Goal: Information Seeking & Learning: Check status

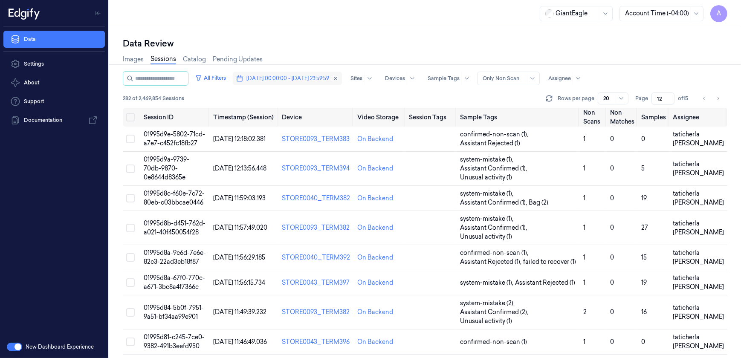
click at [268, 77] on span "[DATE] 00:00:00 - [DATE] 23:59:59" at bounding box center [287, 79] width 83 height 8
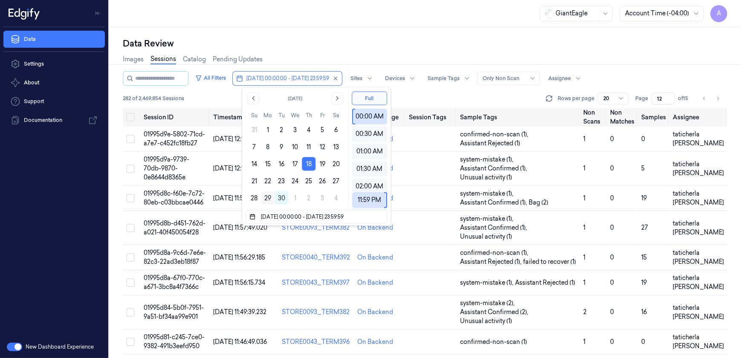
click at [268, 196] on button "29" at bounding box center [268, 198] width 14 height 14
type input "[DATE] 00:00:00 - [DATE] 23:59:59"
click at [313, 32] on div "Data Review Images Sessions Catalog Pending Updates All Filters [DATE] 00:00:00…" at bounding box center [425, 192] width 632 height 331
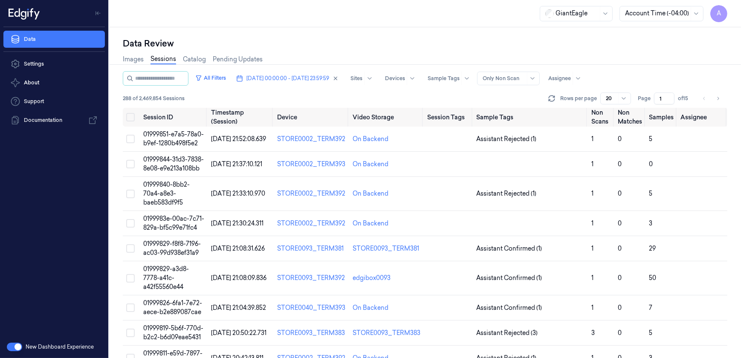
drag, startPoint x: 661, startPoint y: 97, endPoint x: 649, endPoint y: 103, distance: 13.3
click at [649, 103] on div "Page 1 of 15" at bounding box center [665, 99] width 54 height 12
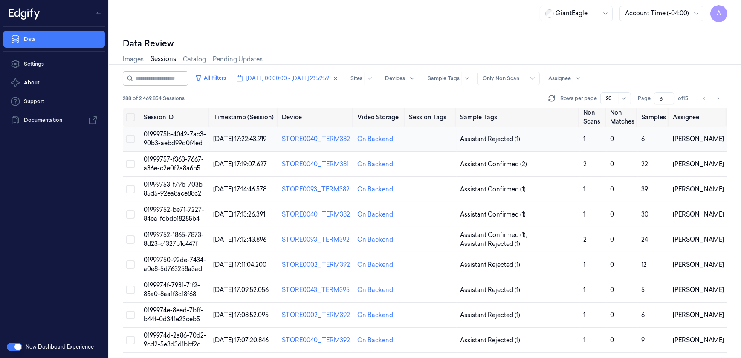
type input "6"
click at [194, 138] on span "0199975b-4042-7ac3-90b3-aebd99d0f4ed" at bounding box center [175, 138] width 62 height 17
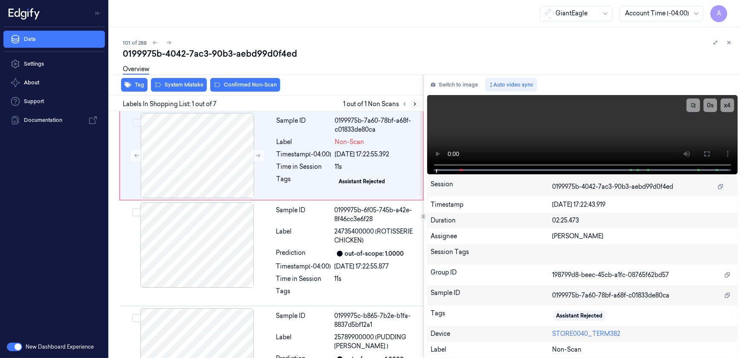
click at [413, 106] on icon at bounding box center [415, 104] width 6 height 6
click at [253, 155] on button at bounding box center [258, 156] width 14 height 14
click at [256, 159] on button at bounding box center [258, 156] width 14 height 14
click at [710, 158] on button at bounding box center [707, 154] width 14 height 14
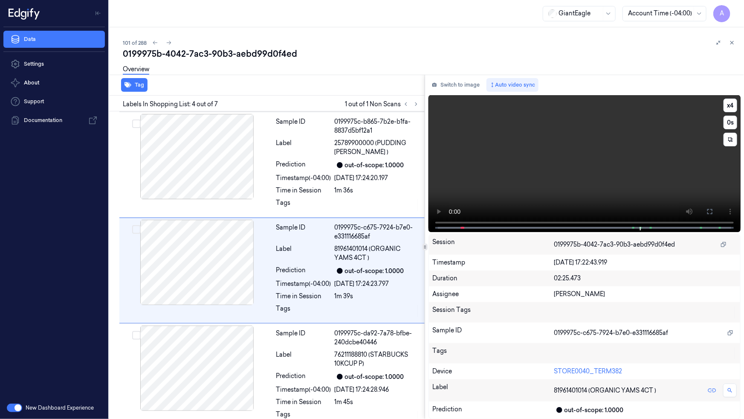
scroll to position [200, 0]
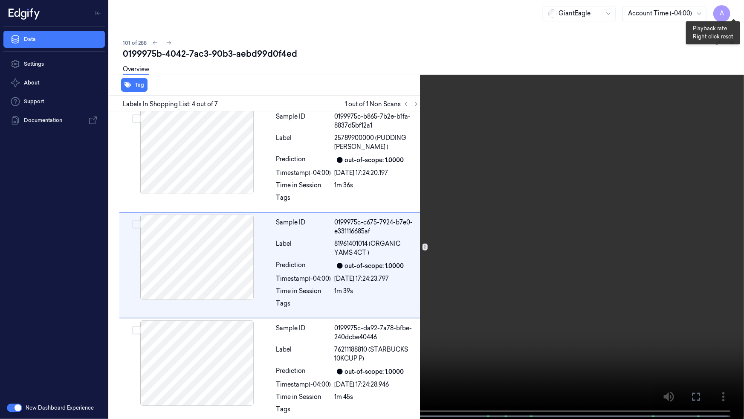
click at [733, 9] on button "x 1" at bounding box center [734, 10] width 14 height 14
click at [733, 9] on button "x 2" at bounding box center [734, 10] width 14 height 14
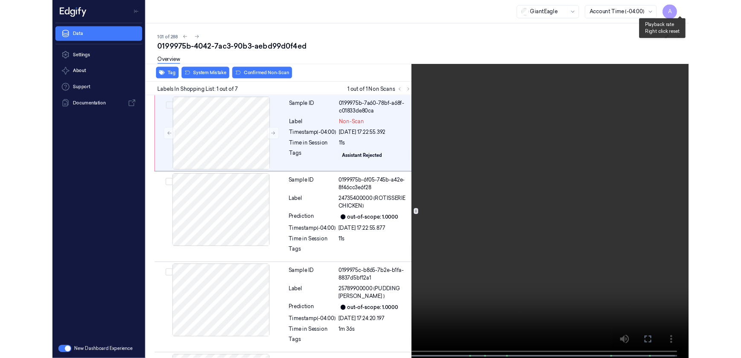
scroll to position [0, 0]
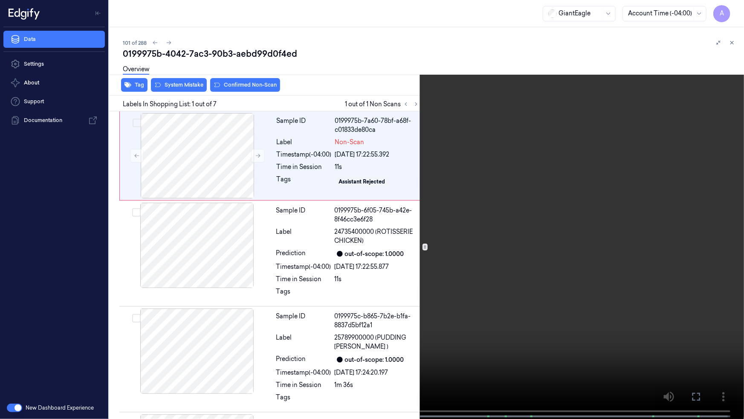
click at [0, 0] on icon at bounding box center [0, 0] width 0 height 0
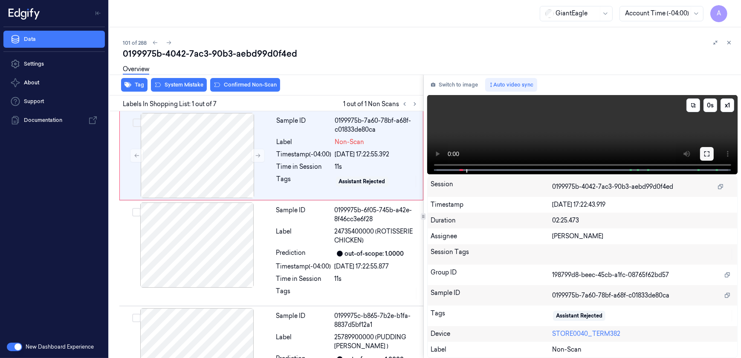
click at [705, 156] on icon at bounding box center [706, 153] width 5 height 5
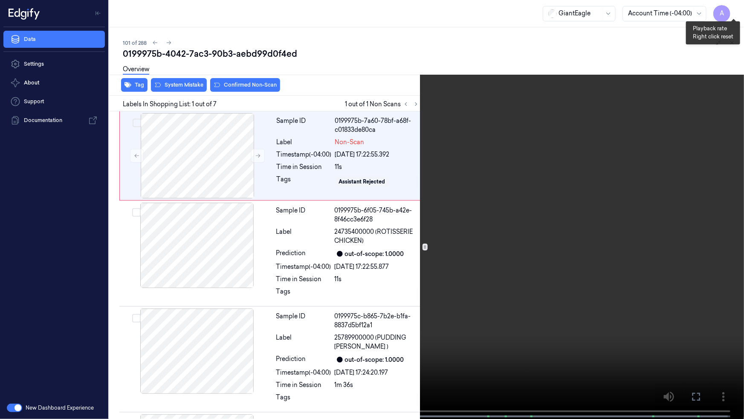
click at [733, 12] on button "x 1" at bounding box center [734, 10] width 14 height 14
click at [733, 12] on button "x 2" at bounding box center [734, 10] width 14 height 14
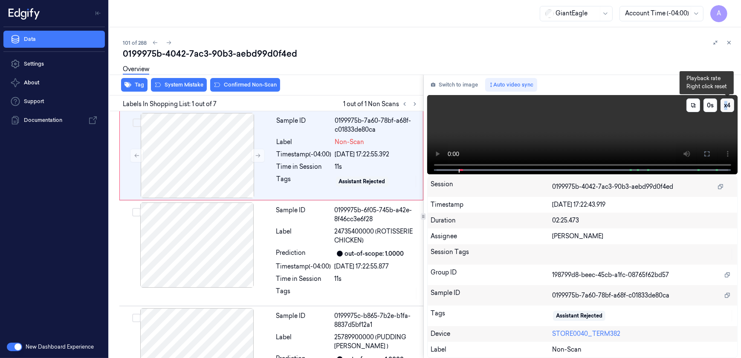
click at [730, 103] on button "x 4" at bounding box center [728, 106] width 14 height 14
click at [729, 108] on button "x 1" at bounding box center [728, 106] width 14 height 14
drag, startPoint x: 706, startPoint y: 156, endPoint x: 707, endPoint y: 196, distance: 40.1
click at [706, 156] on icon at bounding box center [707, 154] width 7 height 7
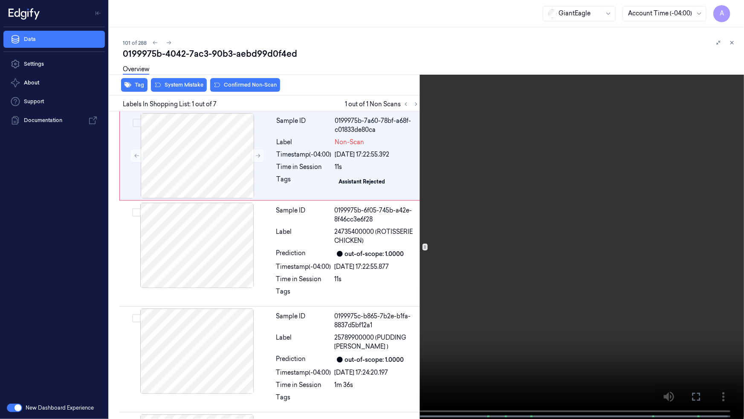
drag, startPoint x: 559, startPoint y: 217, endPoint x: 567, endPoint y: 203, distance: 16.6
click at [559, 217] on video at bounding box center [372, 210] width 744 height 420
click at [731, 8] on button "x 2" at bounding box center [734, 10] width 14 height 14
click at [0, 0] on icon at bounding box center [0, 0] width 0 height 0
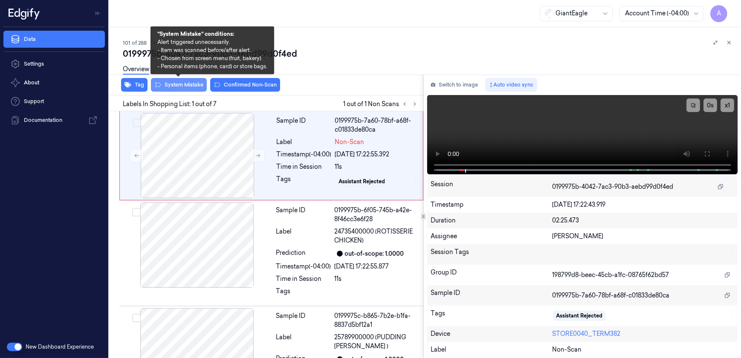
click at [178, 88] on button "System Mistake" at bounding box center [179, 85] width 56 height 14
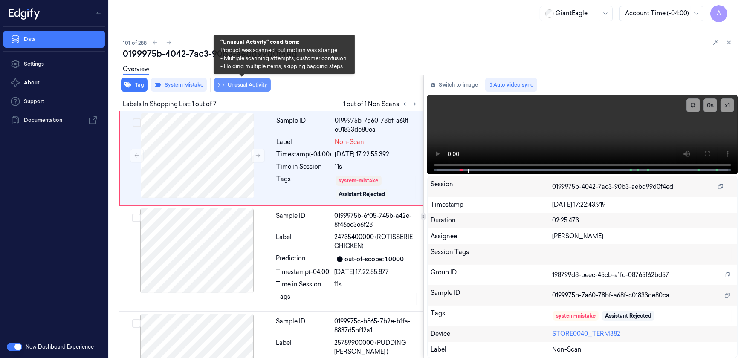
click at [243, 86] on button "Unusual Activity" at bounding box center [242, 85] width 57 height 14
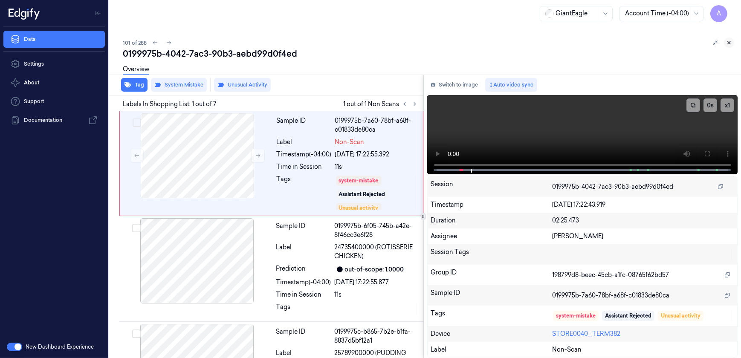
click at [731, 41] on icon at bounding box center [729, 43] width 6 height 6
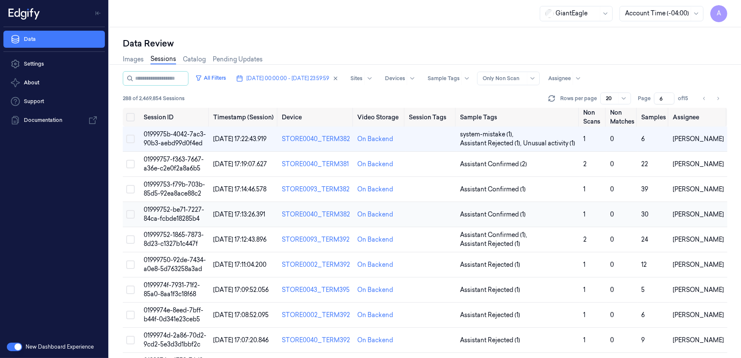
click at [173, 212] on span "01999752-be71-7227-84ca-fcbde18285b4" at bounding box center [174, 214] width 61 height 17
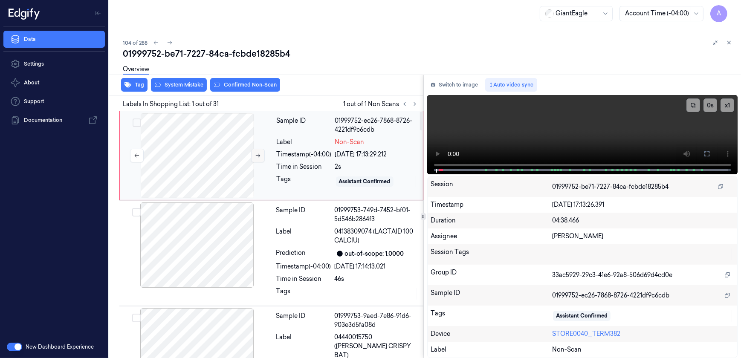
click at [253, 154] on button at bounding box center [258, 156] width 14 height 14
click at [263, 155] on button at bounding box center [258, 156] width 14 height 14
click at [559, 141] on video at bounding box center [582, 134] width 311 height 79
drag, startPoint x: 704, startPoint y: 151, endPoint x: 695, endPoint y: 175, distance: 24.8
click at [704, 151] on icon at bounding box center [707, 154] width 7 height 7
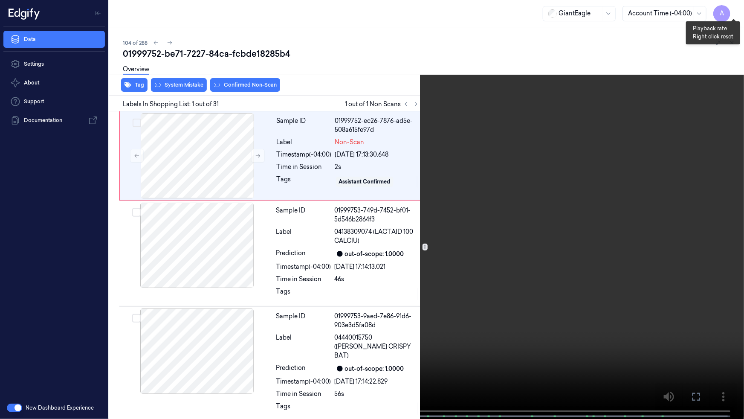
click at [736, 9] on button "x 1" at bounding box center [734, 10] width 14 height 14
click at [736, 9] on button "x 2" at bounding box center [734, 10] width 14 height 14
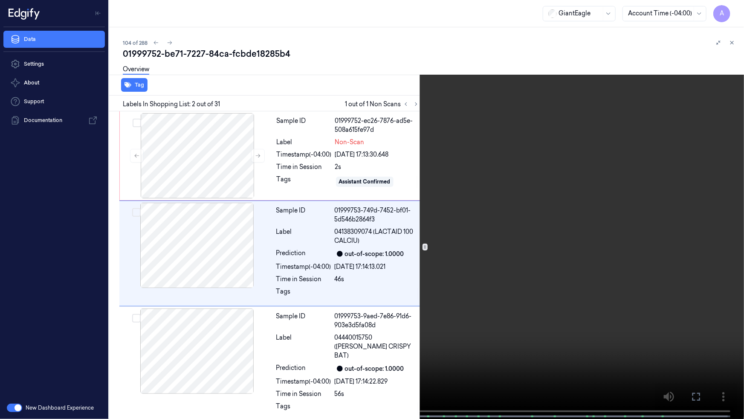
click at [523, 240] on video at bounding box center [372, 210] width 744 height 420
click at [542, 281] on video at bounding box center [372, 210] width 744 height 420
click at [732, 13] on button "x 1" at bounding box center [734, 10] width 14 height 14
click at [732, 13] on button "x 2" at bounding box center [734, 10] width 14 height 14
click at [0, 0] on icon at bounding box center [0, 0] width 0 height 0
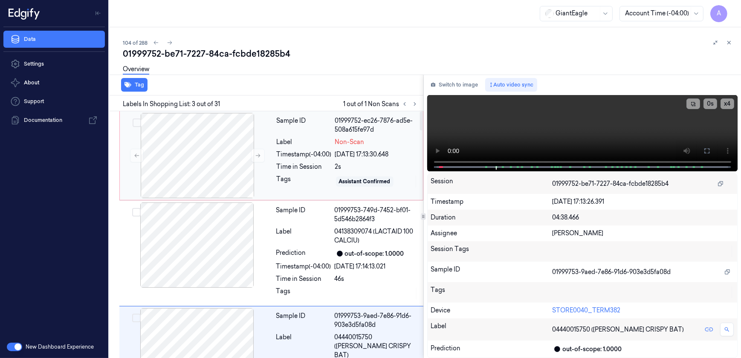
click at [294, 183] on div "Tags" at bounding box center [304, 182] width 55 height 14
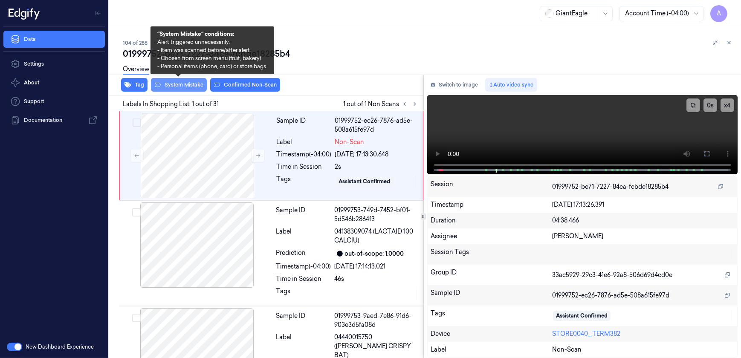
click at [176, 87] on button "System Mistake" at bounding box center [179, 85] width 56 height 14
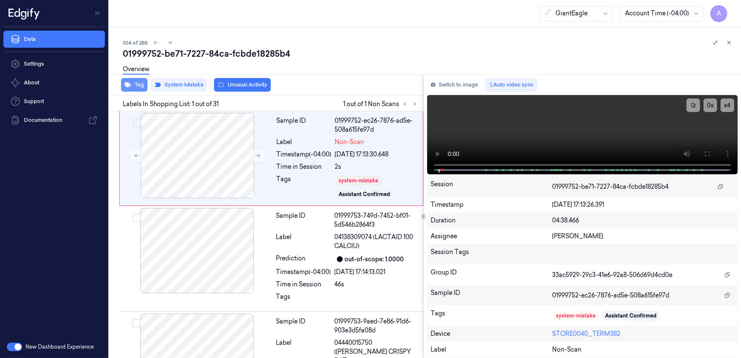
click at [141, 87] on button "Tag" at bounding box center [134, 85] width 26 height 14
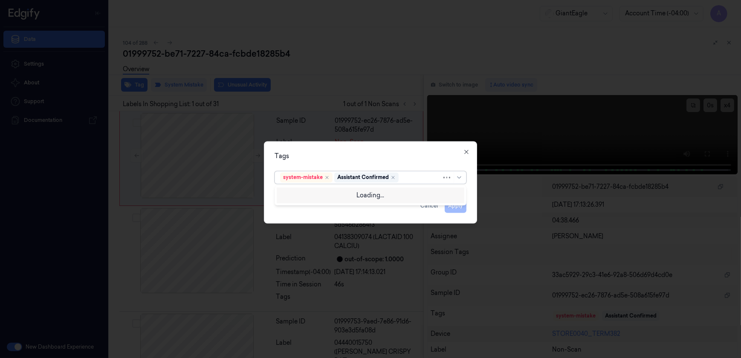
click at [409, 180] on div at bounding box center [420, 177] width 41 height 9
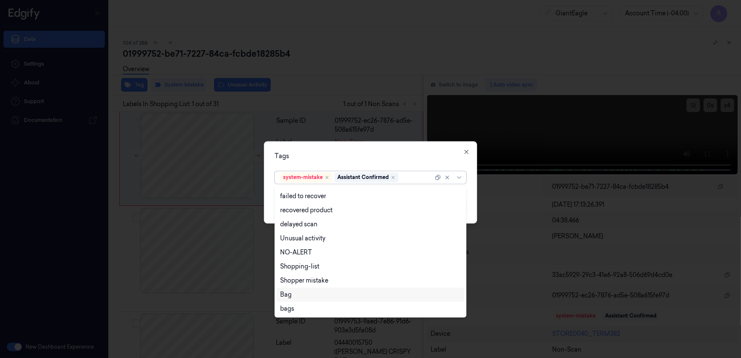
click at [301, 289] on div "Bag" at bounding box center [371, 295] width 188 height 14
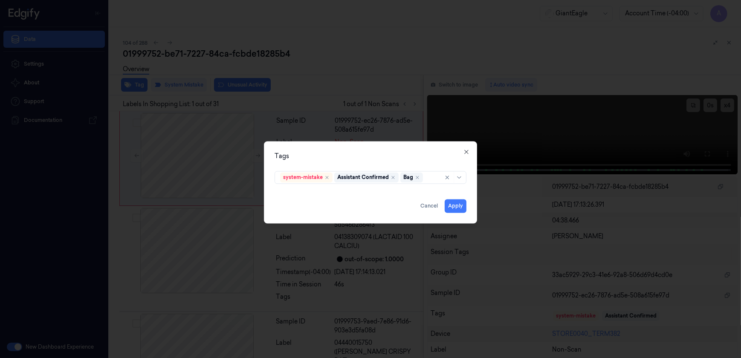
click at [352, 156] on div "Tags" at bounding box center [371, 156] width 192 height 9
click at [457, 205] on button "Apply" at bounding box center [456, 207] width 22 height 14
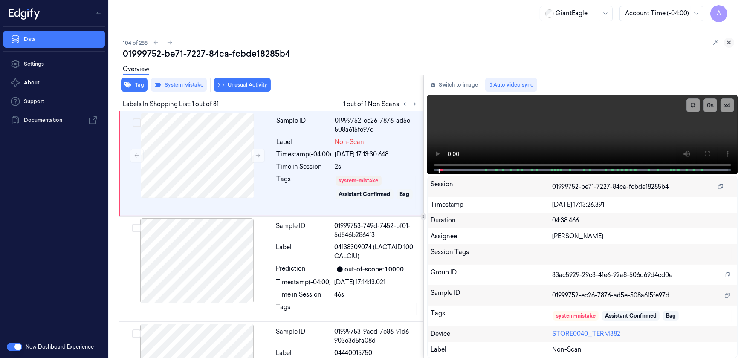
click at [729, 44] on icon at bounding box center [729, 43] width 6 height 6
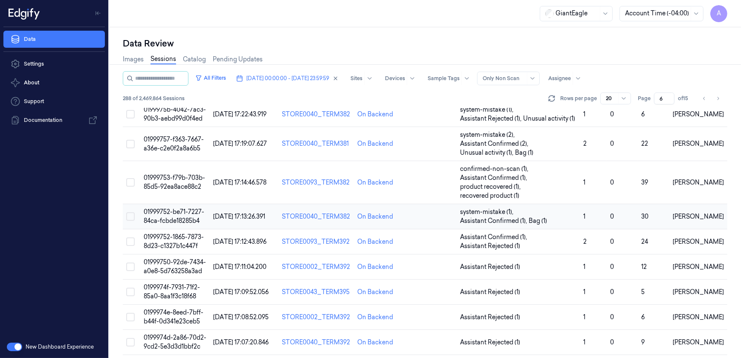
scroll to position [38, 0]
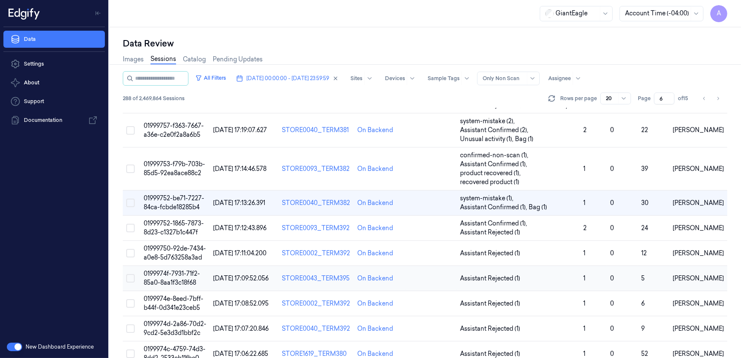
click at [171, 278] on span "0199974f-7931-71f2-85a0-8aa1f3c18f68" at bounding box center [172, 278] width 56 height 17
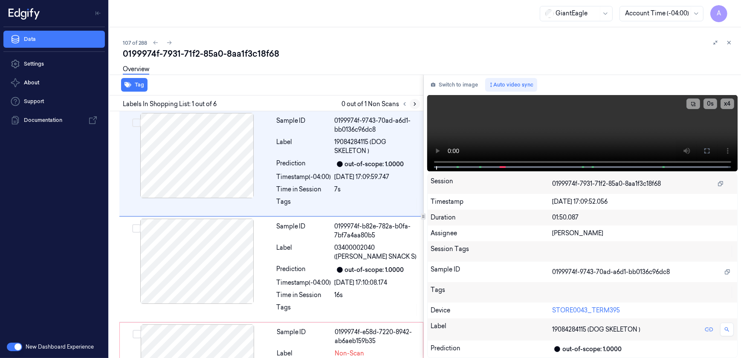
click at [414, 104] on icon at bounding box center [415, 104] width 6 height 6
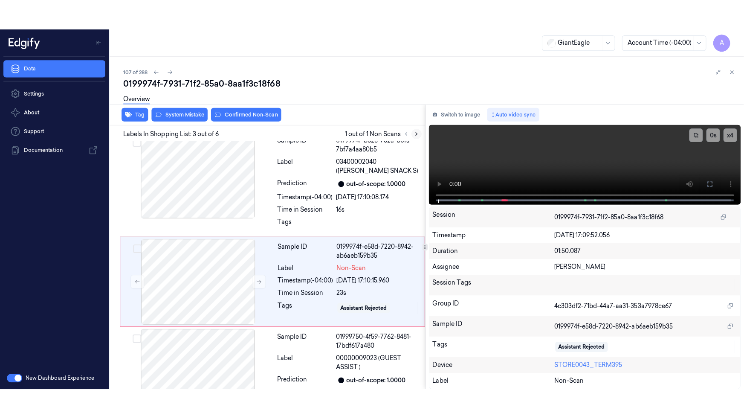
scroll to position [132, 0]
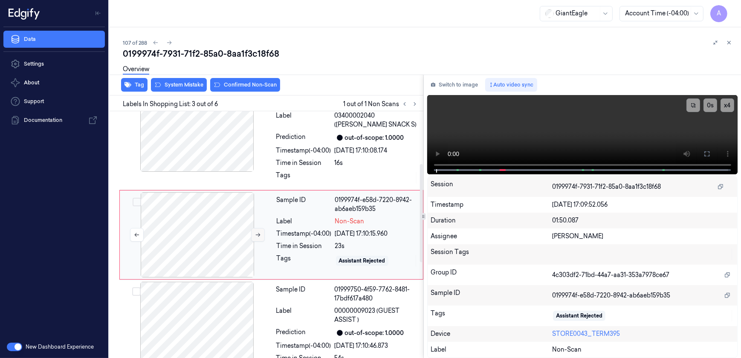
click at [257, 234] on icon at bounding box center [258, 235] width 6 height 6
click at [256, 232] on icon at bounding box center [258, 235] width 6 height 6
click at [257, 233] on icon at bounding box center [258, 235] width 6 height 6
click at [704, 154] on icon at bounding box center [707, 154] width 7 height 7
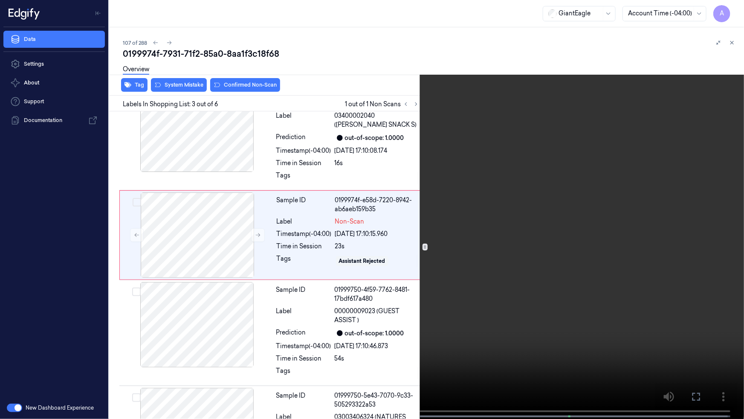
drag, startPoint x: 481, startPoint y: 227, endPoint x: 575, endPoint y: 217, distance: 94.3
click at [481, 227] on video at bounding box center [372, 210] width 744 height 420
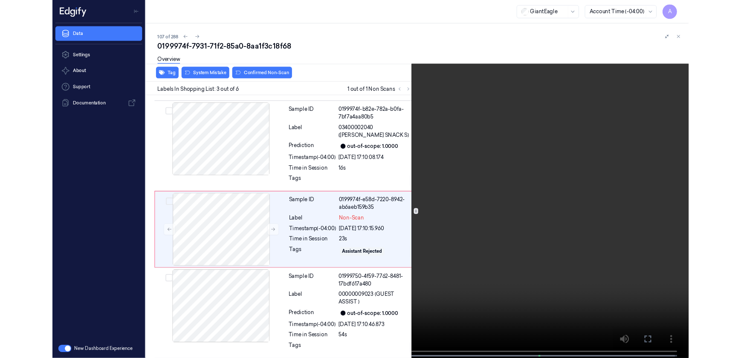
scroll to position [102, 0]
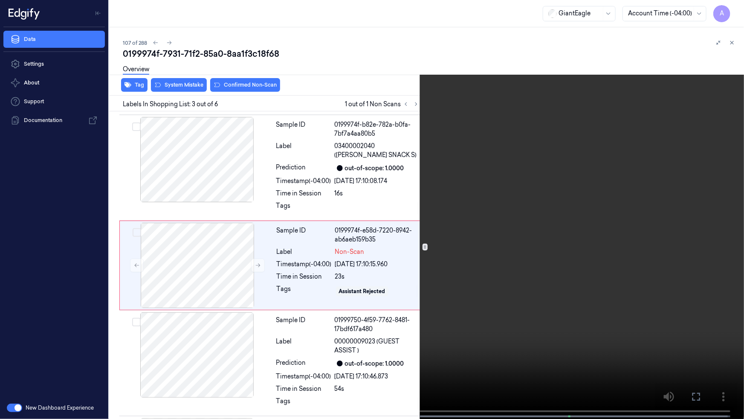
click at [0, 0] on icon at bounding box center [0, 0] width 0 height 0
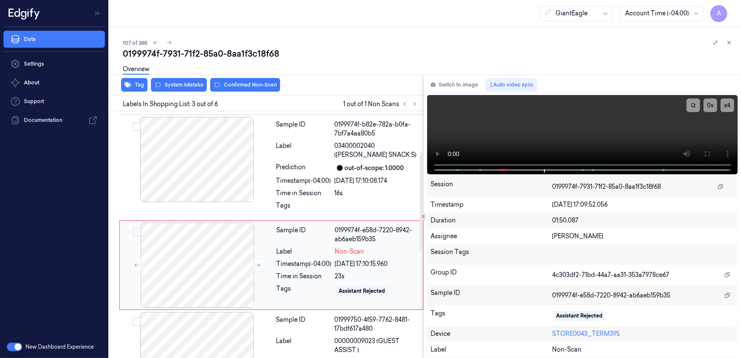
click at [321, 277] on div "Time in Session" at bounding box center [304, 276] width 55 height 9
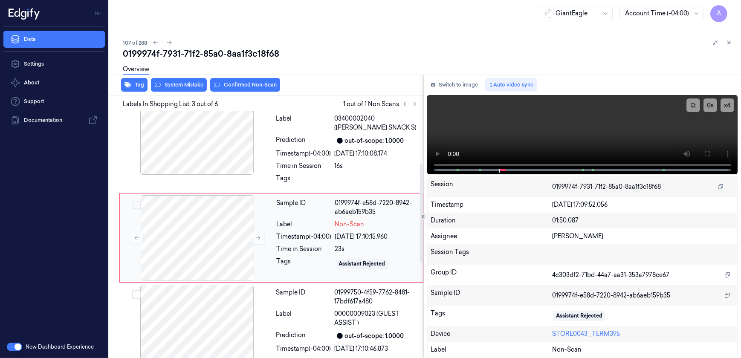
scroll to position [132, 0]
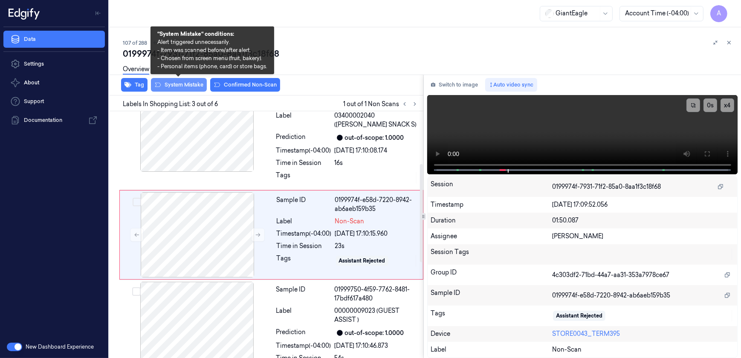
click at [178, 85] on button "System Mistake" at bounding box center [179, 85] width 56 height 14
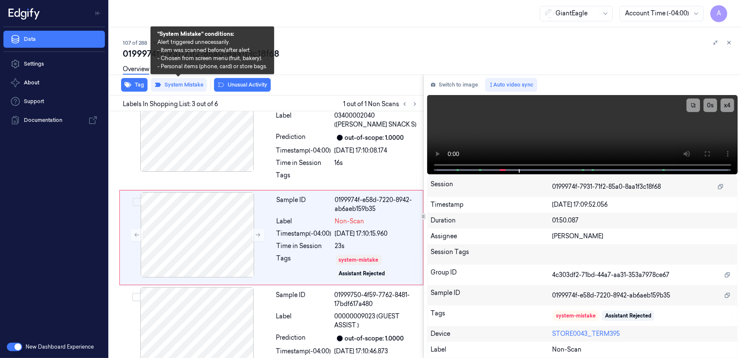
scroll to position [135, 0]
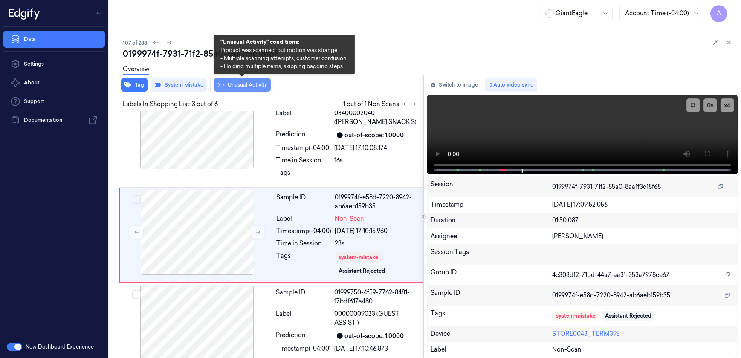
click at [238, 87] on button "Unusual Activity" at bounding box center [242, 85] width 57 height 14
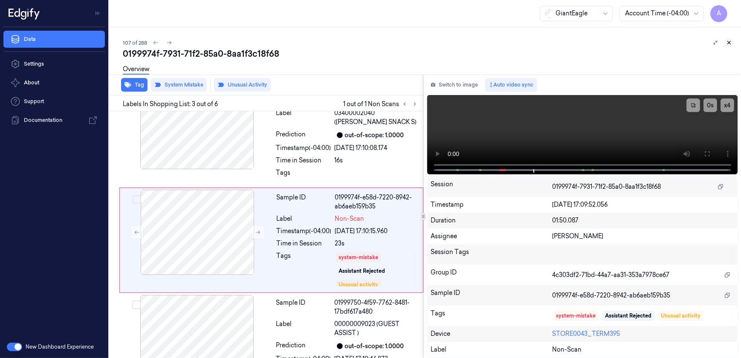
scroll to position [140, 0]
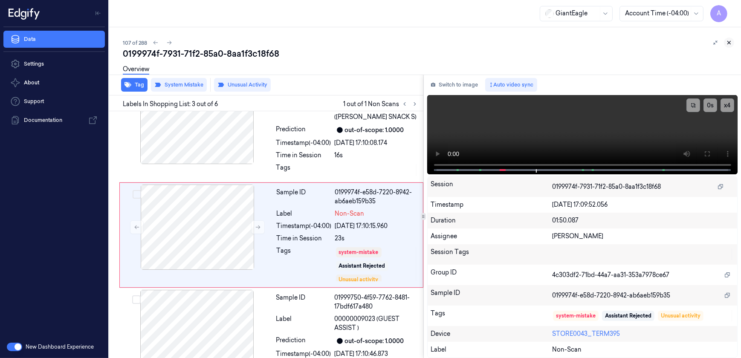
click at [730, 46] on button at bounding box center [729, 43] width 10 height 10
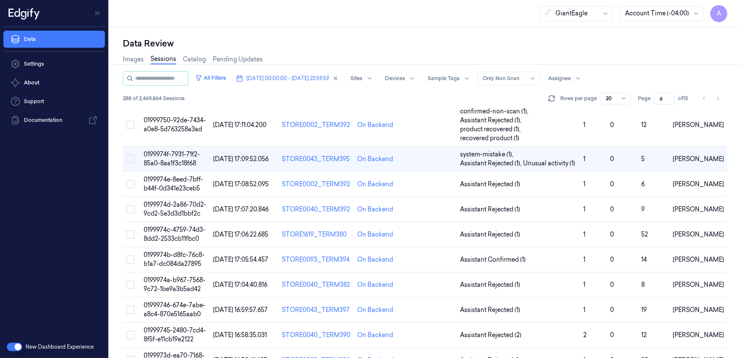
scroll to position [155, 0]
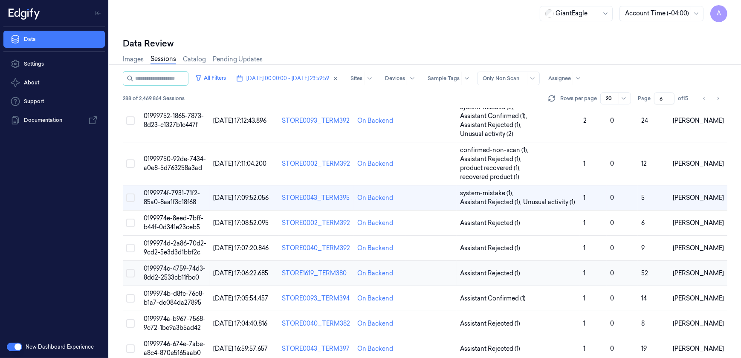
click at [162, 265] on span "0199974c-4759-74d3-8dd2-2533cb11fbc0" at bounding box center [175, 273] width 62 height 17
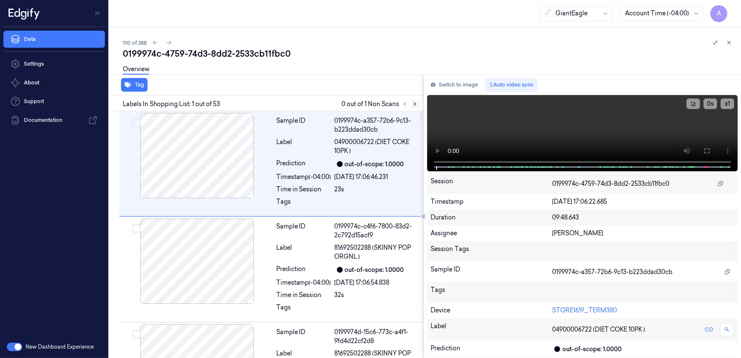
click at [417, 107] on button at bounding box center [415, 104] width 10 height 10
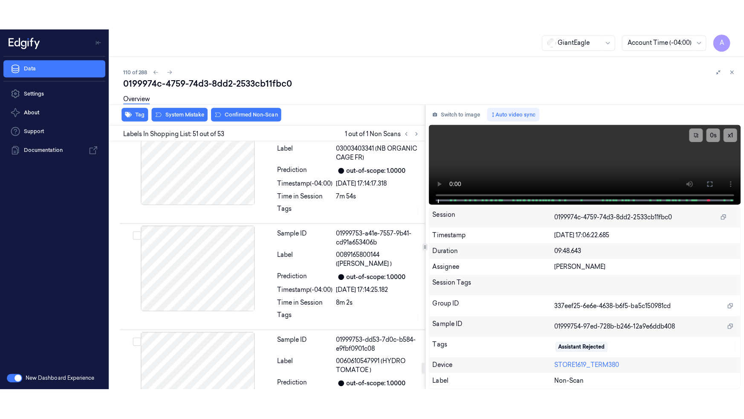
scroll to position [5150, 0]
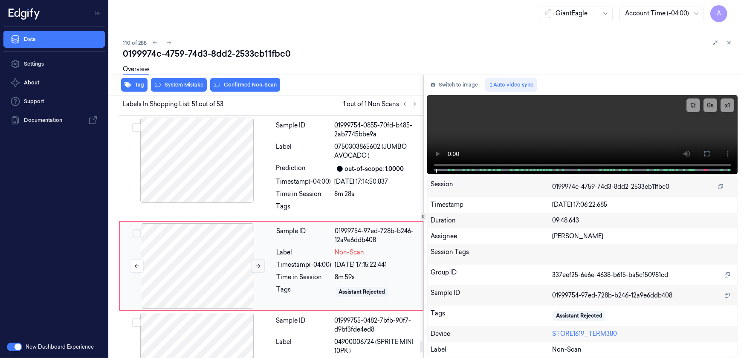
click at [257, 263] on icon at bounding box center [258, 266] width 6 height 6
click at [258, 259] on button at bounding box center [258, 266] width 14 height 14
drag, startPoint x: 704, startPoint y: 158, endPoint x: 704, endPoint y: 200, distance: 41.4
click at [704, 158] on button at bounding box center [707, 154] width 14 height 14
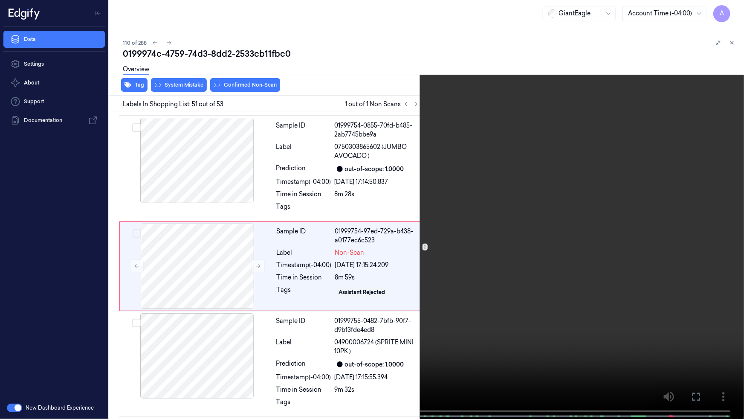
click at [458, 224] on video at bounding box center [372, 210] width 744 height 420
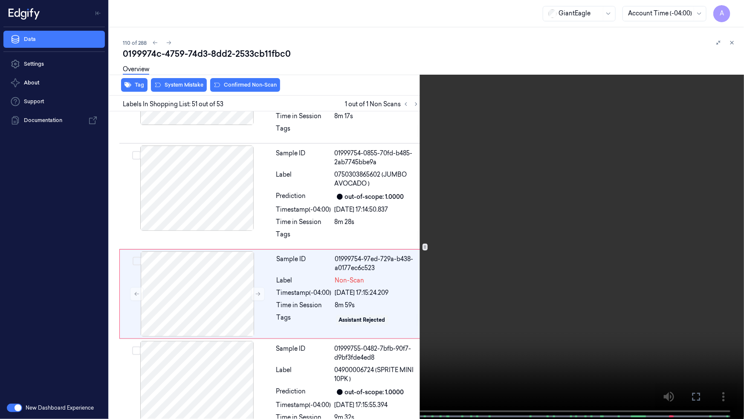
scroll to position [5120, 0]
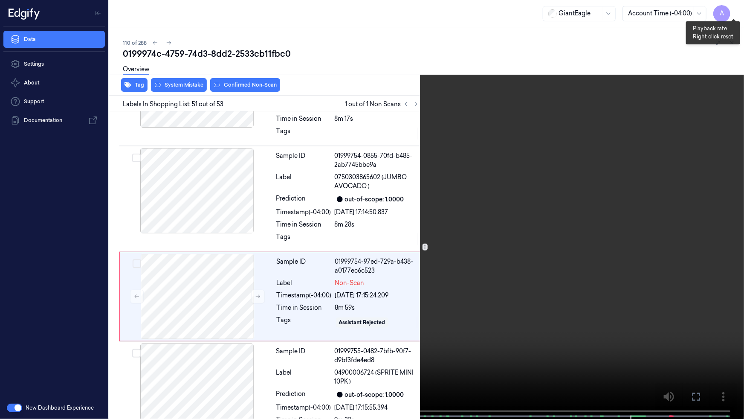
click at [733, 13] on button "x 1" at bounding box center [734, 10] width 14 height 14
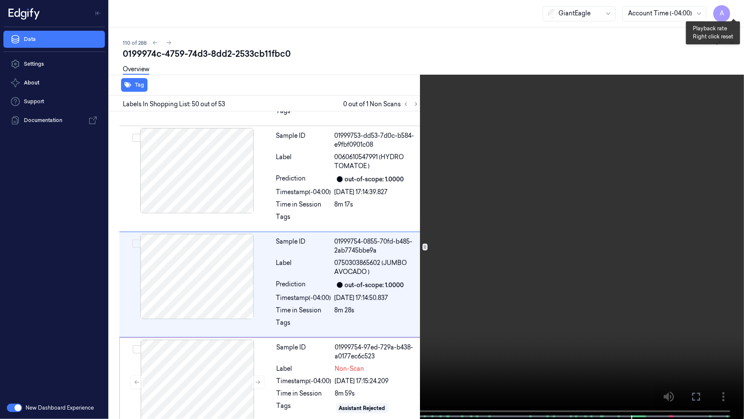
scroll to position [5022, 0]
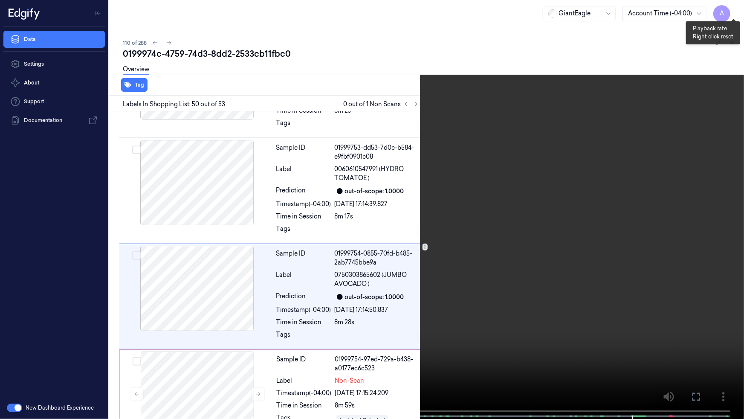
click at [733, 13] on button "x 2" at bounding box center [734, 10] width 14 height 14
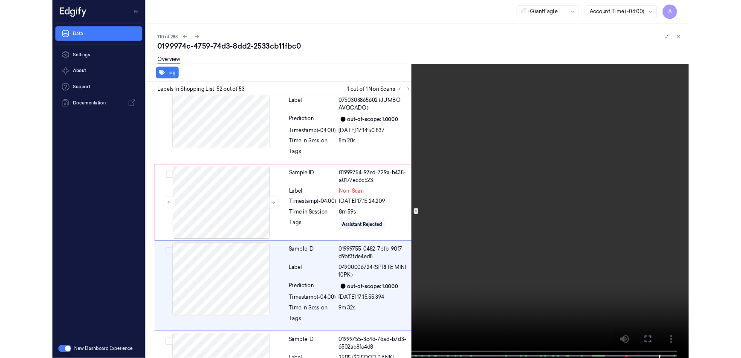
scroll to position [5216, 0]
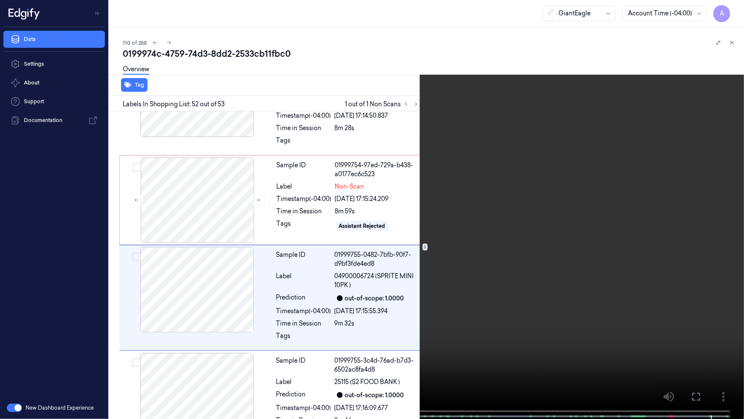
click at [0, 0] on button at bounding box center [0, 0] width 0 height 0
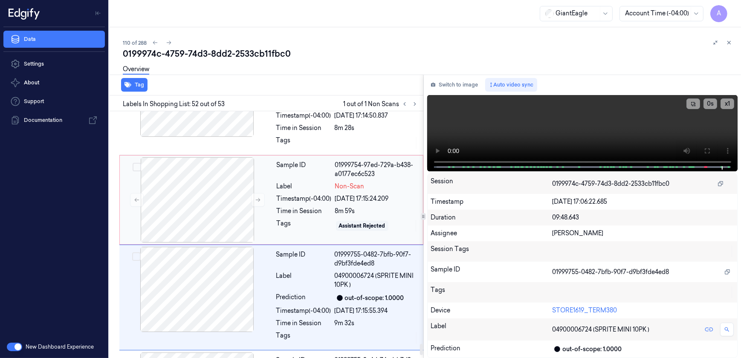
click at [312, 205] on div "Sample ID 01999754-97ed-729a-b438-a0177ec6c523 Label Non-Scan Timestamp (-04:00…" at bounding box center [347, 199] width 148 height 85
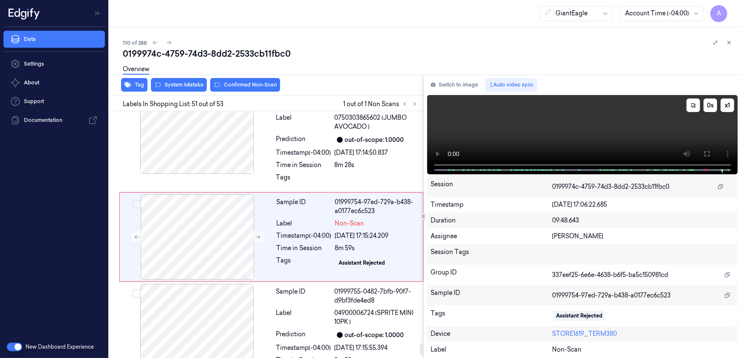
scroll to position [5150, 0]
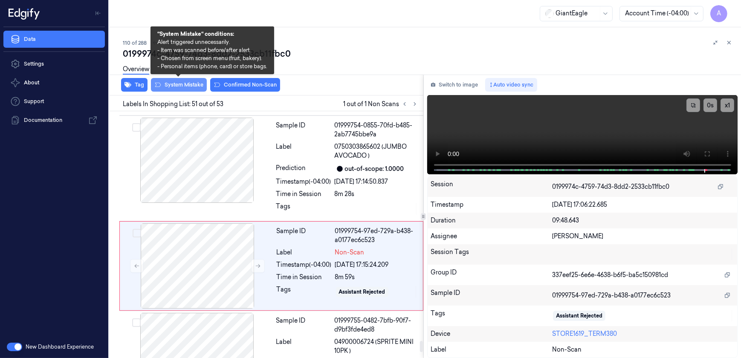
click at [184, 87] on button "System Mistake" at bounding box center [179, 85] width 56 height 14
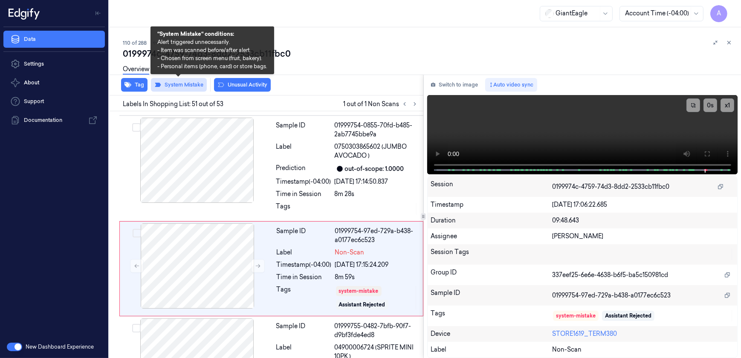
scroll to position [5153, 0]
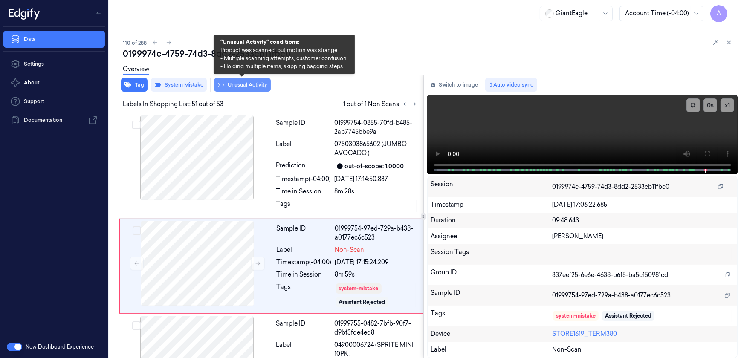
click at [229, 88] on button "Unusual Activity" at bounding box center [242, 85] width 57 height 14
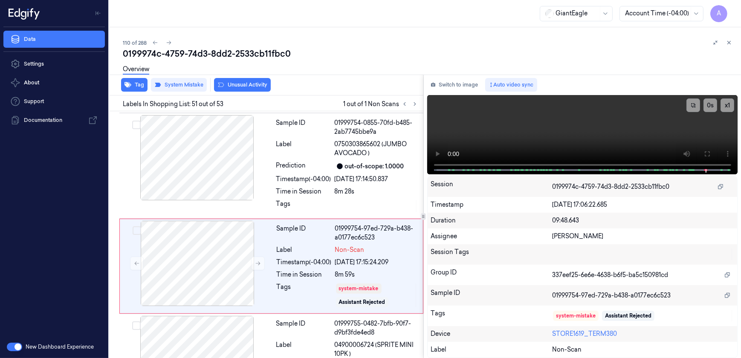
scroll to position [5158, 0]
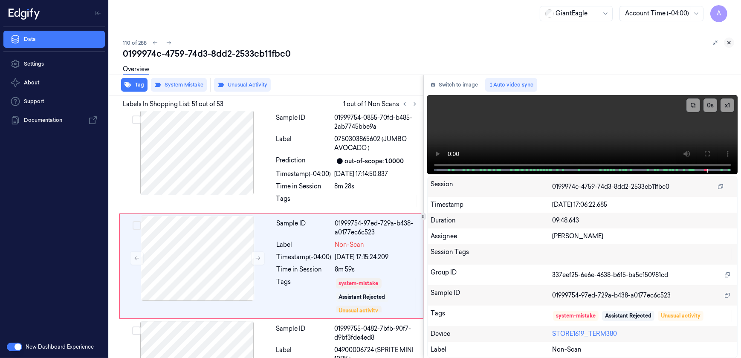
click at [726, 44] on icon at bounding box center [729, 43] width 6 height 6
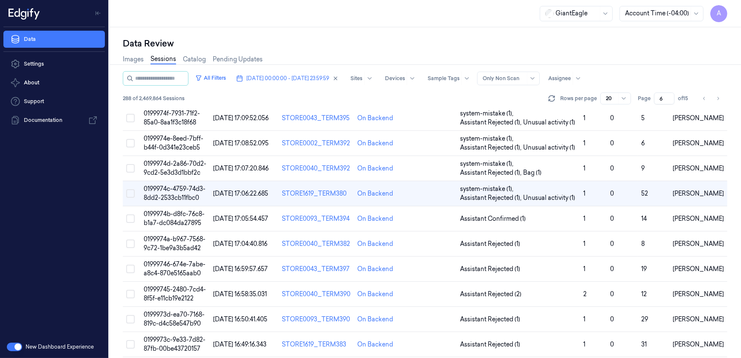
scroll to position [217, 0]
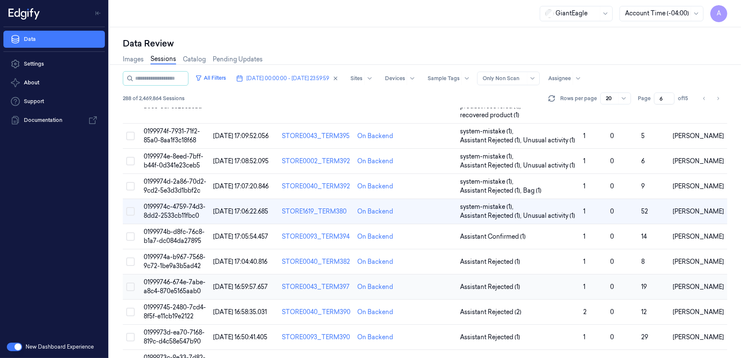
click at [175, 277] on td "01999746-674e-7abe-a8c4-870e5165aab0" at bounding box center [175, 287] width 70 height 25
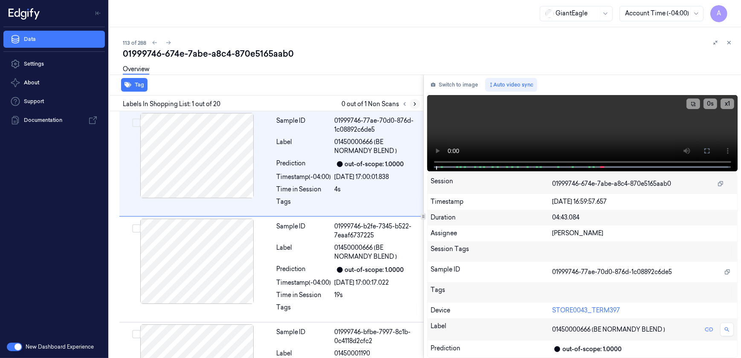
click at [414, 105] on icon at bounding box center [415, 104] width 2 height 3
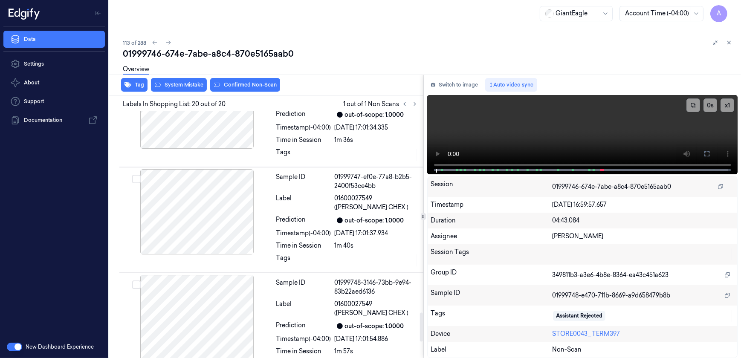
scroll to position [1852, 0]
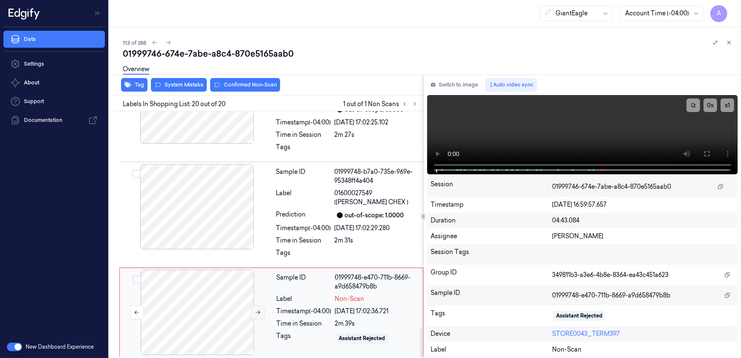
click at [257, 316] on button at bounding box center [258, 313] width 14 height 14
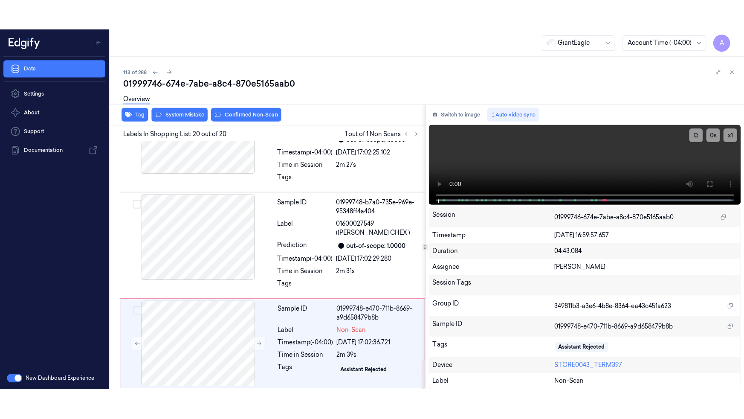
scroll to position [1853, 0]
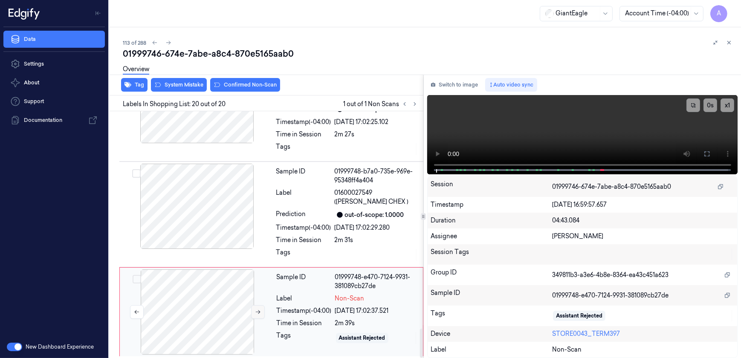
click at [253, 313] on button at bounding box center [258, 312] width 14 height 14
click at [260, 309] on icon at bounding box center [258, 312] width 6 height 6
click at [254, 311] on button at bounding box center [258, 312] width 14 height 14
click at [588, 138] on video at bounding box center [582, 134] width 311 height 79
drag, startPoint x: 707, startPoint y: 154, endPoint x: 704, endPoint y: 187, distance: 33.0
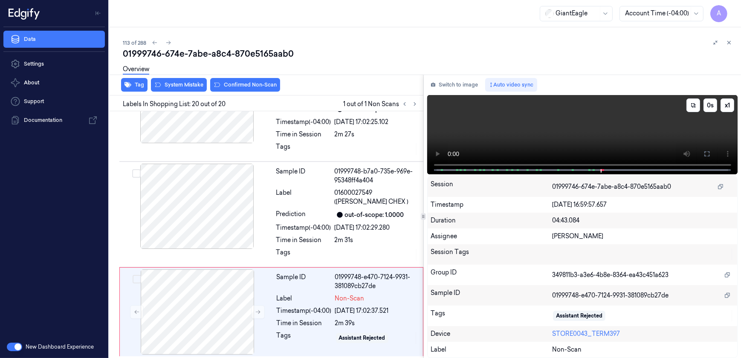
click at [707, 154] on icon at bounding box center [707, 154] width 7 height 7
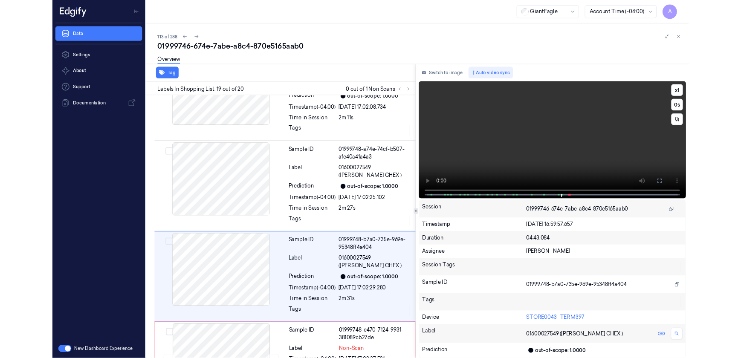
scroll to position [1792, 0]
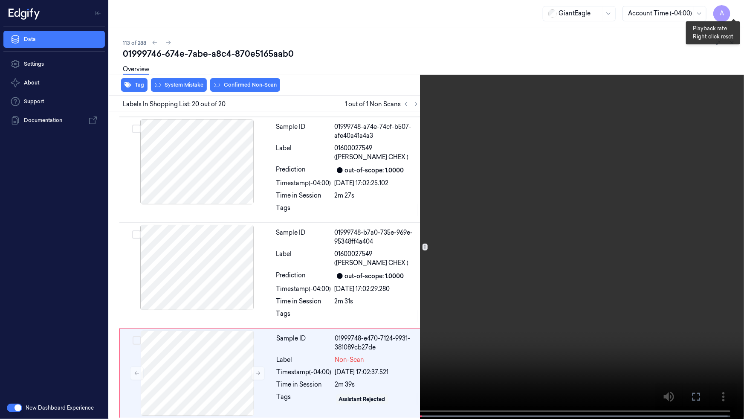
click at [733, 10] on button "x 1" at bounding box center [734, 10] width 14 height 14
click at [0, 0] on icon at bounding box center [0, 0] width 0 height 0
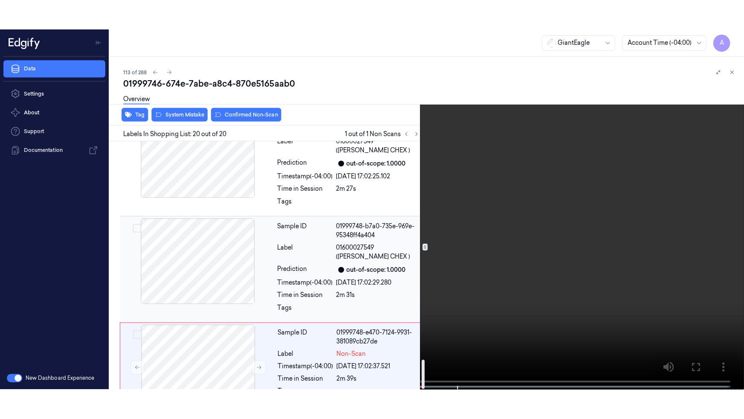
scroll to position [1852, 0]
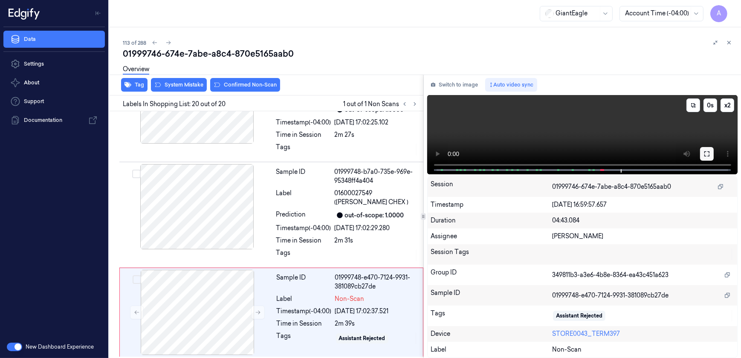
click at [709, 154] on icon at bounding box center [707, 154] width 7 height 7
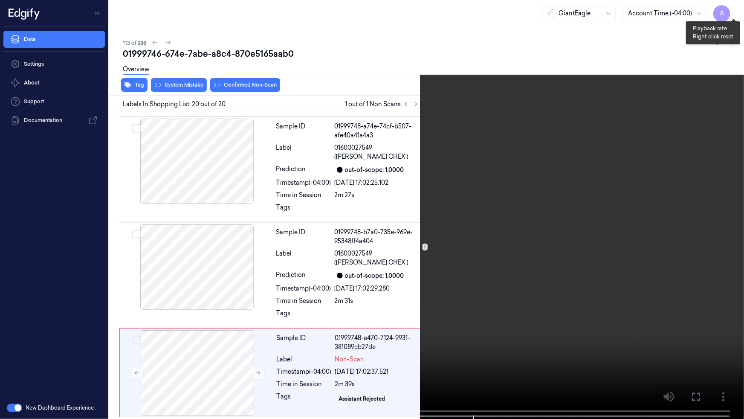
click at [730, 10] on button "x 2" at bounding box center [734, 10] width 14 height 14
click at [0, 0] on icon at bounding box center [0, 0] width 0 height 0
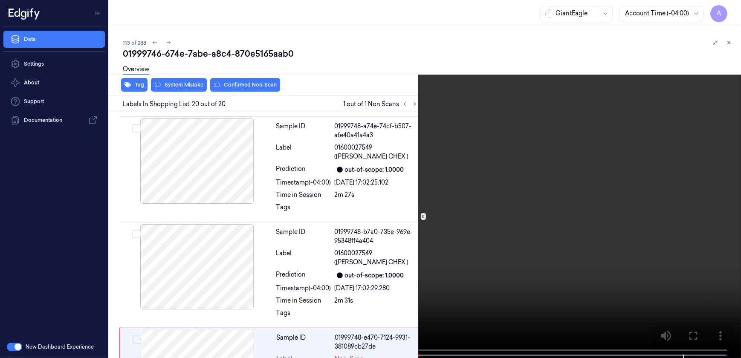
scroll to position [1852, 0]
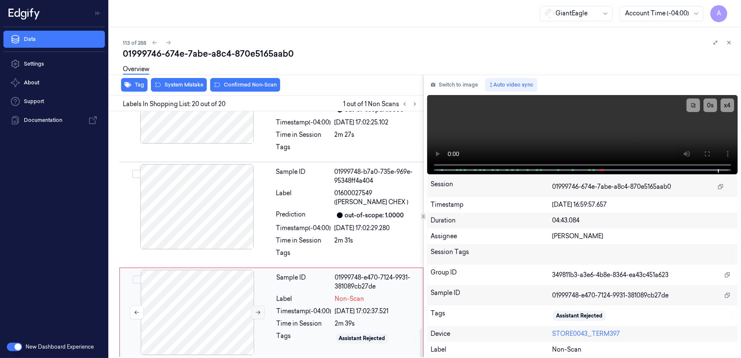
click at [255, 310] on icon at bounding box center [258, 313] width 6 height 6
click at [259, 313] on icon at bounding box center [258, 312] width 6 height 6
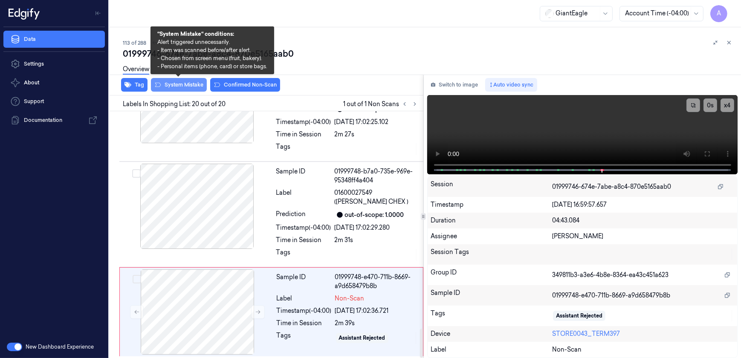
click at [183, 88] on button "System Mistake" at bounding box center [179, 85] width 56 height 14
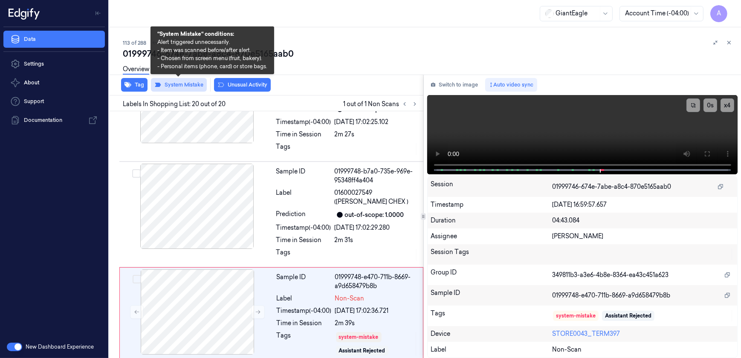
scroll to position [1858, 0]
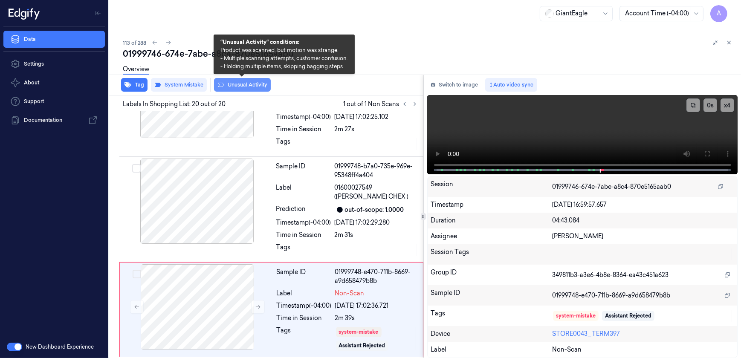
click at [240, 88] on button "Unusual Activity" at bounding box center [242, 85] width 57 height 14
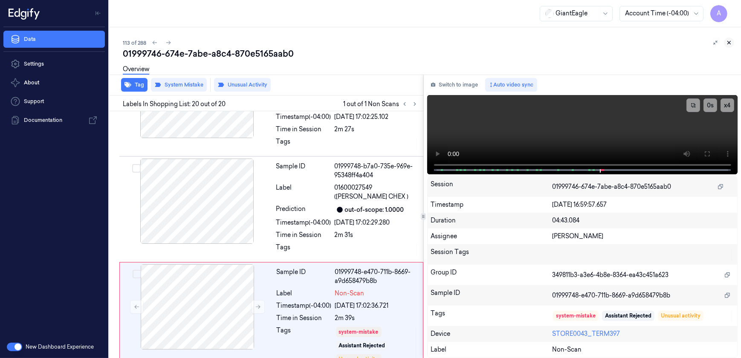
scroll to position [1868, 0]
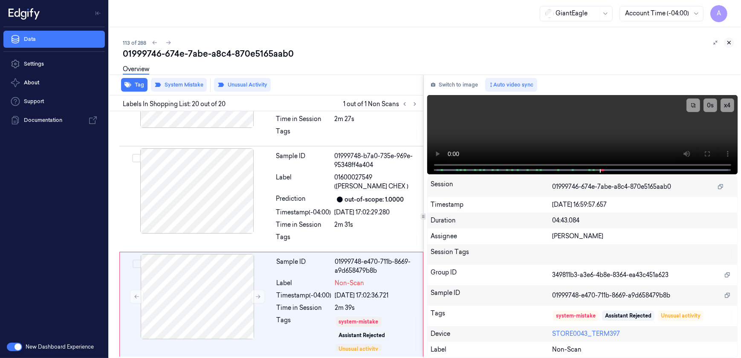
click at [728, 46] on button at bounding box center [729, 43] width 10 height 10
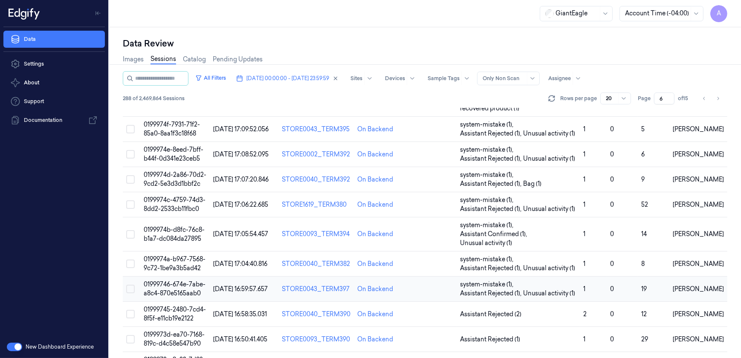
scroll to position [262, 0]
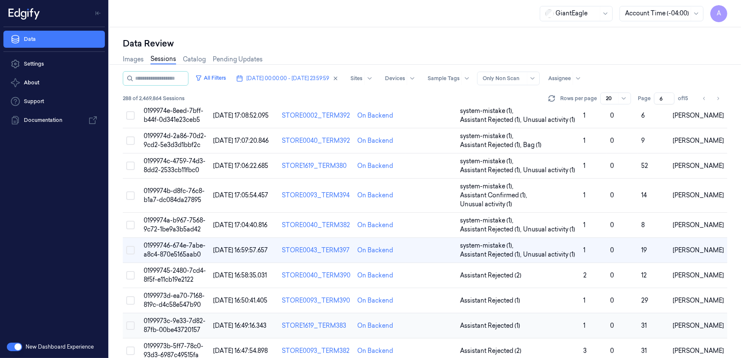
click at [171, 317] on span "0199973c-9e33-7d82-87fb-00be43720157" at bounding box center [175, 325] width 62 height 17
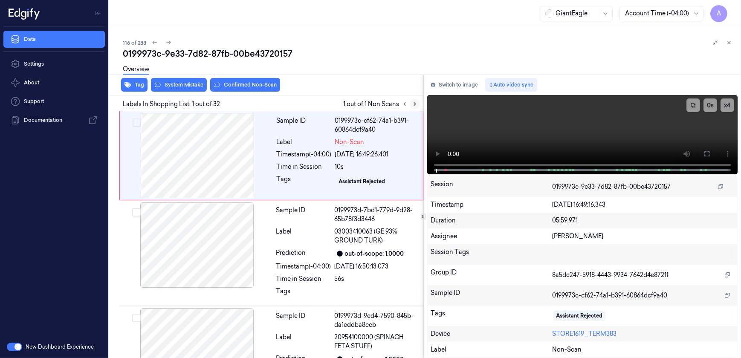
click at [415, 102] on icon at bounding box center [415, 104] width 6 height 6
click at [243, 164] on div at bounding box center [198, 155] width 152 height 85
click at [704, 157] on icon at bounding box center [707, 154] width 7 height 7
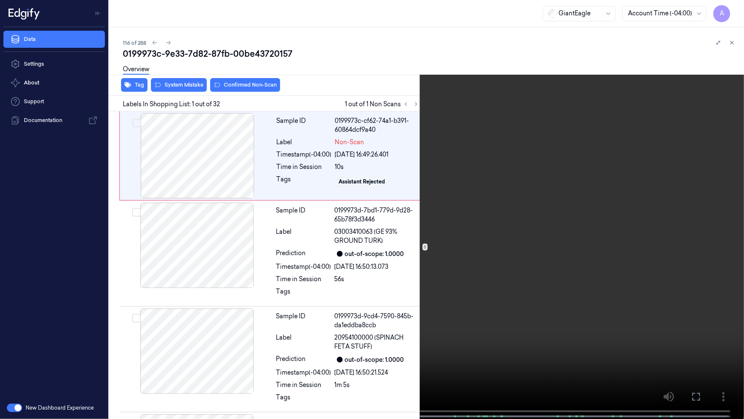
click at [0, 0] on icon at bounding box center [0, 0] width 0 height 0
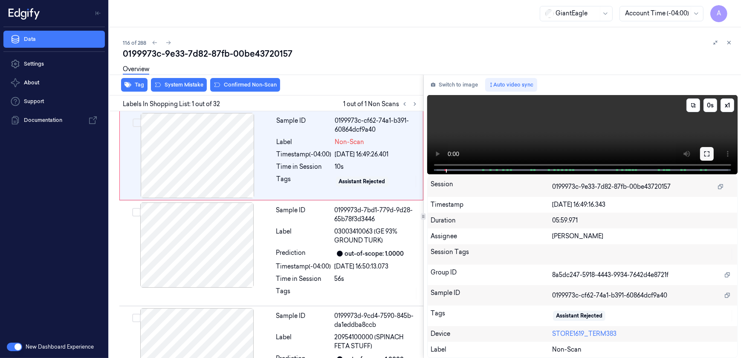
click at [704, 152] on icon at bounding box center [707, 154] width 7 height 7
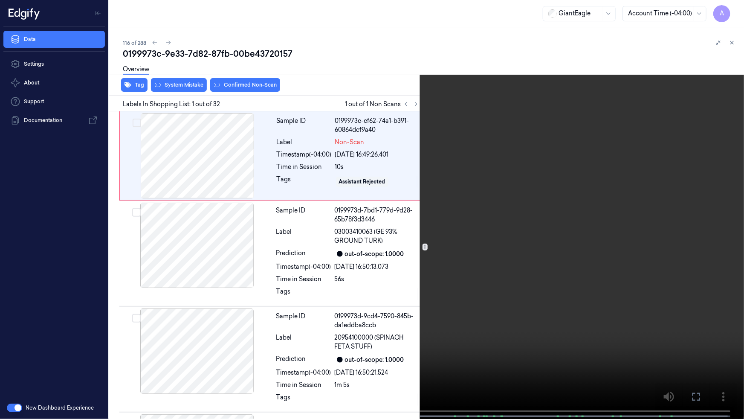
drag, startPoint x: 698, startPoint y: 397, endPoint x: 644, endPoint y: 285, distance: 124.9
click at [0, 0] on icon at bounding box center [0, 0] width 0 height 0
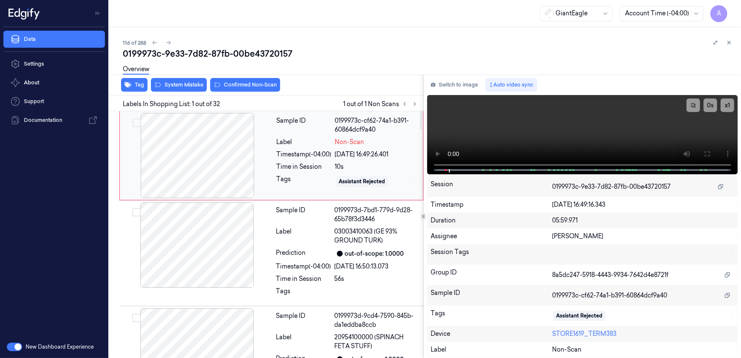
click at [252, 166] on div at bounding box center [198, 155] width 152 height 85
click at [252, 147] on div at bounding box center [198, 155] width 152 height 85
click at [706, 155] on icon at bounding box center [707, 154] width 7 height 7
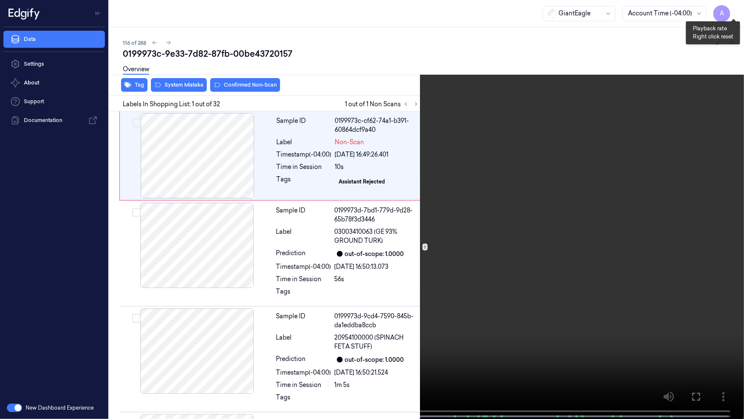
click at [730, 9] on button "x 1" at bounding box center [734, 10] width 14 height 14
click at [733, 9] on button "x 2" at bounding box center [734, 10] width 14 height 14
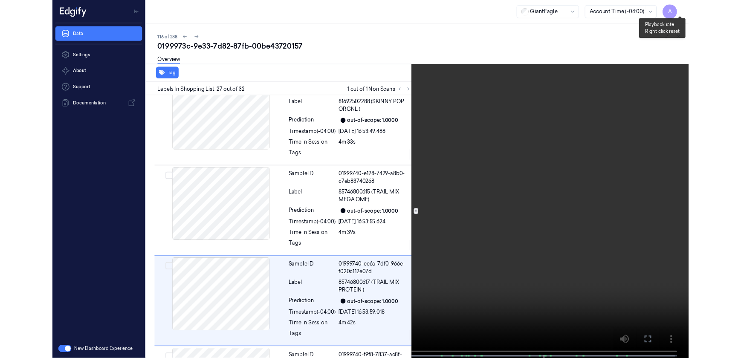
scroll to position [2621, 0]
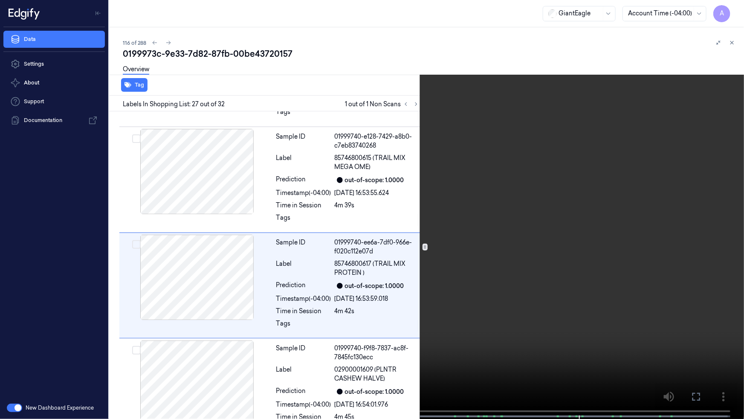
click at [616, 156] on video at bounding box center [372, 210] width 744 height 420
click at [0, 0] on icon at bounding box center [0, 0] width 0 height 0
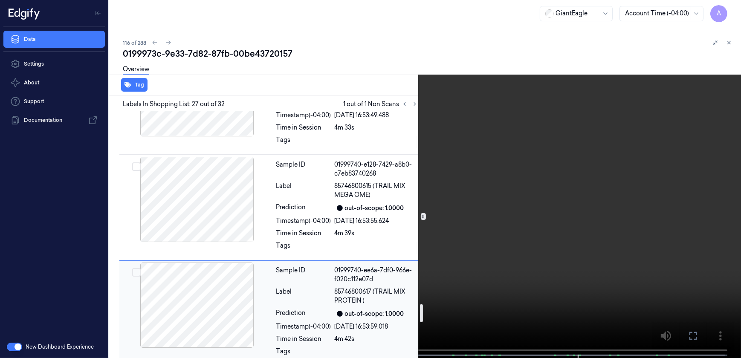
scroll to position [2582, 0]
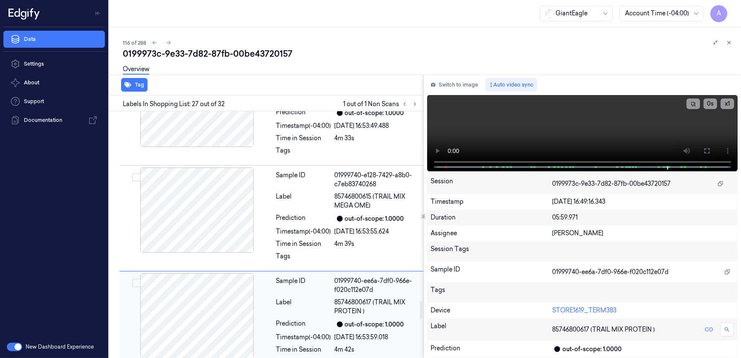
click at [320, 298] on div "Label" at bounding box center [303, 307] width 55 height 18
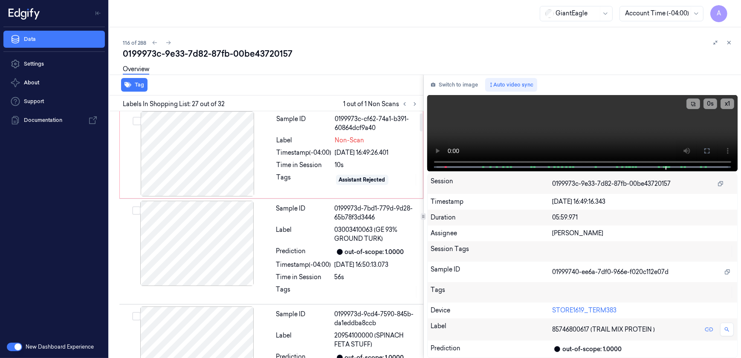
scroll to position [0, 0]
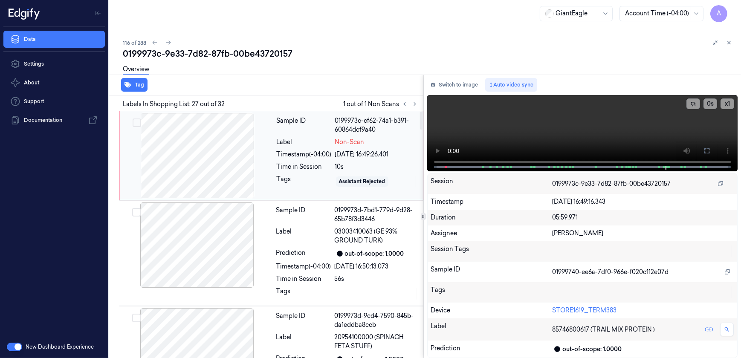
click at [317, 195] on div "Sample ID 0199973c-cf62-74a1-b391-60864dcf9a40 Label Non-Scan Timestamp (-04:00…" at bounding box center [347, 155] width 148 height 85
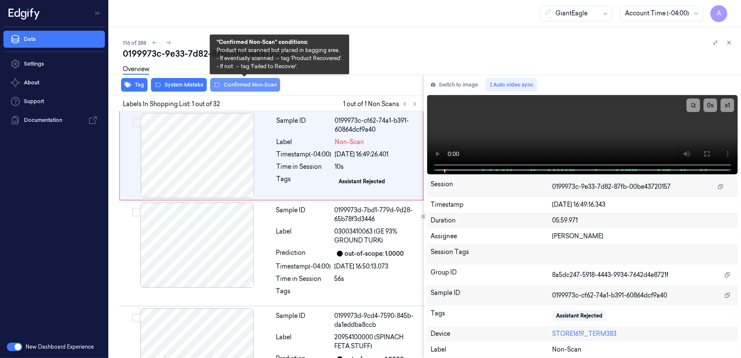
click at [236, 86] on button "Confirmed Non-Scan" at bounding box center [245, 85] width 70 height 14
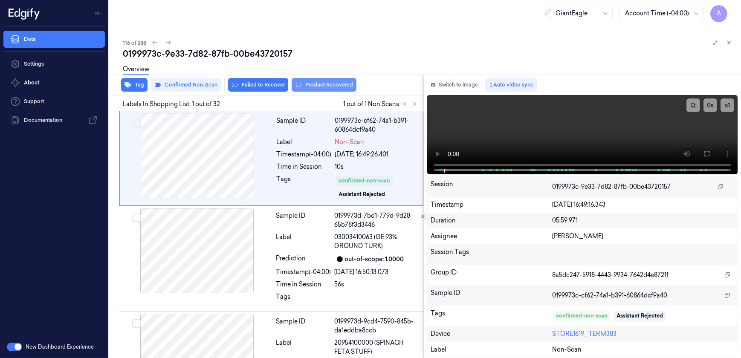
click at [320, 87] on button "Product Recovered" at bounding box center [324, 85] width 65 height 14
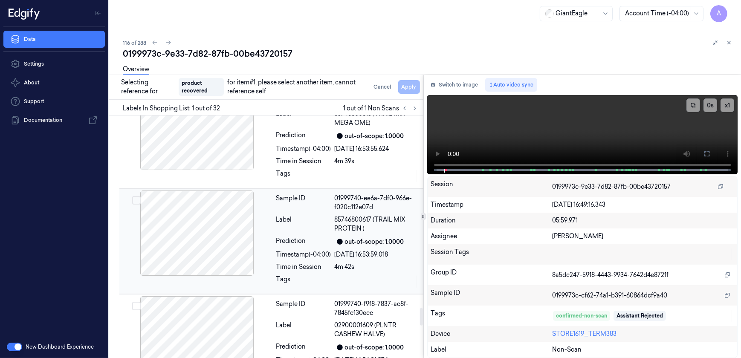
click at [345, 237] on div "out-of-scope: 1.0000" at bounding box center [377, 242] width 84 height 10
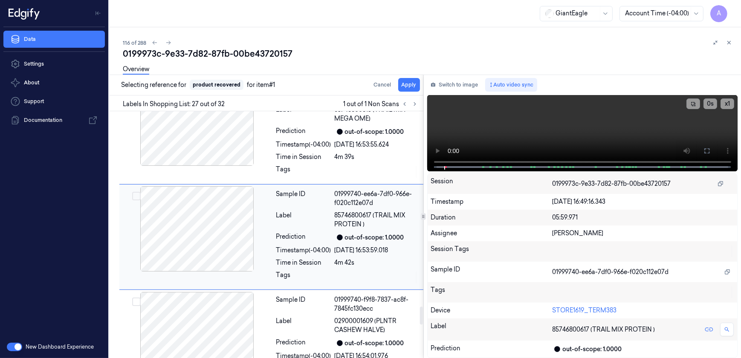
scroll to position [2657, 0]
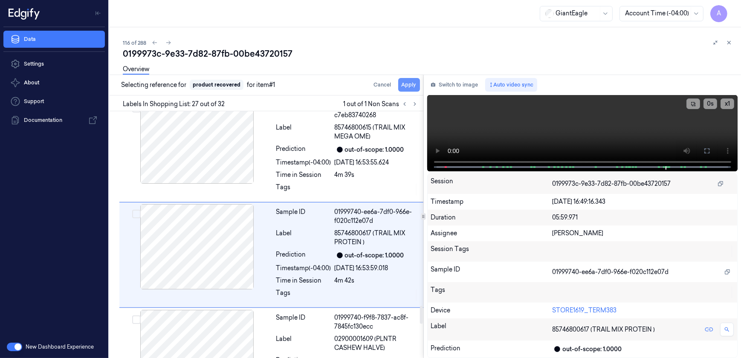
click at [407, 87] on button "Apply" at bounding box center [409, 85] width 22 height 14
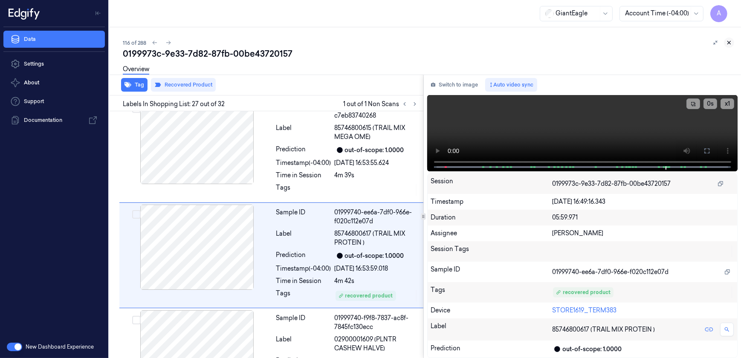
click at [732, 41] on icon at bounding box center [729, 43] width 6 height 6
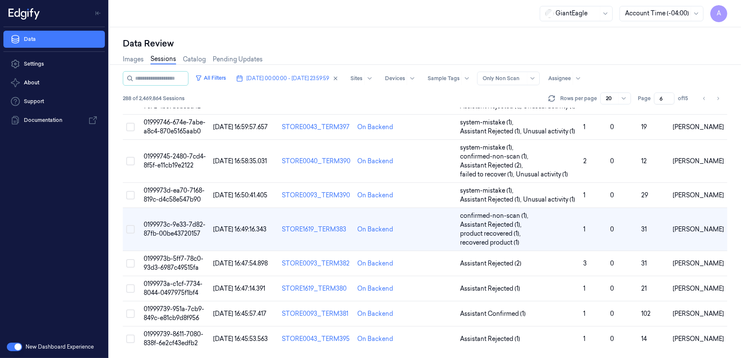
scroll to position [375, 0]
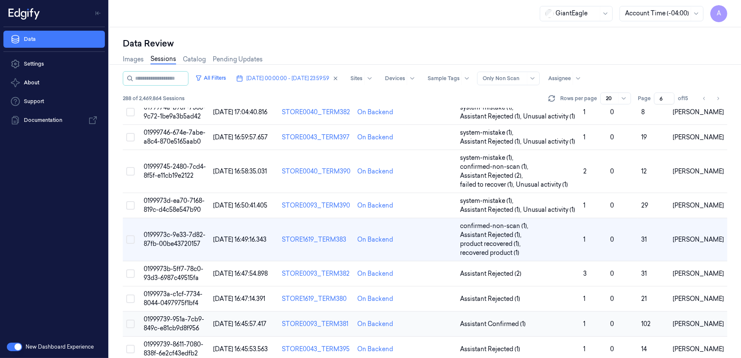
click at [175, 318] on span "01999739-951a-7cb9-849c-e81cb9d8f956" at bounding box center [174, 324] width 61 height 17
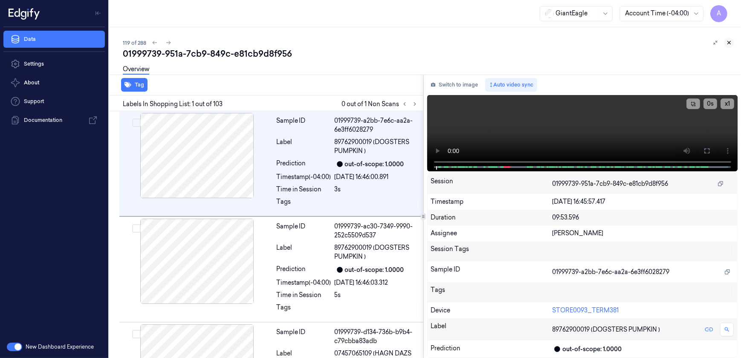
click at [728, 43] on icon at bounding box center [729, 43] width 6 height 6
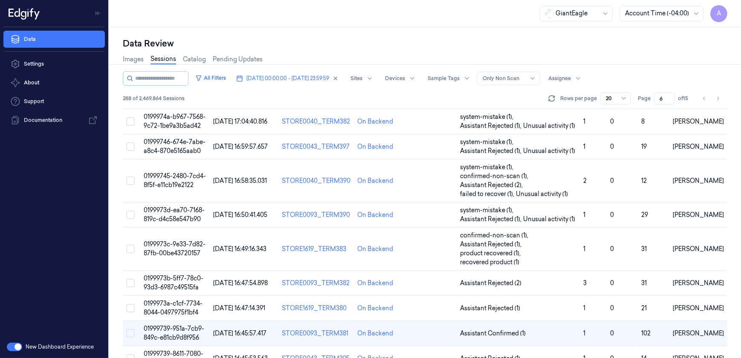
scroll to position [375, 0]
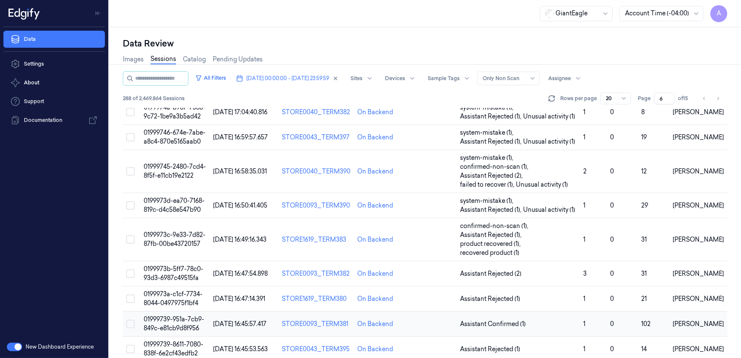
click at [178, 316] on span "01999739-951a-7cb9-849c-e81cb9d8f956" at bounding box center [174, 324] width 61 height 17
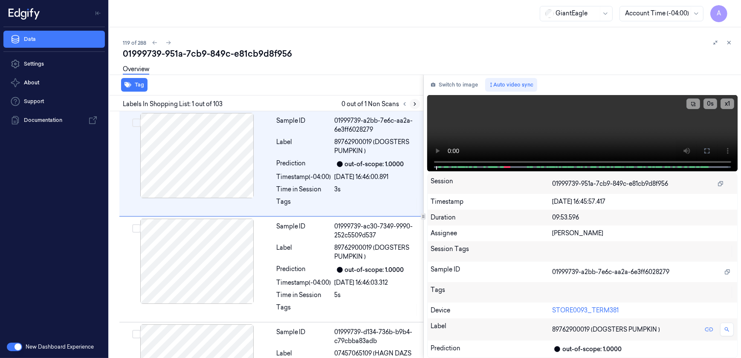
click at [416, 105] on icon at bounding box center [415, 104] width 6 height 6
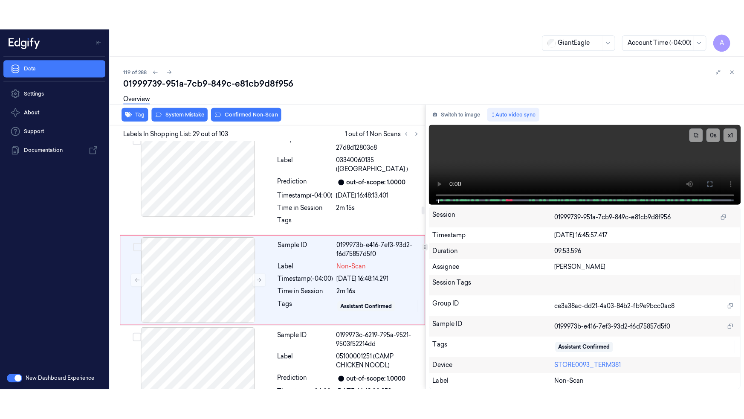
scroll to position [2879, 0]
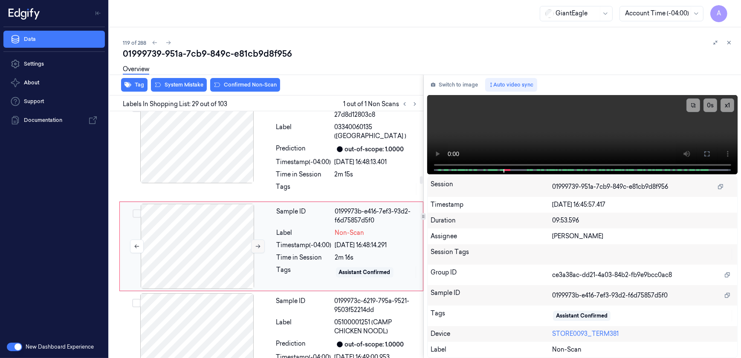
click at [254, 240] on button at bounding box center [258, 247] width 14 height 14
click at [261, 240] on button at bounding box center [258, 247] width 14 height 14
click at [253, 240] on button at bounding box center [258, 247] width 14 height 14
click at [707, 154] on icon at bounding box center [707, 154] width 7 height 7
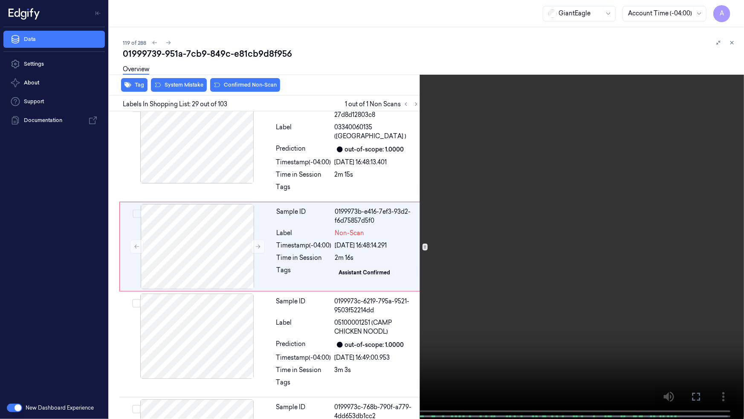
click at [528, 264] on video at bounding box center [372, 210] width 744 height 420
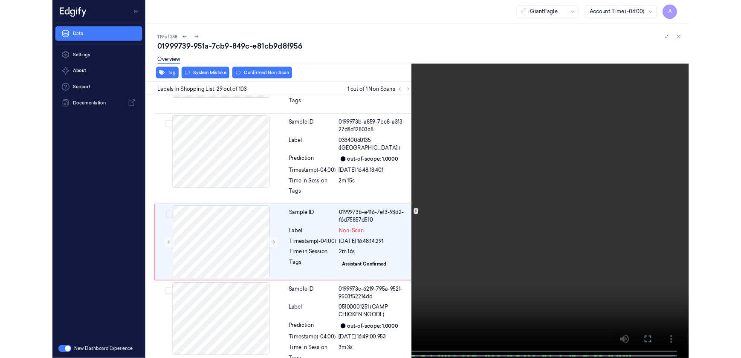
scroll to position [2849, 0]
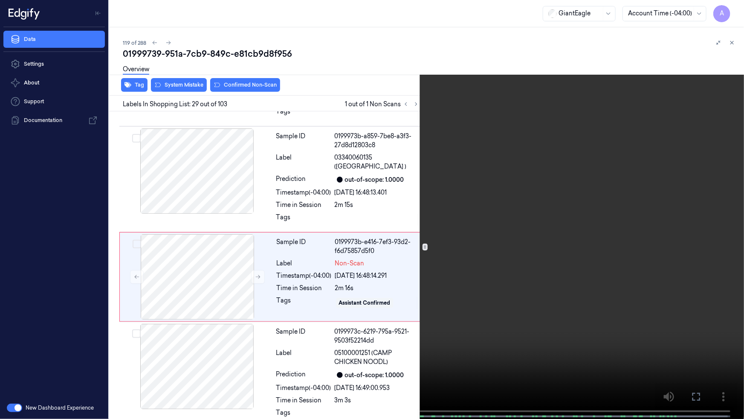
click at [566, 286] on video at bounding box center [372, 210] width 744 height 420
click at [0, 0] on button at bounding box center [0, 0] width 0 height 0
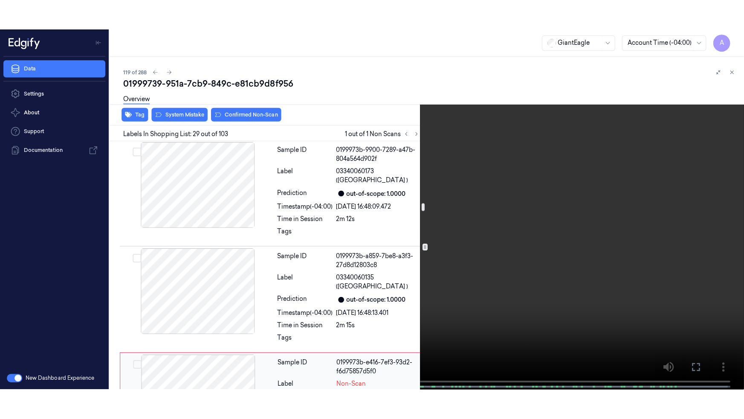
scroll to position [2772, 0]
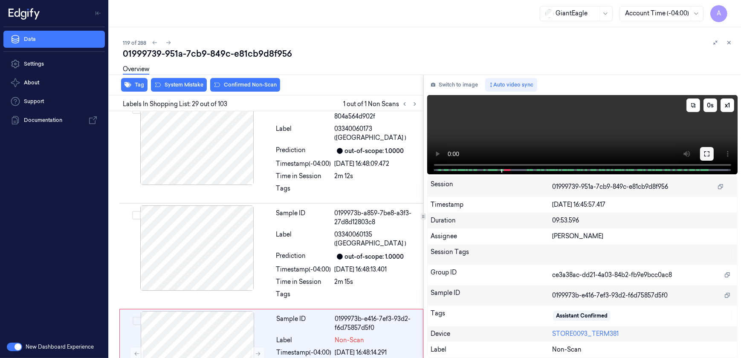
click at [704, 153] on icon at bounding box center [707, 154] width 7 height 7
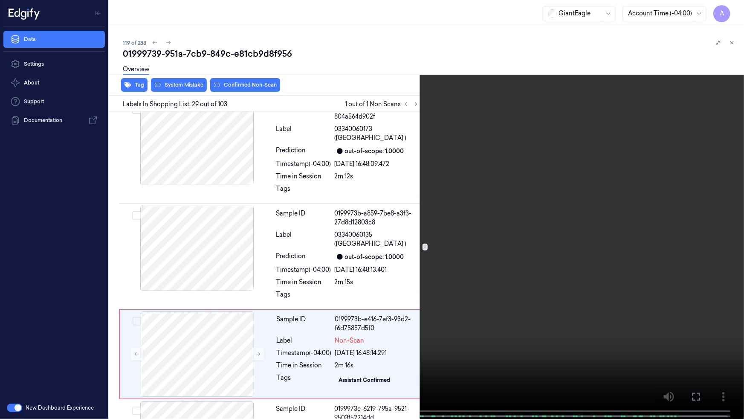
drag, startPoint x: 554, startPoint y: 227, endPoint x: 549, endPoint y: 230, distance: 6.1
click at [554, 227] on video at bounding box center [372, 210] width 744 height 420
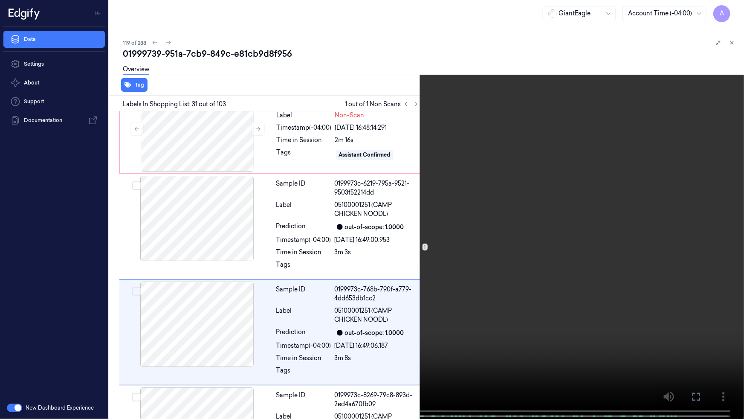
scroll to position [3052, 0]
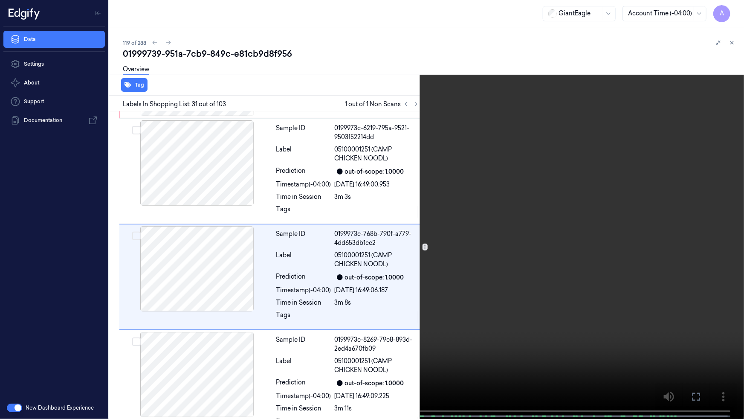
click at [182, 358] on span at bounding box center [182, 416] width 1 height 4
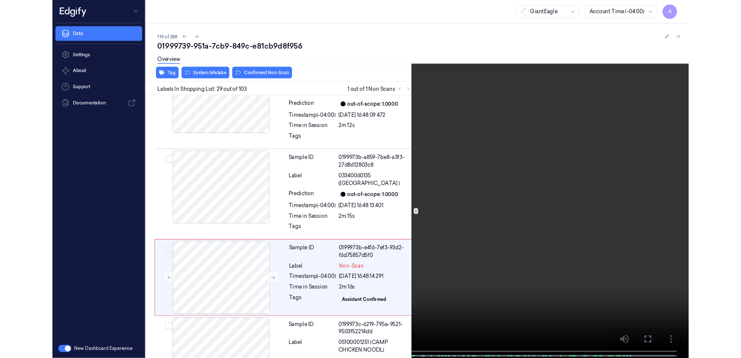
scroll to position [2849, 0]
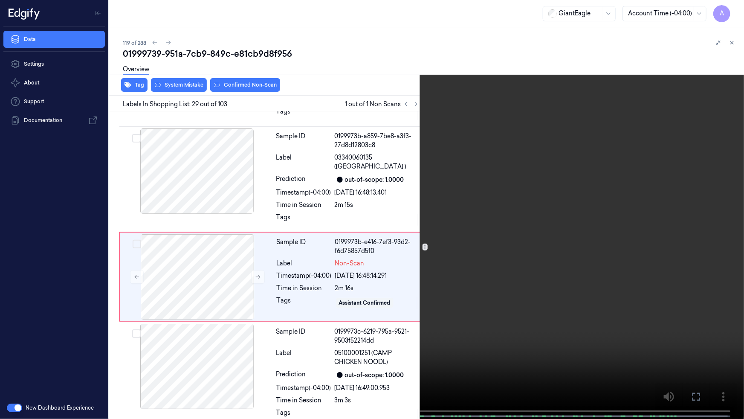
click at [0, 0] on icon at bounding box center [0, 0] width 0 height 0
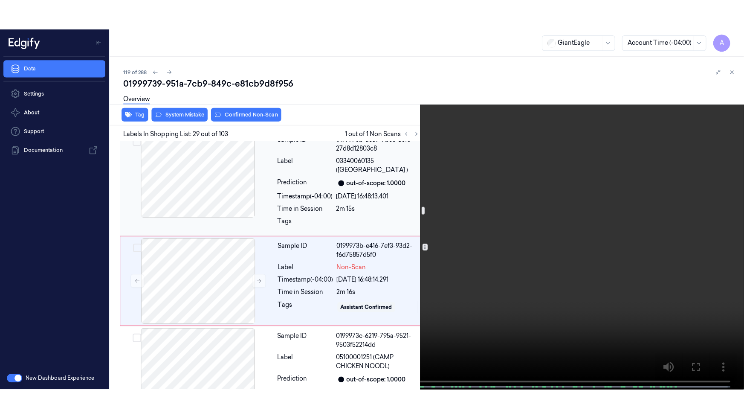
scroll to position [2888, 0]
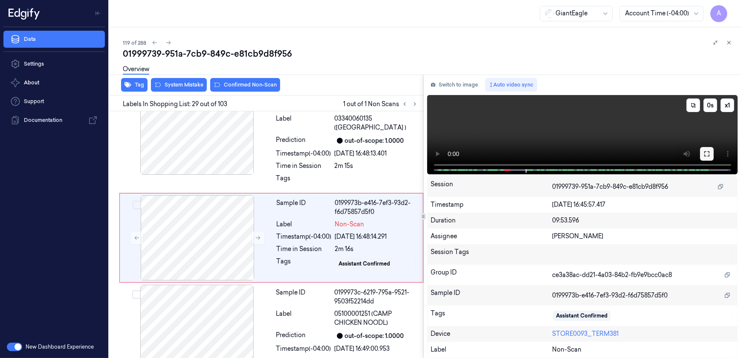
click at [708, 149] on button at bounding box center [707, 154] width 14 height 14
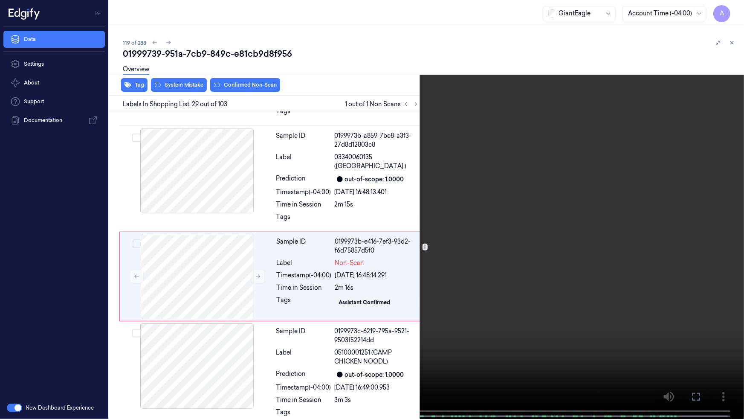
scroll to position [2849, 0]
click at [730, 9] on button "x 1" at bounding box center [734, 10] width 14 height 14
click at [730, 9] on button "x 2" at bounding box center [734, 10] width 14 height 14
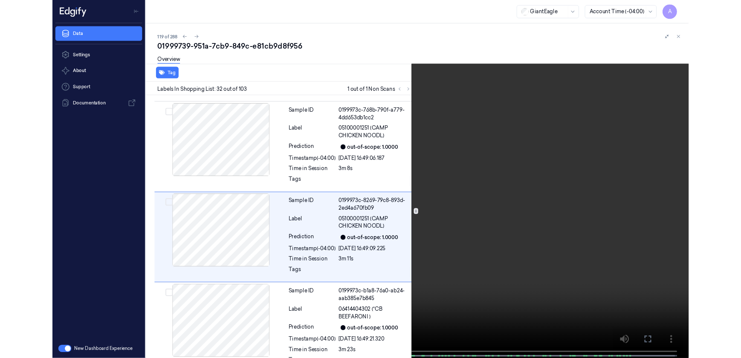
scroll to position [3158, 0]
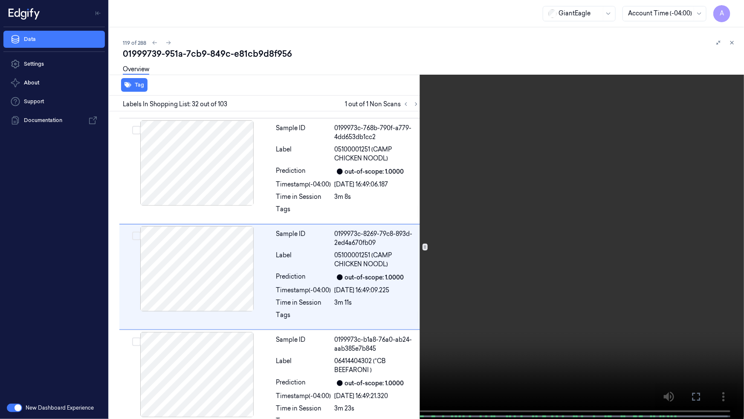
click at [0, 0] on icon at bounding box center [0, 0] width 0 height 0
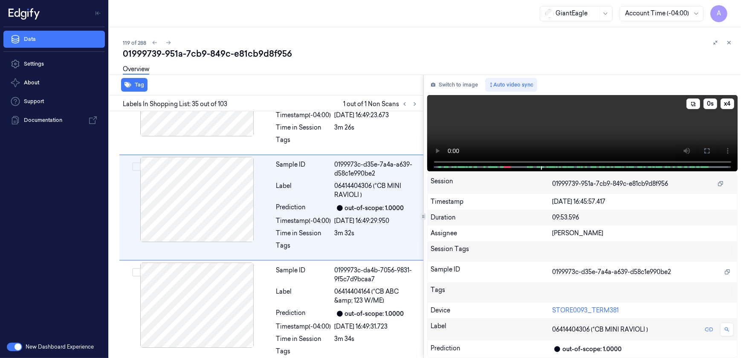
scroll to position [3505, 0]
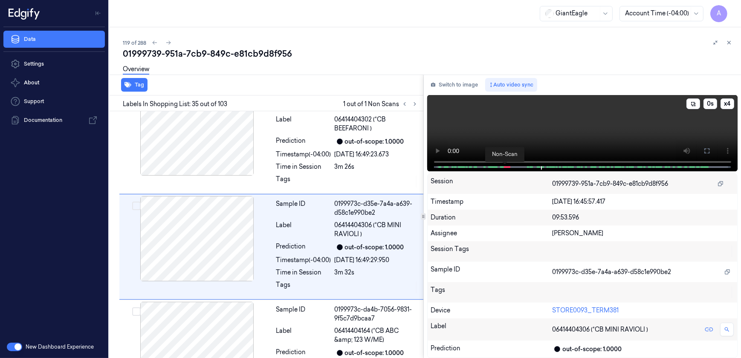
click at [507, 166] on span at bounding box center [507, 167] width 2 height 4
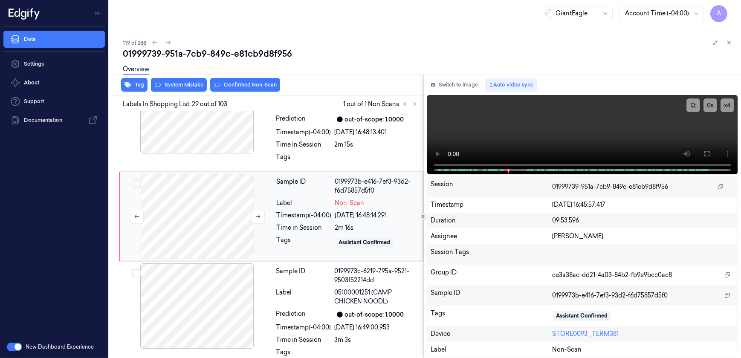
scroll to position [2879, 0]
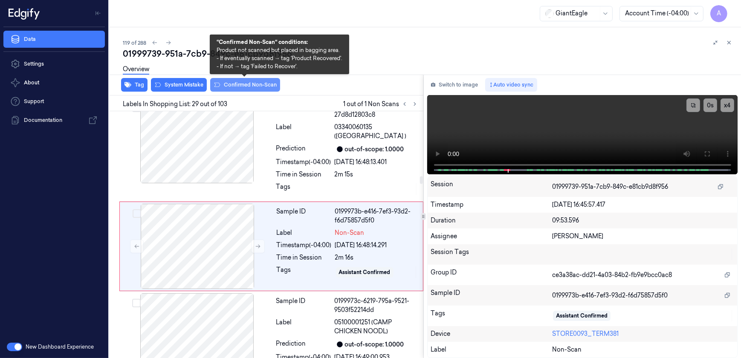
click at [247, 85] on button "Confirmed Non-Scan" at bounding box center [245, 85] width 70 height 14
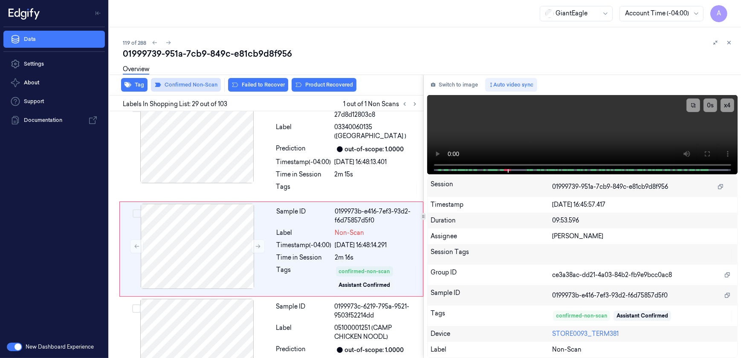
scroll to position [2882, 0]
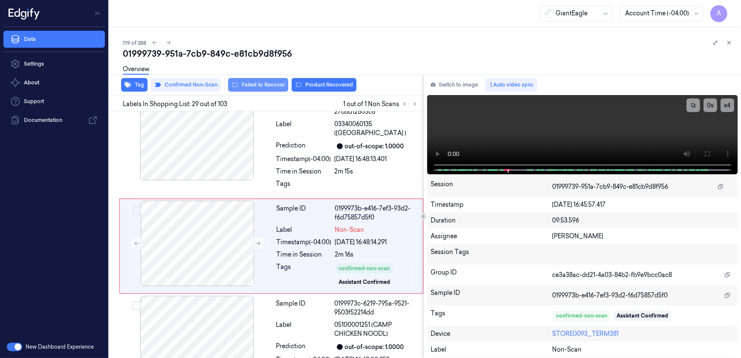
click at [267, 87] on button "Failed to Recover" at bounding box center [258, 85] width 60 height 14
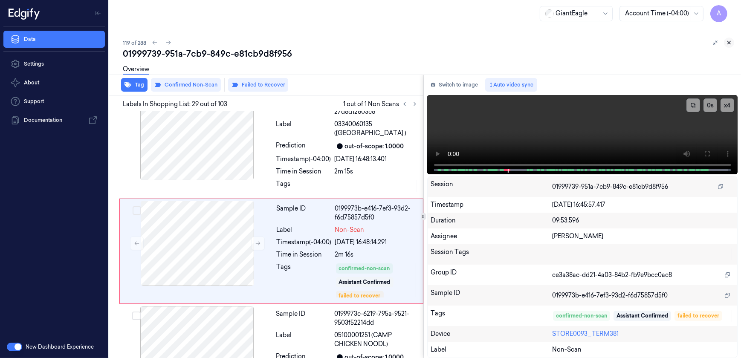
scroll to position [2887, 0]
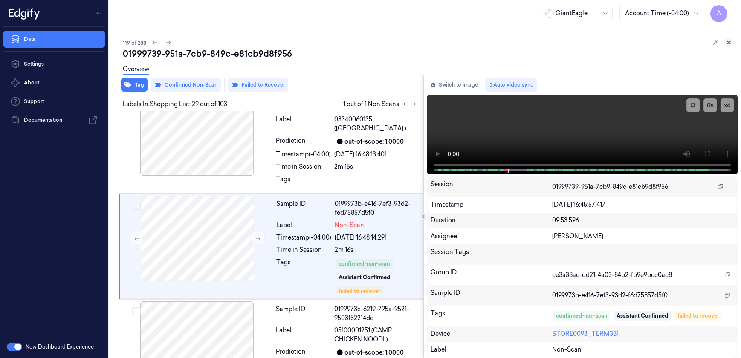
click at [727, 42] on icon at bounding box center [729, 43] width 6 height 6
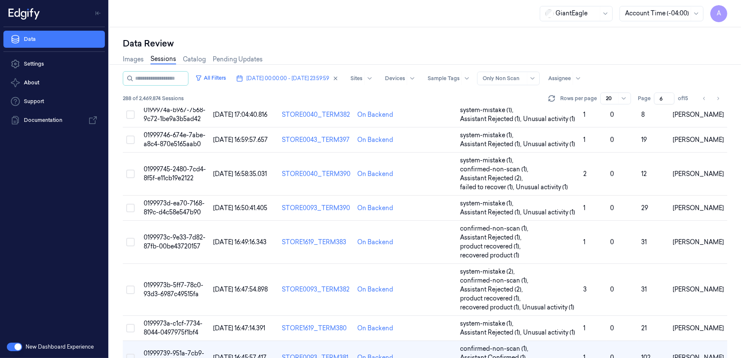
scroll to position [411, 0]
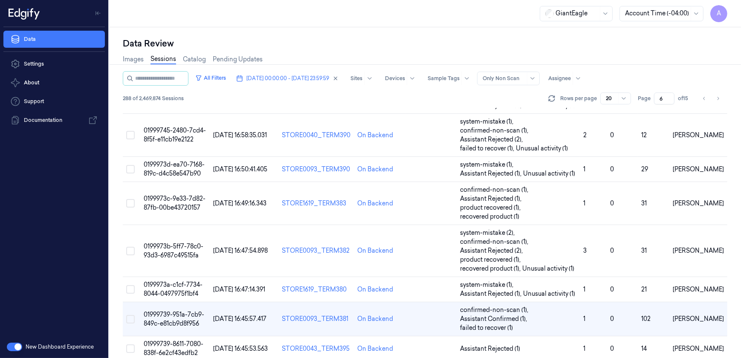
drag, startPoint x: 664, startPoint y: 97, endPoint x: 653, endPoint y: 101, distance: 11.9
click at [653, 101] on div "Page 6 of 15" at bounding box center [665, 99] width 54 height 12
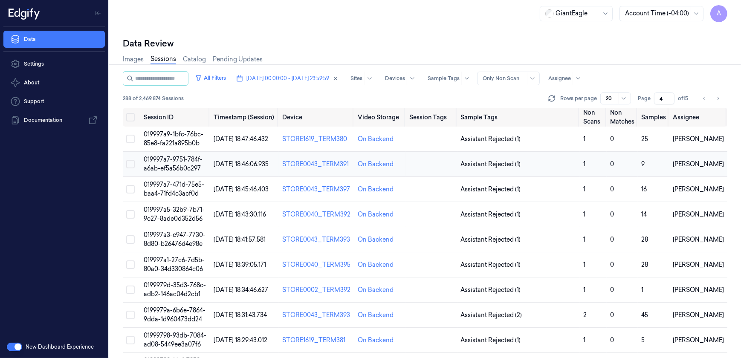
type input "4"
click at [169, 157] on span "019997a7-9751-784f-a6ab-ef5a56b0c297" at bounding box center [173, 164] width 59 height 17
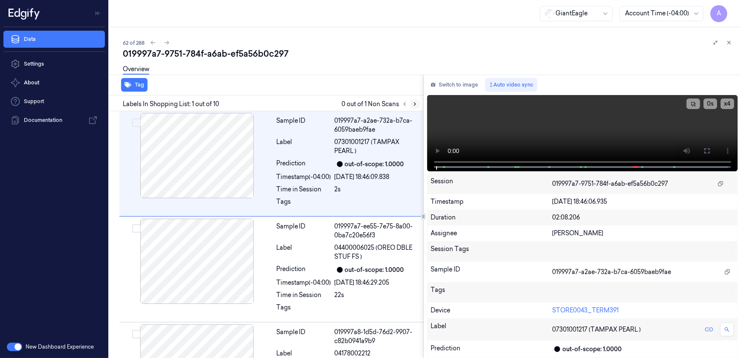
click at [410, 102] on button at bounding box center [415, 104] width 10 height 10
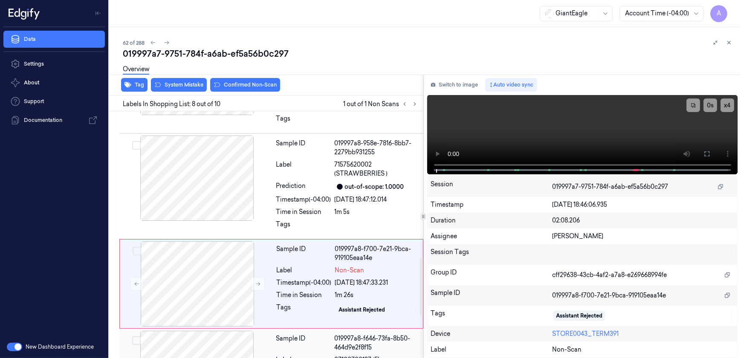
scroll to position [661, 0]
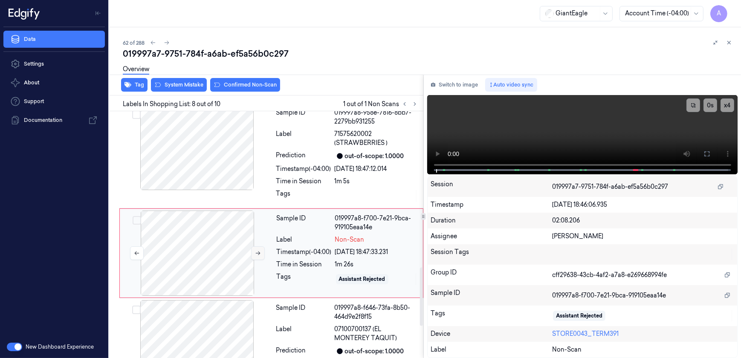
click at [252, 246] on button at bounding box center [258, 253] width 14 height 14
click at [258, 250] on icon at bounding box center [258, 253] width 6 height 6
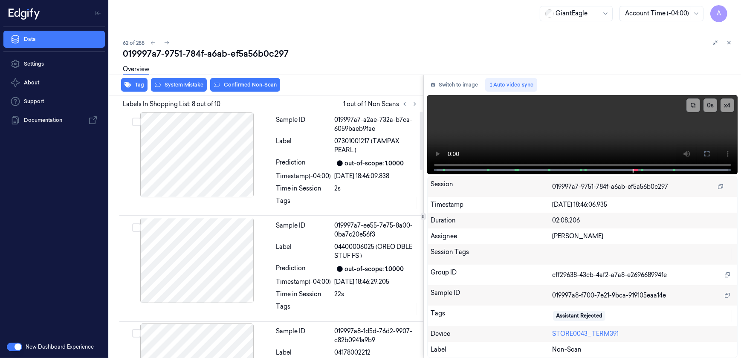
scroll to position [0, 0]
click at [317, 276] on div "Sample ID 019997a7-ee55-7e75-8a00-0ba7c20e56f3 Label 04400006025 (OREO DBLE STU…" at bounding box center [347, 269] width 149 height 101
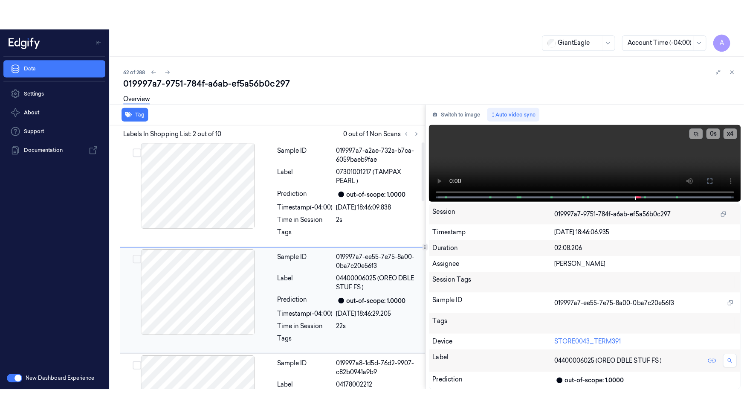
scroll to position [34, 0]
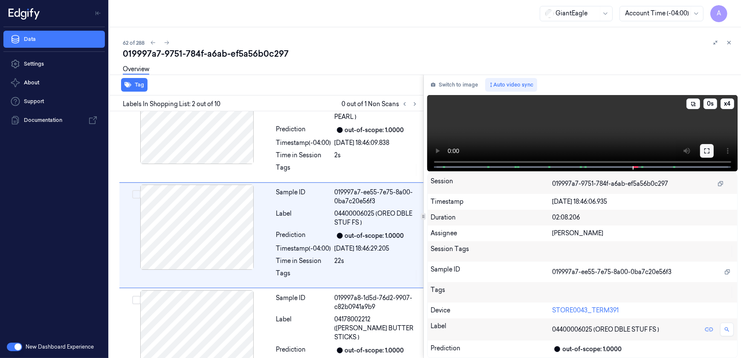
click at [704, 149] on button at bounding box center [707, 151] width 14 height 14
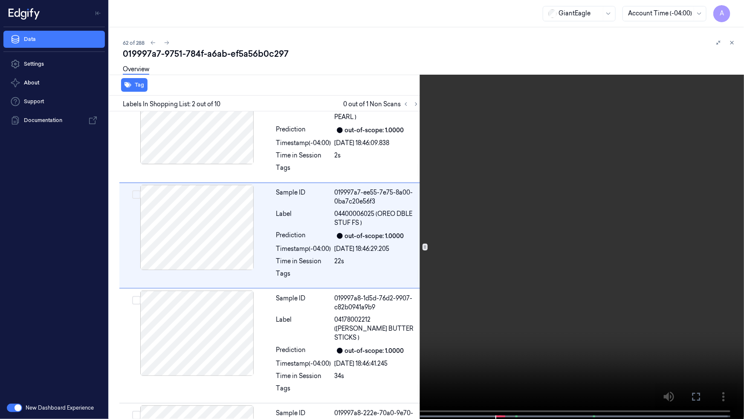
drag, startPoint x: 461, startPoint y: 181, endPoint x: 571, endPoint y: 170, distance: 111.0
click at [461, 181] on video at bounding box center [372, 210] width 744 height 420
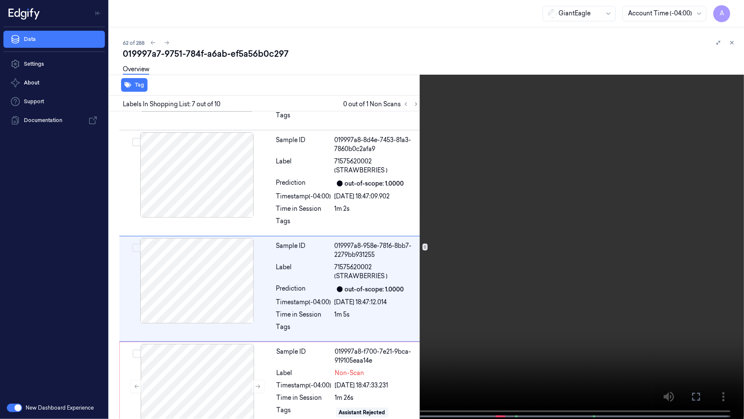
scroll to position [533, 0]
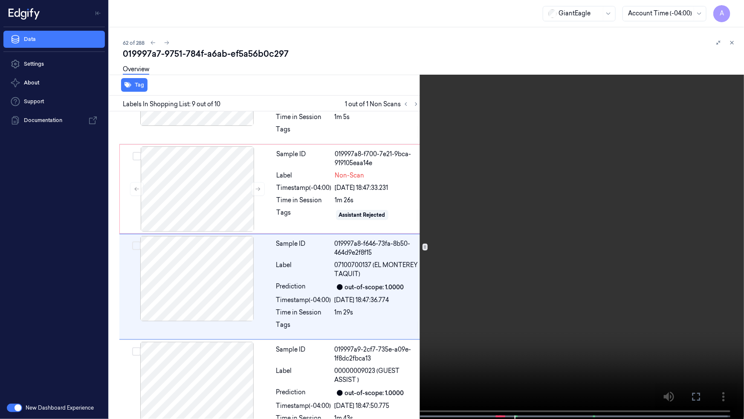
click at [0, 0] on icon at bounding box center [0, 0] width 0 height 0
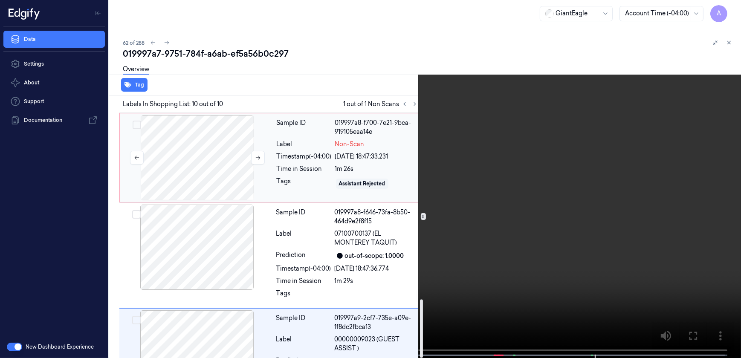
scroll to position [796, 0]
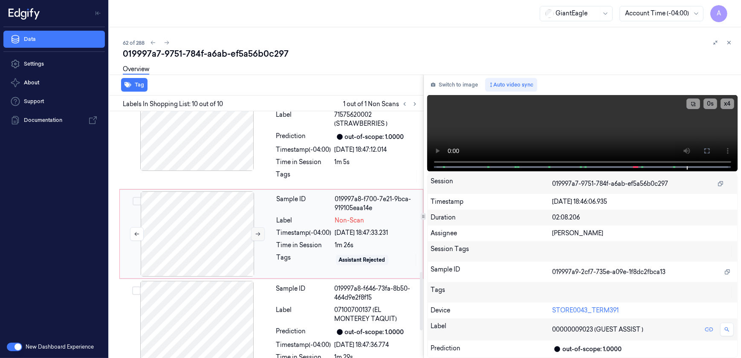
click at [260, 231] on icon at bounding box center [258, 234] width 6 height 6
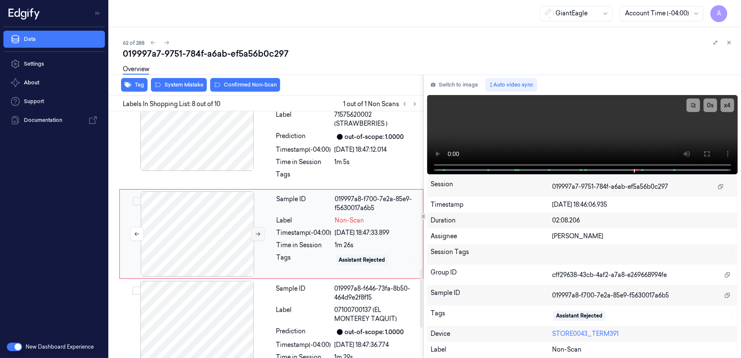
scroll to position [661, 0]
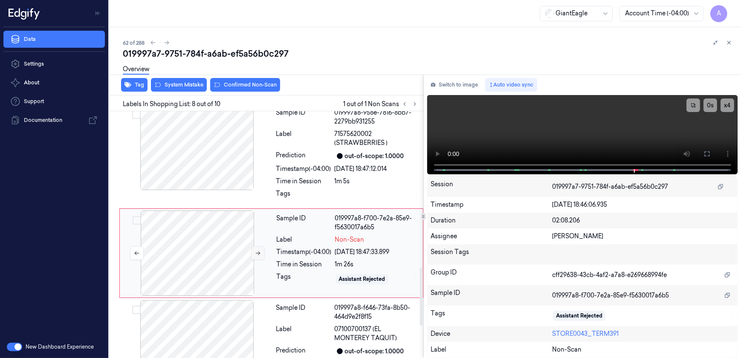
click at [257, 250] on icon at bounding box center [258, 253] width 6 height 6
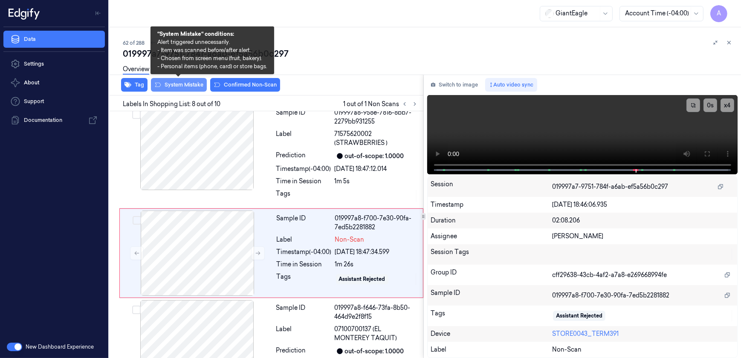
click at [190, 86] on button "System Mistake" at bounding box center [179, 85] width 56 height 14
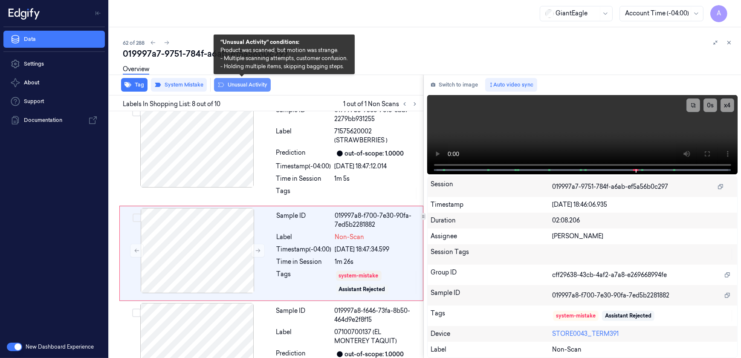
click at [236, 83] on button "Unusual Activity" at bounding box center [242, 85] width 57 height 14
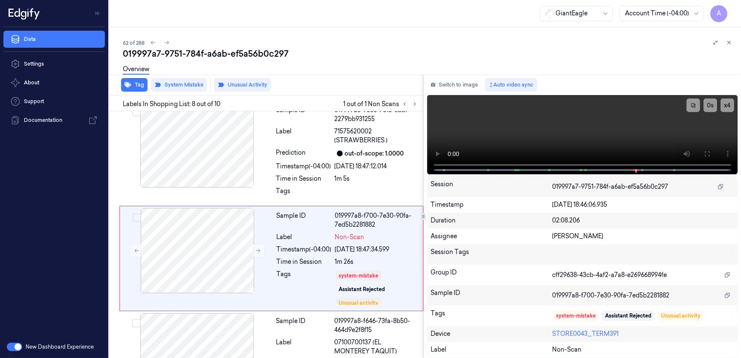
scroll to position [668, 0]
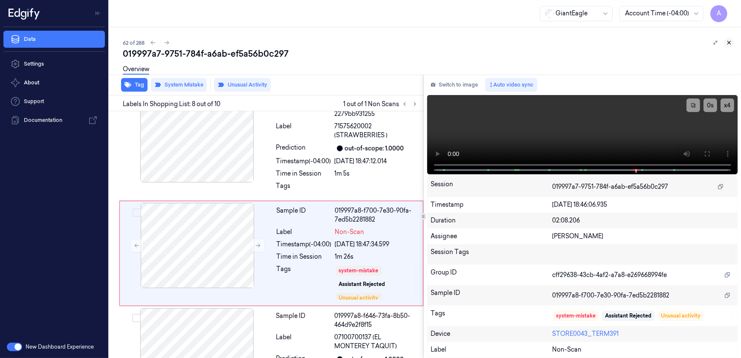
click at [729, 41] on icon at bounding box center [729, 43] width 6 height 6
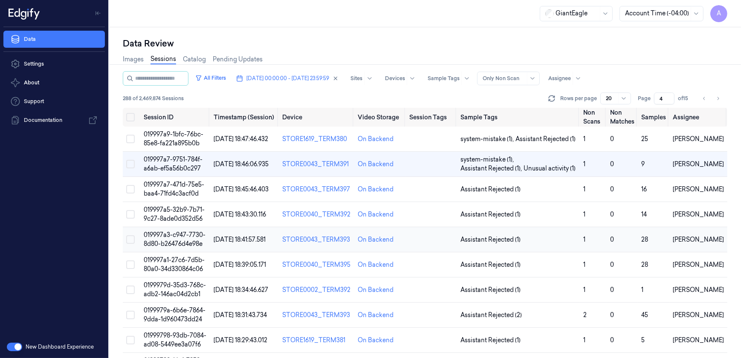
click at [170, 234] on span "019997a3-c947-7730-8d80-b26476d4e98e" at bounding box center [175, 239] width 62 height 17
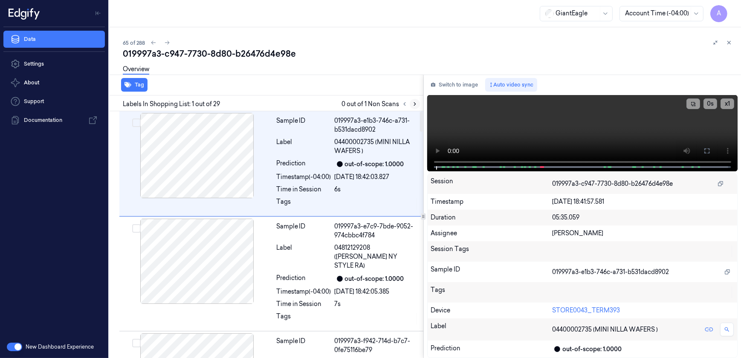
click at [414, 106] on icon at bounding box center [415, 104] width 6 height 6
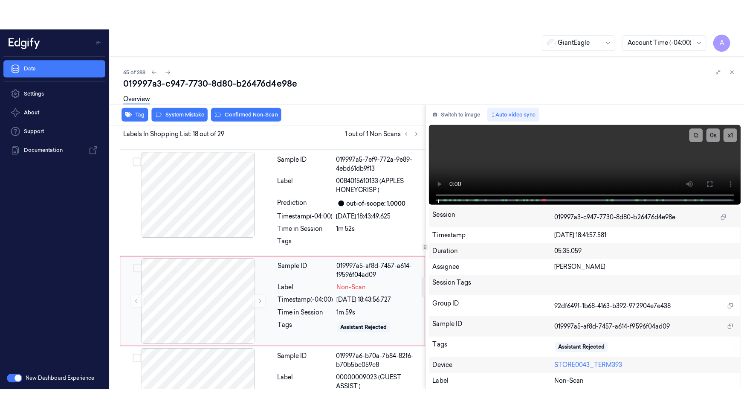
scroll to position [1717, 0]
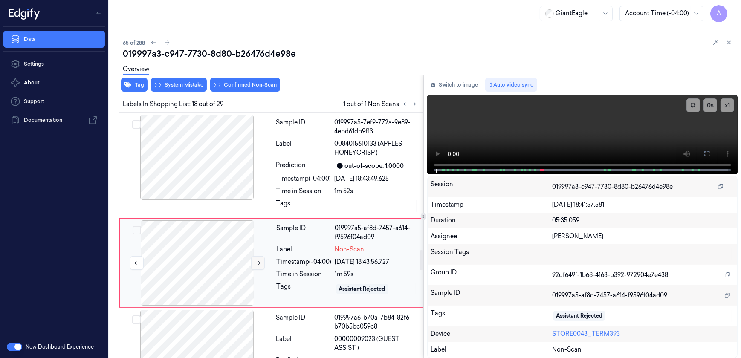
click at [257, 260] on icon at bounding box center [258, 263] width 6 height 6
click at [255, 260] on icon at bounding box center [258, 263] width 6 height 6
click at [567, 139] on video at bounding box center [582, 134] width 311 height 79
click at [703, 151] on button at bounding box center [707, 154] width 14 height 14
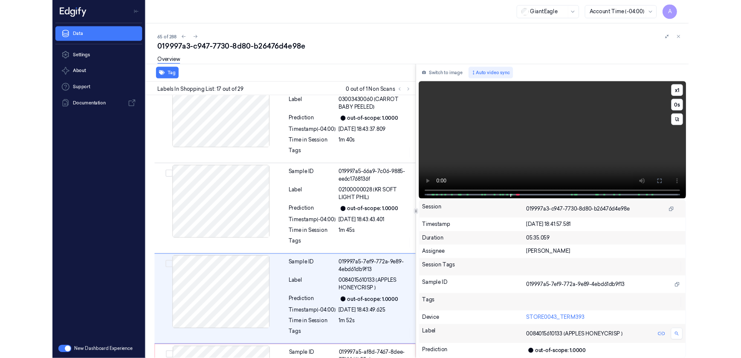
scroll to position [1589, 0]
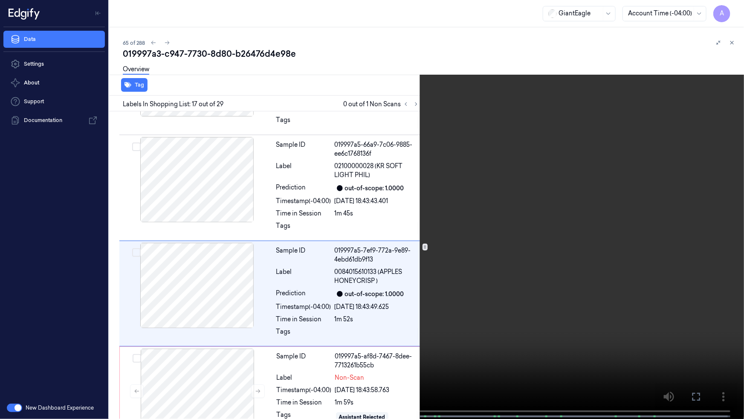
drag, startPoint x: 695, startPoint y: 397, endPoint x: 693, endPoint y: 357, distance: 40.5
click at [0, 0] on icon at bounding box center [0, 0] width 0 height 0
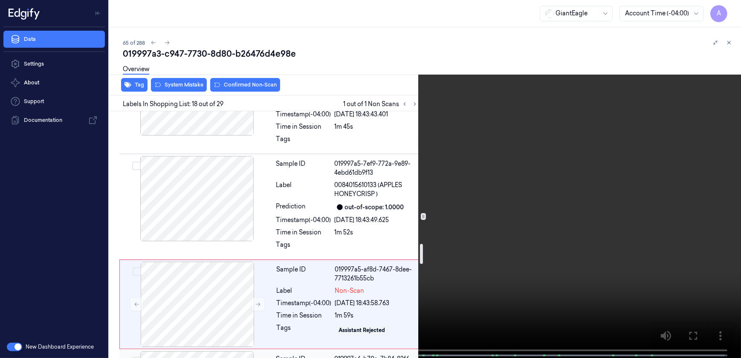
scroll to position [1717, 0]
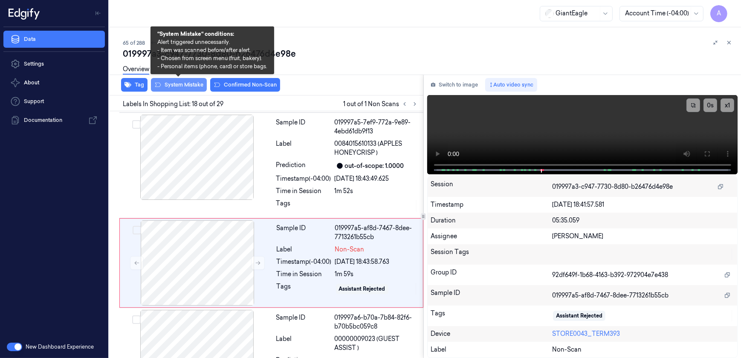
click at [179, 89] on button "System Mistake" at bounding box center [179, 85] width 56 height 14
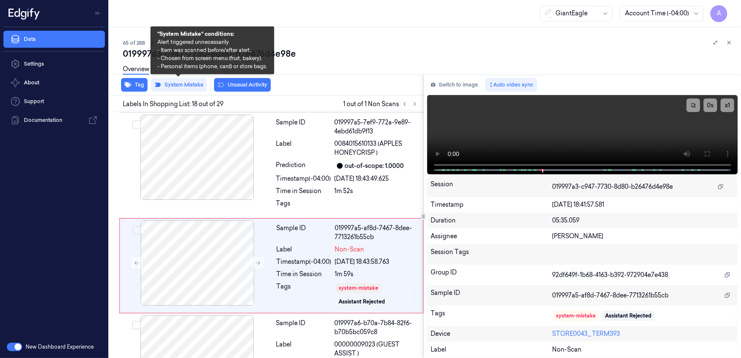
scroll to position [1719, 0]
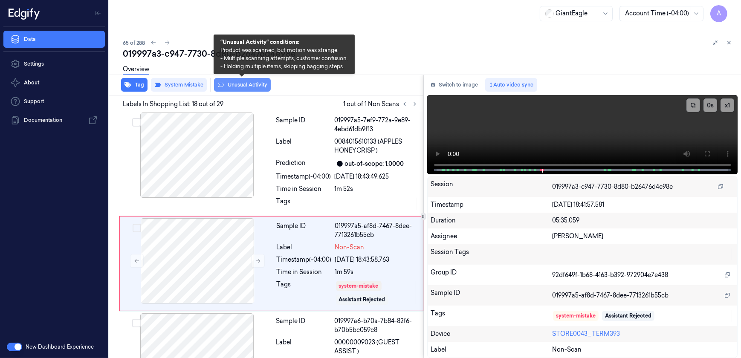
click at [228, 90] on button "Unusual Activity" at bounding box center [242, 85] width 57 height 14
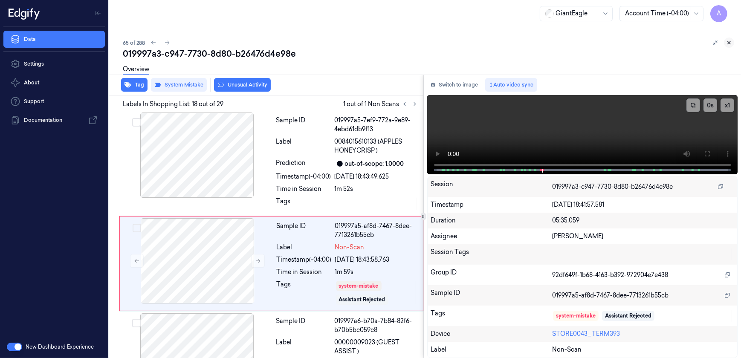
scroll to position [1725, 0]
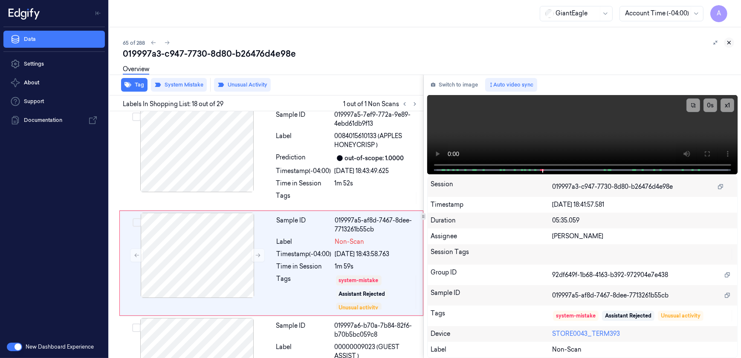
click at [728, 43] on icon at bounding box center [729, 42] width 3 height 3
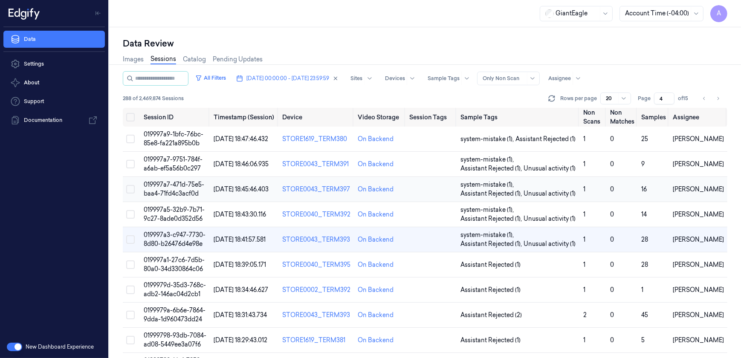
scroll to position [38, 0]
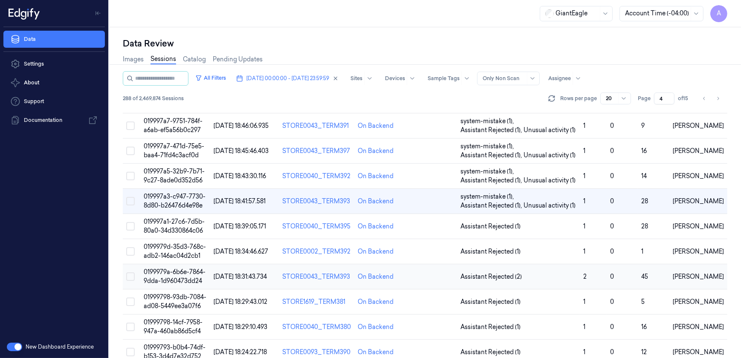
click at [176, 272] on span "0199979a-6b6e-7864-9dda-1d960473dd24" at bounding box center [175, 276] width 62 height 17
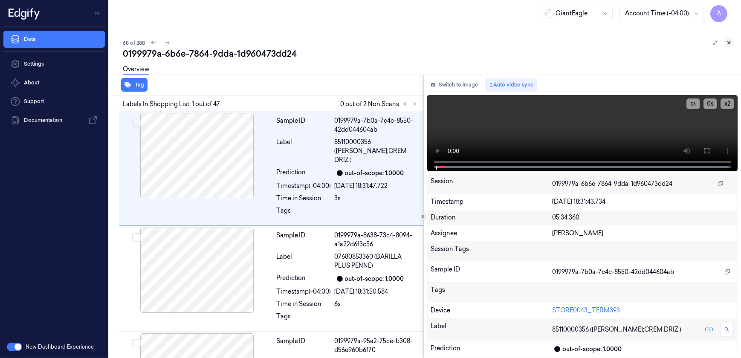
click at [729, 41] on icon at bounding box center [729, 43] width 6 height 6
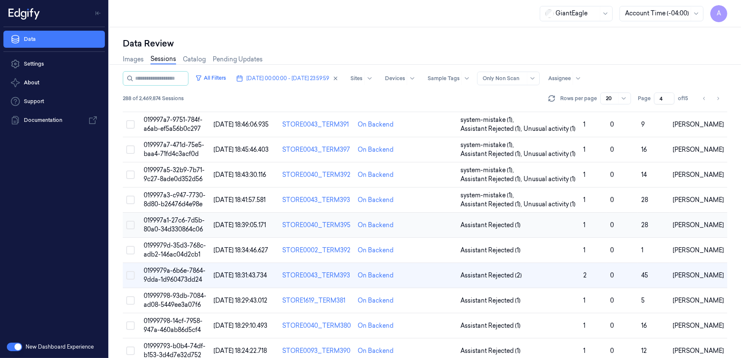
scroll to position [77, 0]
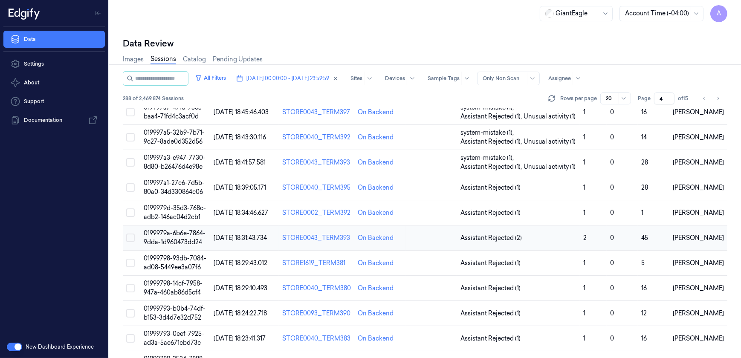
click at [178, 237] on td "0199979a-6b6e-7864-9dda-1d960473dd24" at bounding box center [175, 238] width 70 height 25
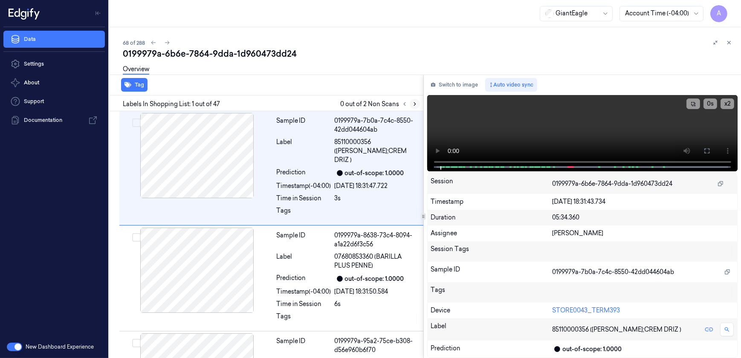
click at [415, 104] on icon at bounding box center [415, 104] width 2 height 3
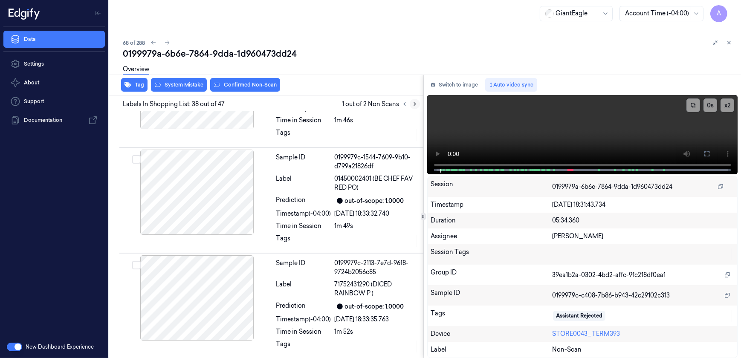
scroll to position [3830, 0]
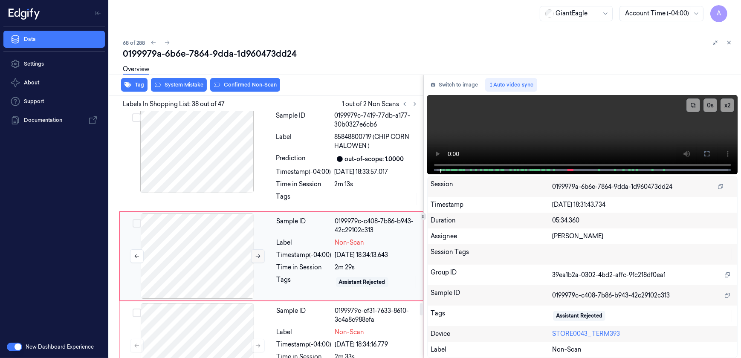
click at [261, 249] on button at bounding box center [258, 256] width 14 height 14
click at [259, 253] on icon at bounding box center [258, 256] width 6 height 6
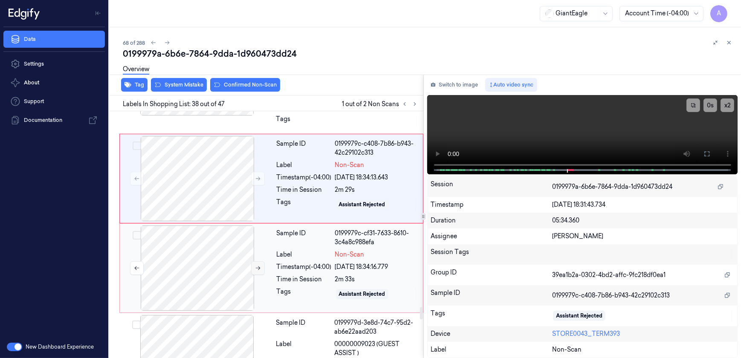
click at [258, 265] on icon at bounding box center [258, 268] width 6 height 6
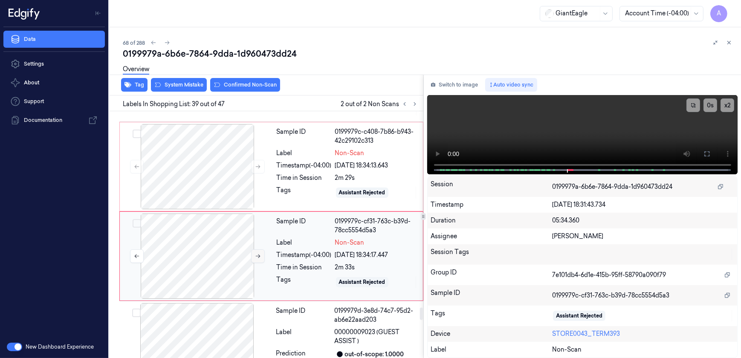
click at [258, 253] on icon at bounding box center [258, 256] width 6 height 6
click at [708, 154] on icon at bounding box center [707, 154] width 7 height 7
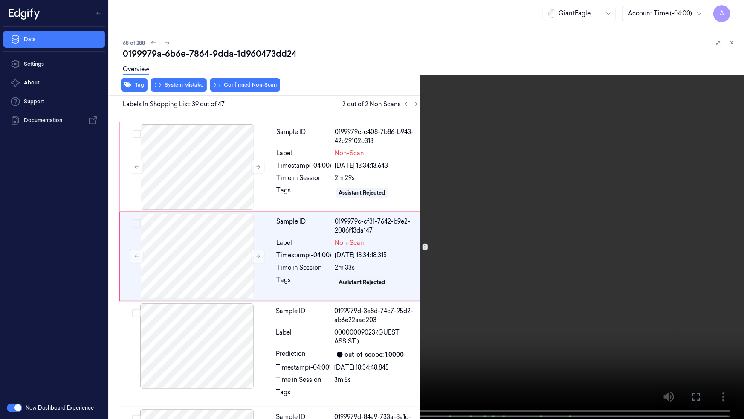
click at [528, 287] on video at bounding box center [372, 210] width 744 height 420
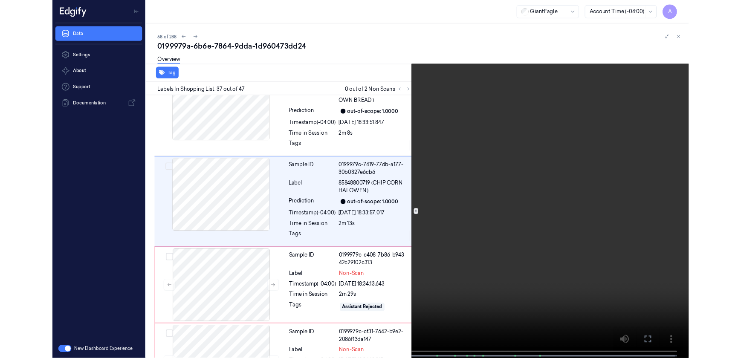
scroll to position [3702, 0]
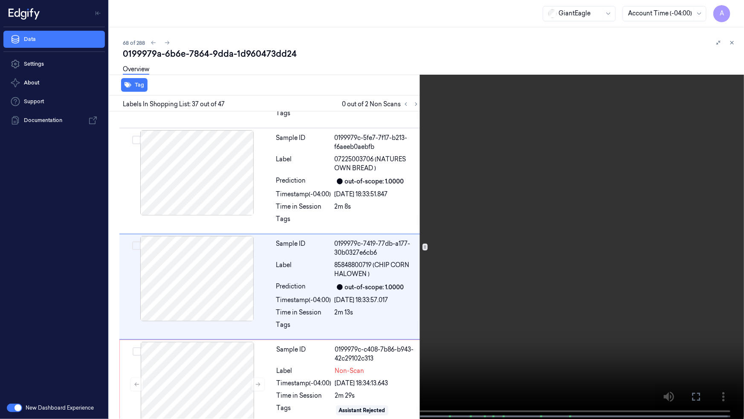
click at [0, 0] on icon at bounding box center [0, 0] width 0 height 0
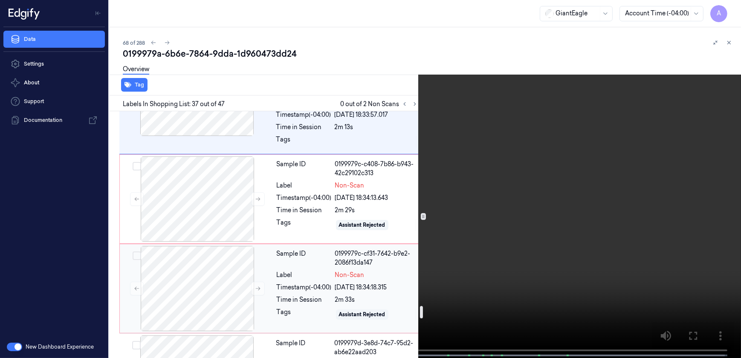
scroll to position [3888, 0]
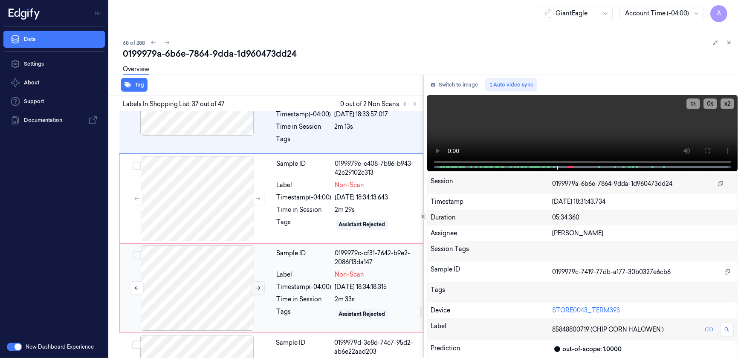
click at [255, 285] on icon at bounding box center [258, 288] width 6 height 6
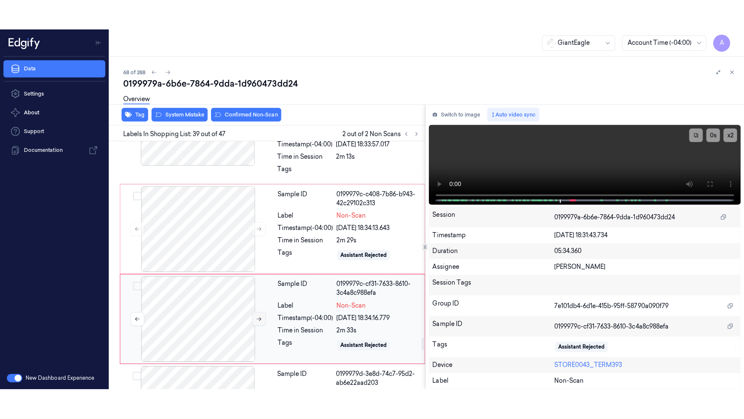
scroll to position [3920, 0]
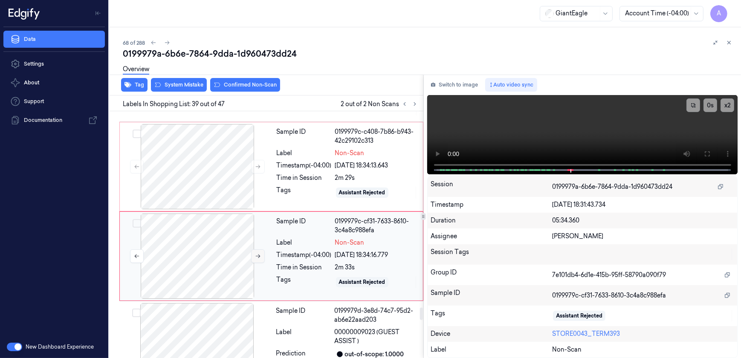
click at [257, 255] on icon at bounding box center [258, 257] width 5 height 4
click at [707, 154] on icon at bounding box center [707, 154] width 7 height 7
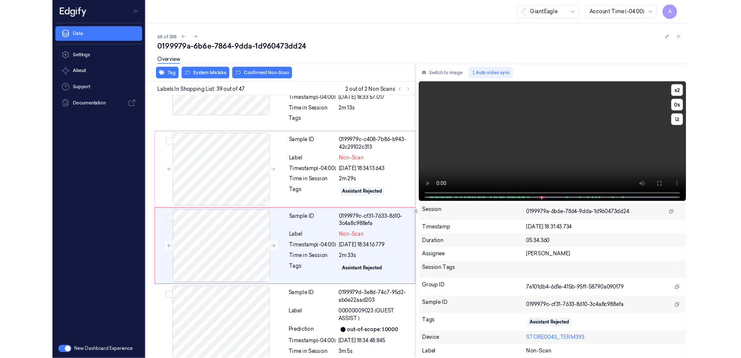
scroll to position [3889, 0]
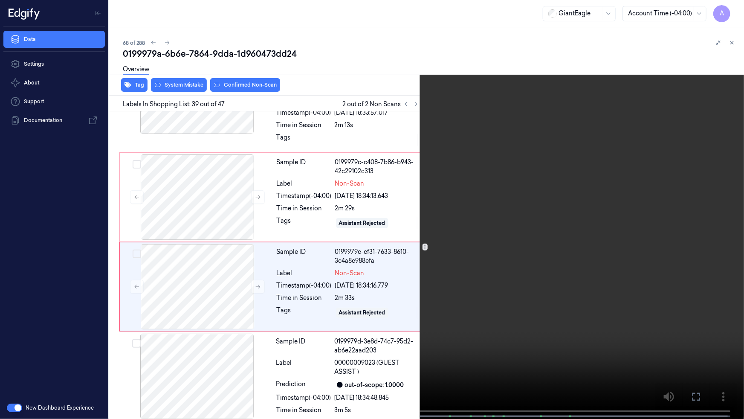
click at [0, 0] on icon at bounding box center [0, 0] width 0 height 0
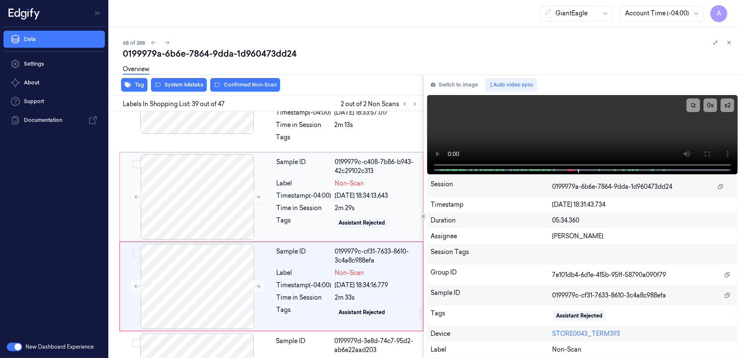
click at [327, 216] on div "Tags" at bounding box center [304, 223] width 55 height 14
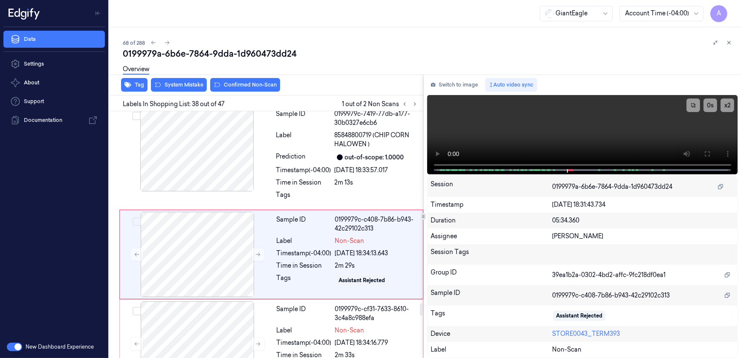
scroll to position [3830, 0]
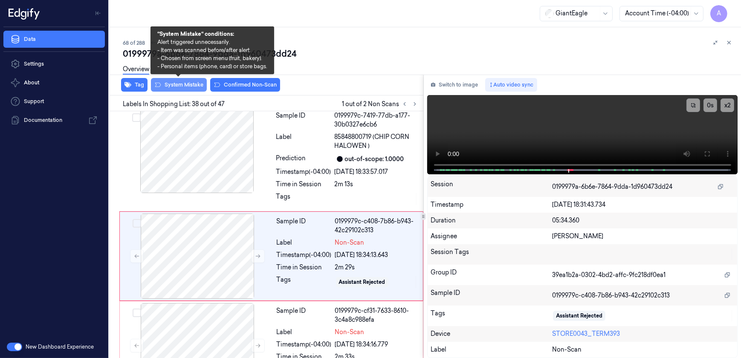
click at [184, 87] on button "System Mistake" at bounding box center [179, 85] width 56 height 14
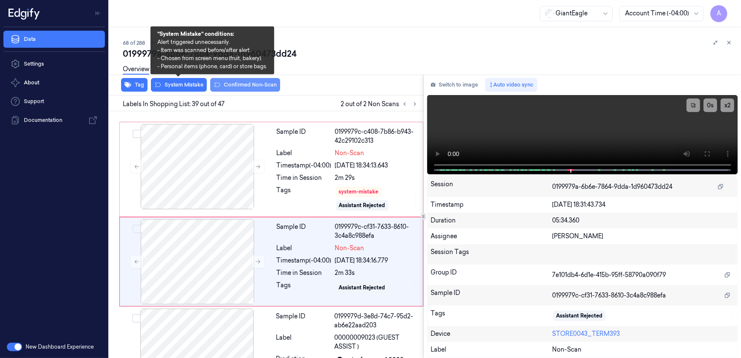
scroll to position [3925, 0]
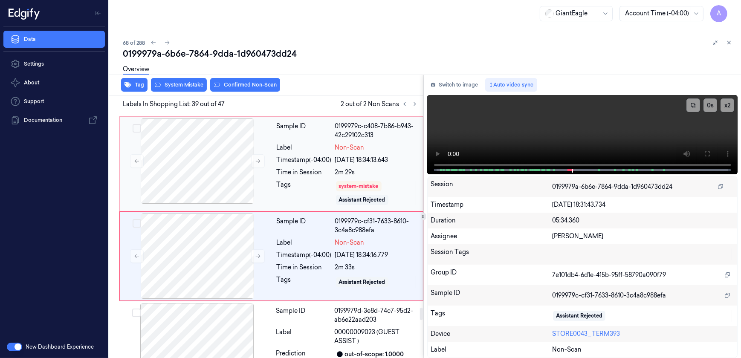
click at [301, 180] on div "Tags" at bounding box center [304, 193] width 55 height 26
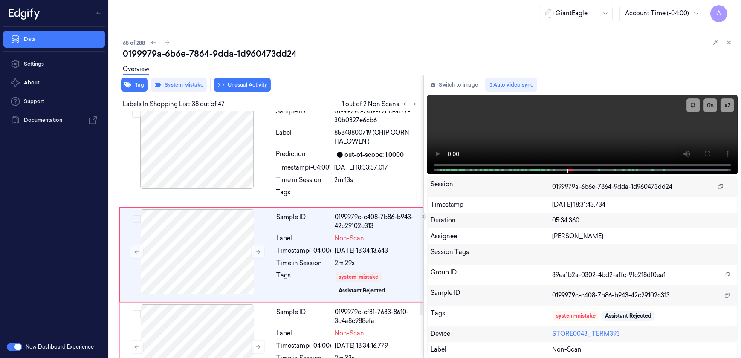
scroll to position [3833, 0]
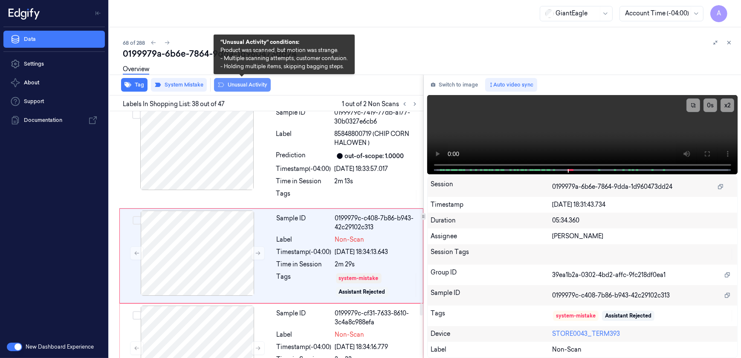
click at [236, 85] on button "Unusual Activity" at bounding box center [242, 85] width 57 height 14
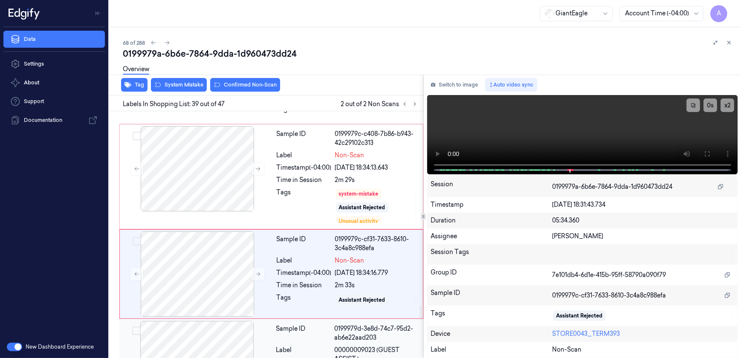
scroll to position [3936, 0]
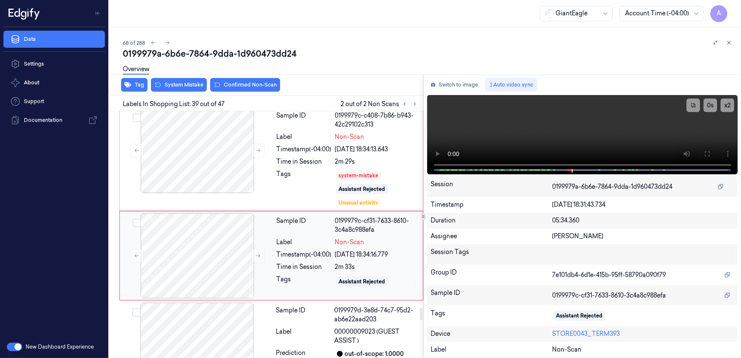
click at [302, 263] on div "Time in Session" at bounding box center [304, 267] width 55 height 9
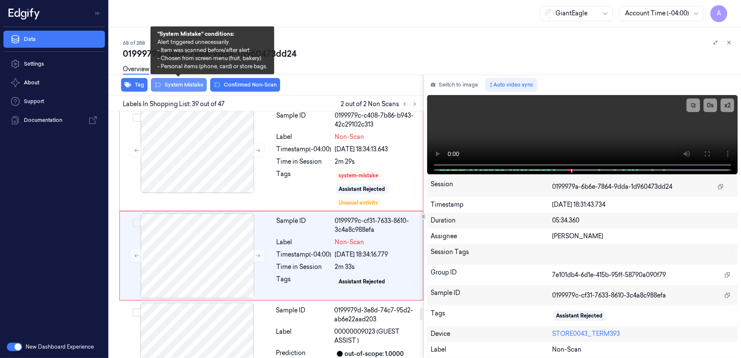
click at [181, 86] on button "System Mistake" at bounding box center [179, 85] width 56 height 14
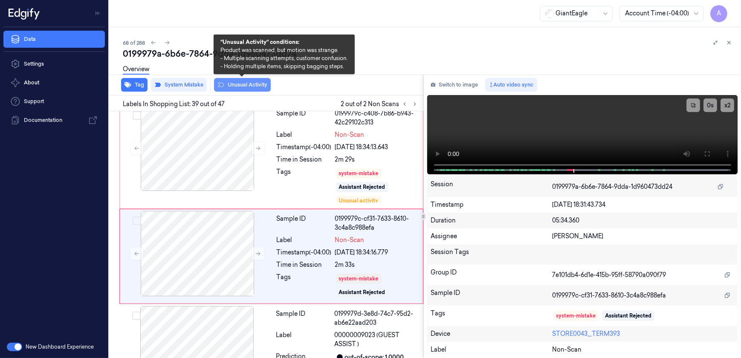
click at [235, 88] on button "Unusual Activity" at bounding box center [242, 85] width 57 height 14
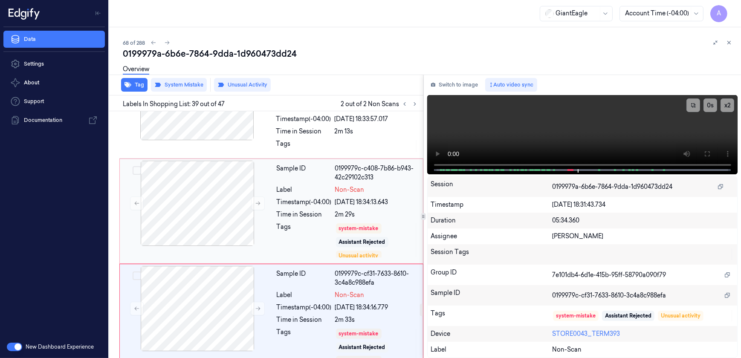
scroll to position [3866, 0]
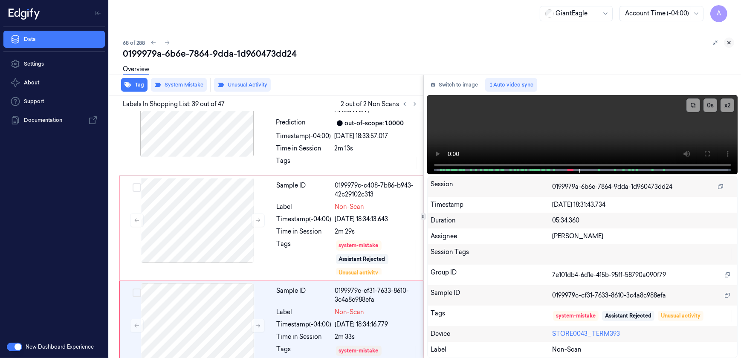
click at [732, 43] on icon at bounding box center [729, 43] width 6 height 6
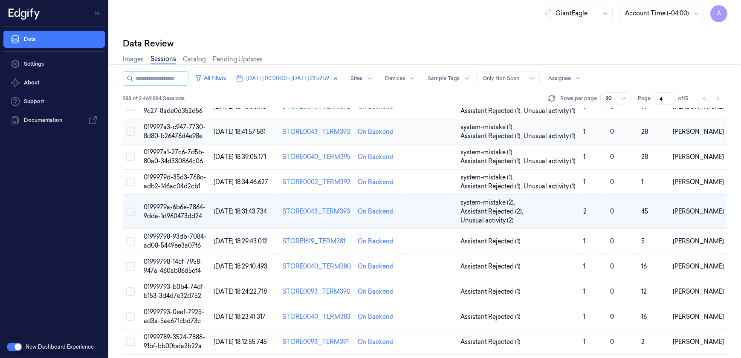
scroll to position [116, 0]
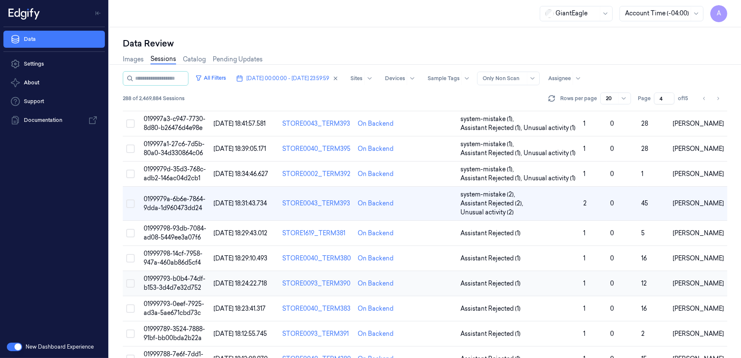
click at [170, 275] on span "01999793-b0b4-74df-b153-3d4d7e32d752" at bounding box center [175, 283] width 62 height 17
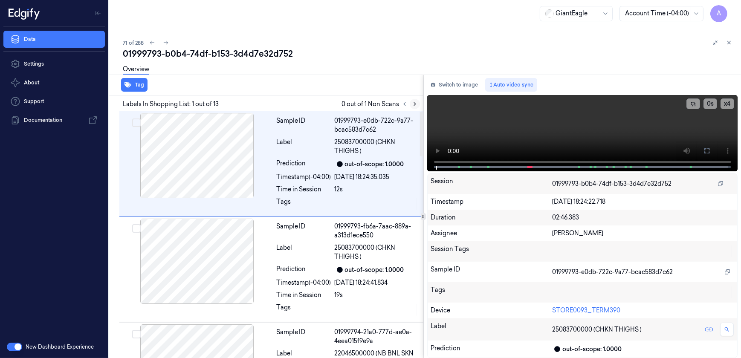
click at [413, 108] on button at bounding box center [415, 104] width 10 height 10
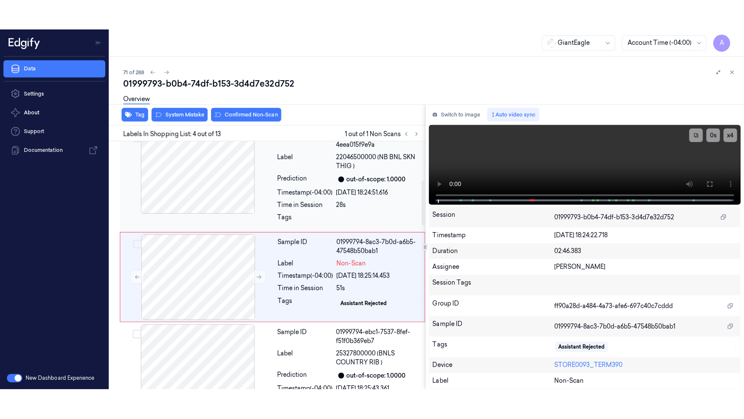
scroll to position [238, 0]
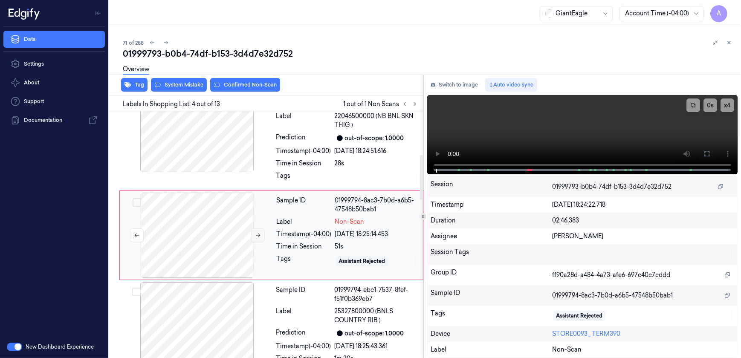
click at [260, 235] on icon at bounding box center [258, 236] width 5 height 4
click at [256, 236] on icon at bounding box center [258, 235] width 6 height 6
click at [704, 156] on icon at bounding box center [707, 154] width 7 height 7
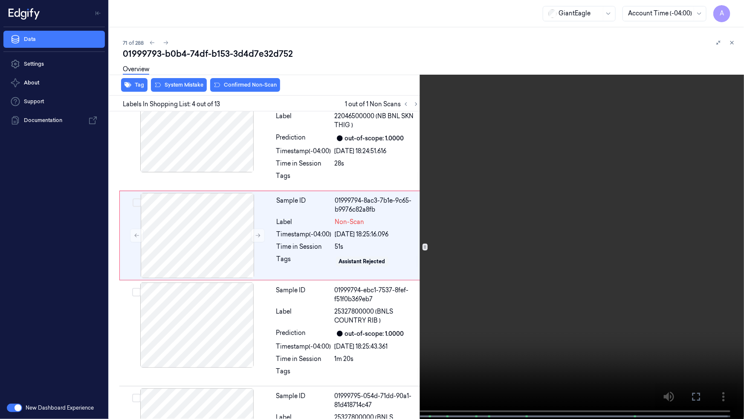
click at [529, 214] on video at bounding box center [372, 210] width 744 height 420
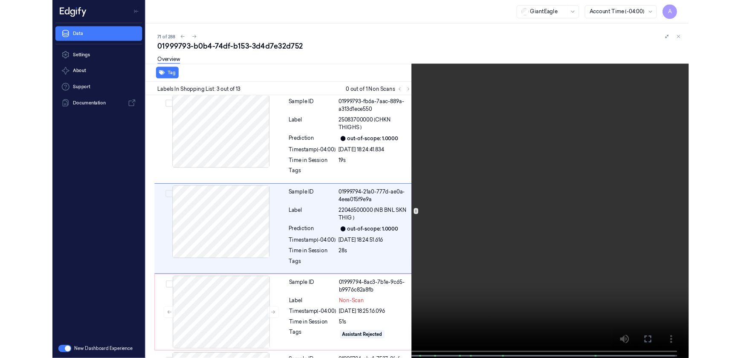
scroll to position [110, 0]
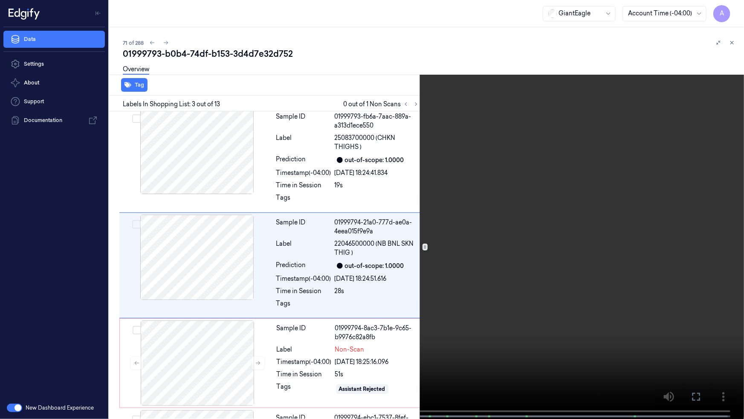
click at [0, 0] on icon at bounding box center [0, 0] width 0 height 0
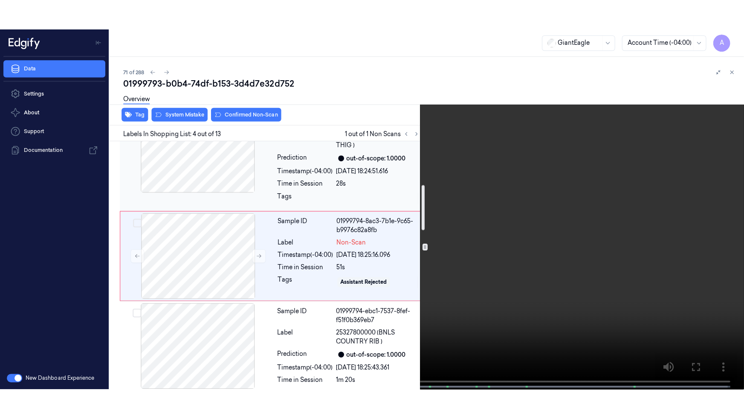
scroll to position [238, 0]
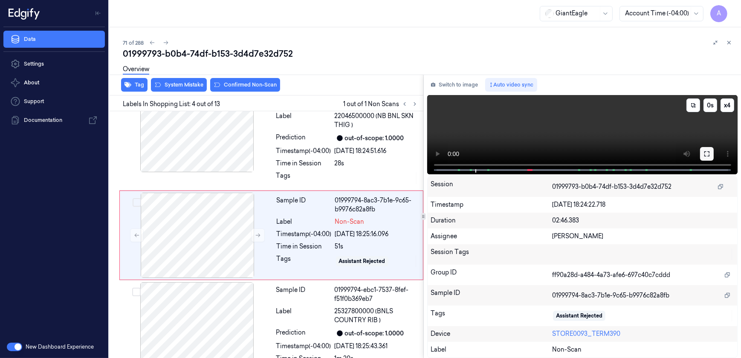
click at [706, 151] on icon at bounding box center [707, 154] width 7 height 7
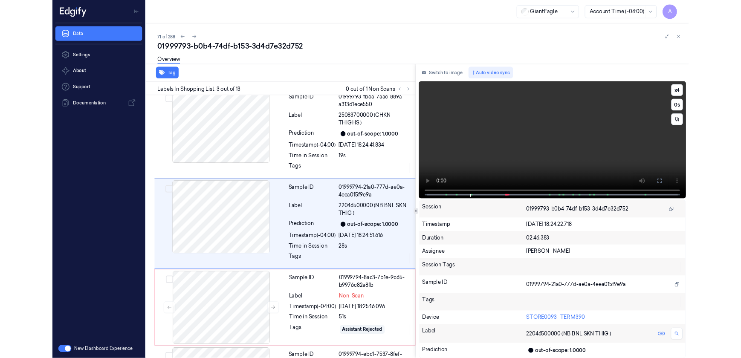
scroll to position [110, 0]
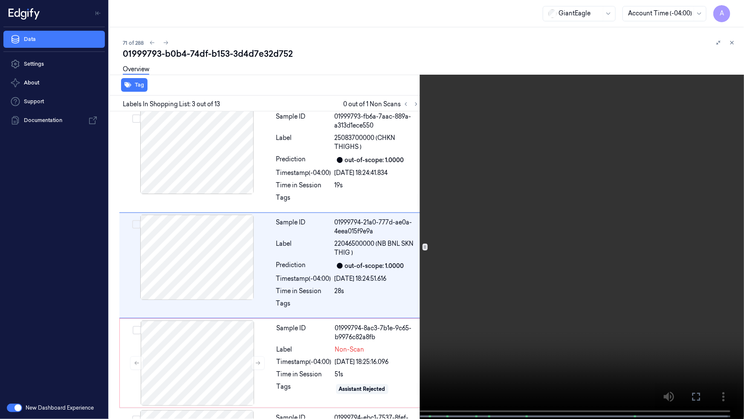
click at [0, 0] on button at bounding box center [0, 0] width 0 height 0
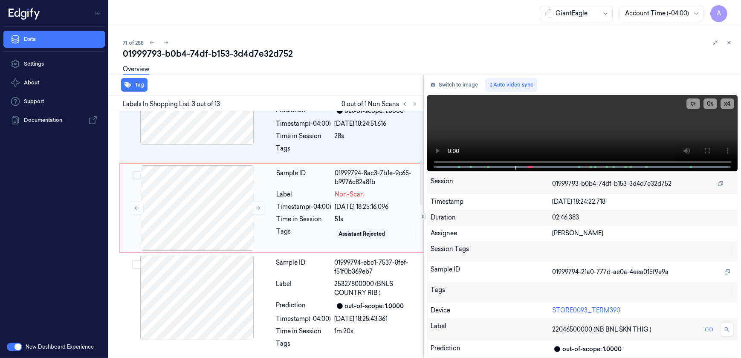
click at [316, 222] on div "Time in Session" at bounding box center [304, 219] width 55 height 9
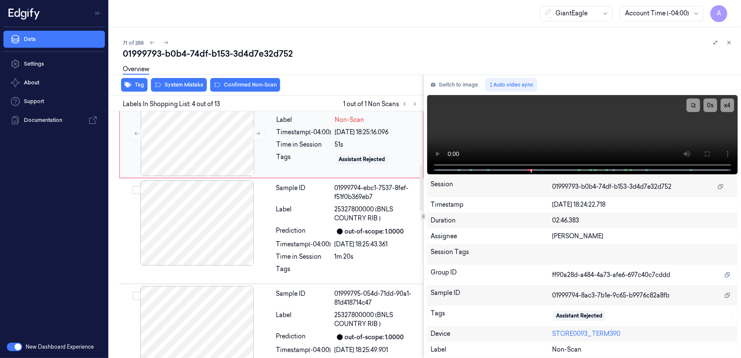
scroll to position [354, 0]
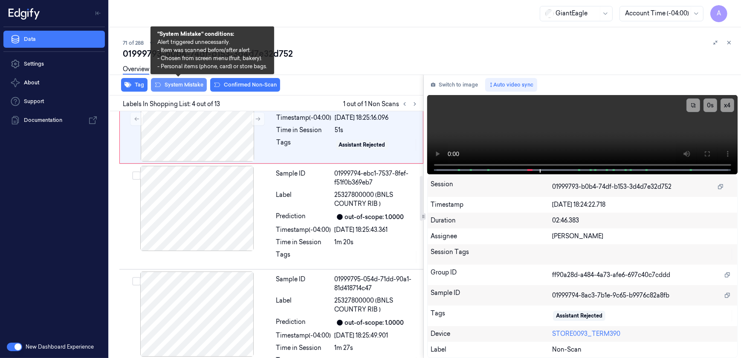
click at [183, 90] on button "System Mistake" at bounding box center [179, 85] width 56 height 14
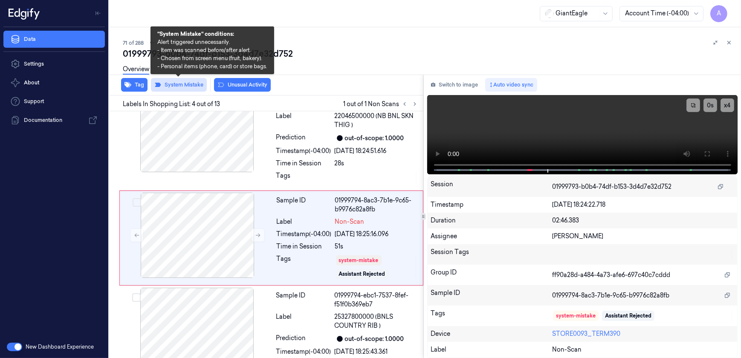
scroll to position [240, 0]
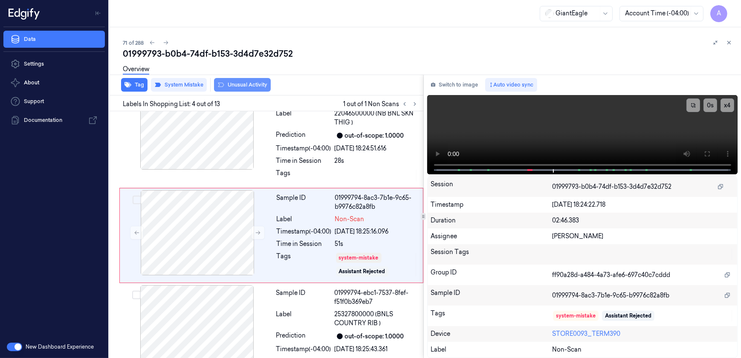
click at [238, 86] on button "Unusual Activity" at bounding box center [242, 85] width 57 height 14
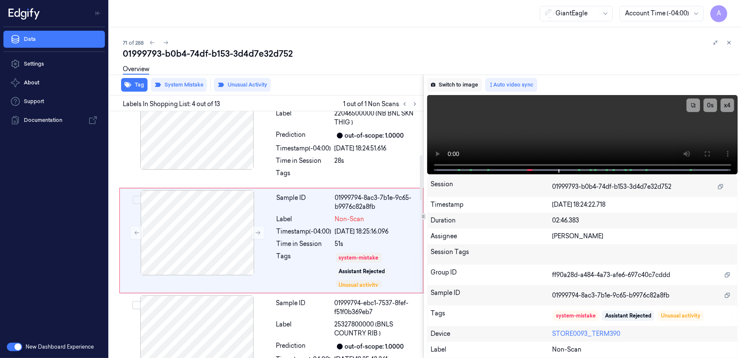
scroll to position [246, 0]
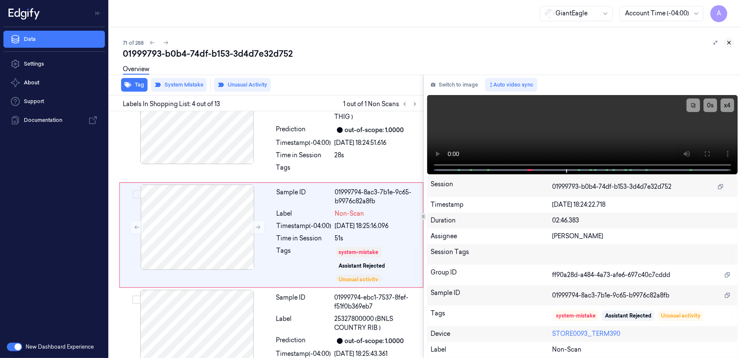
click at [730, 44] on icon at bounding box center [729, 42] width 3 height 3
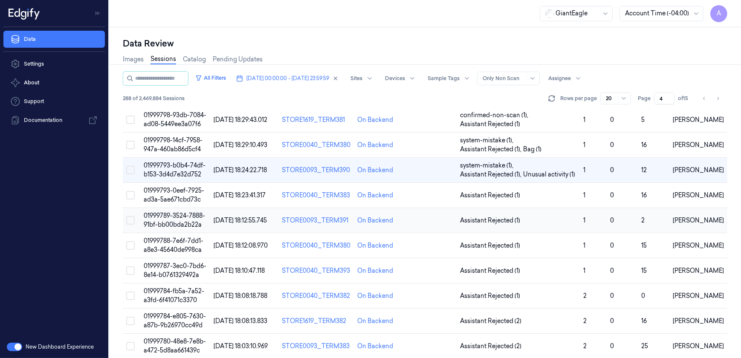
scroll to position [232, 0]
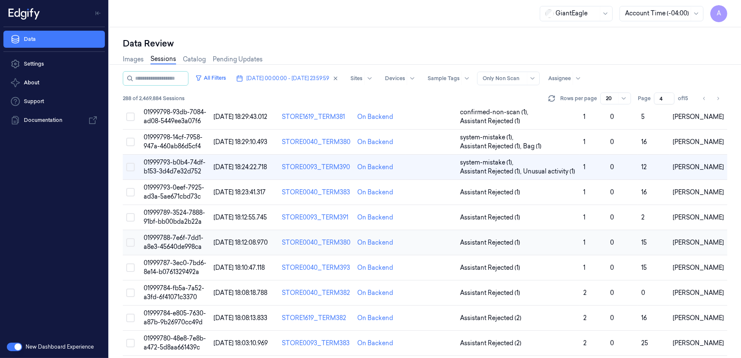
click at [183, 235] on span "01999788-7e6f-7dd1-a8e3-45640de998ca" at bounding box center [174, 242] width 60 height 17
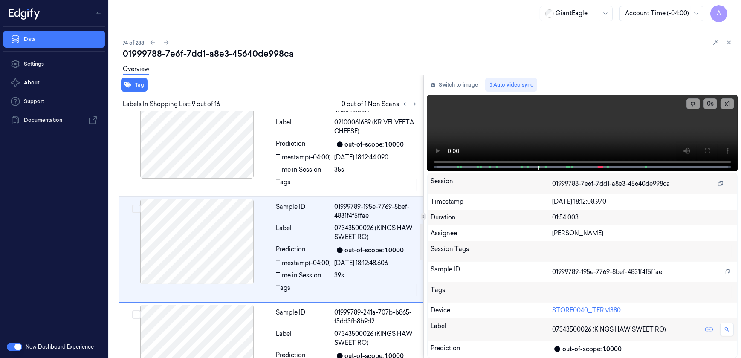
scroll to position [774, 0]
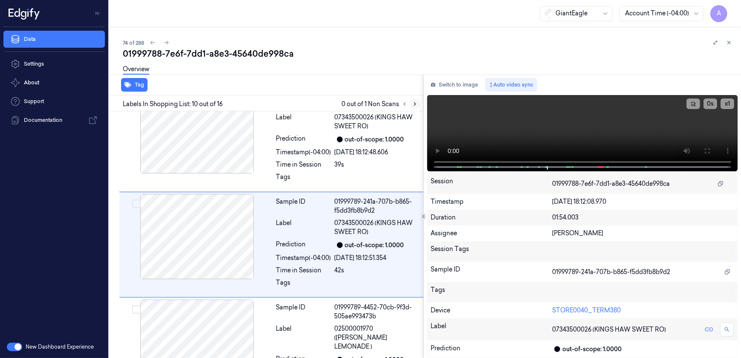
click at [412, 103] on icon at bounding box center [415, 104] width 6 height 6
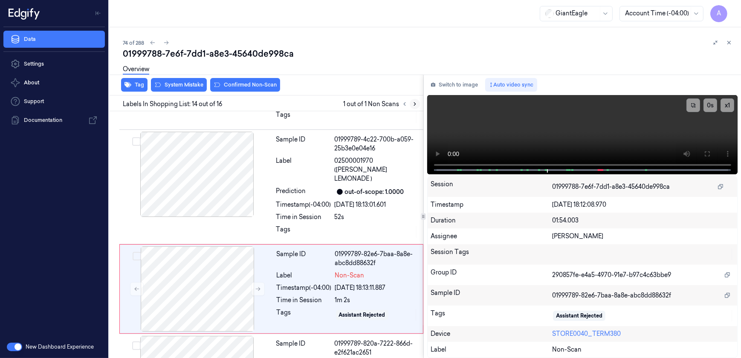
scroll to position [1294, 0]
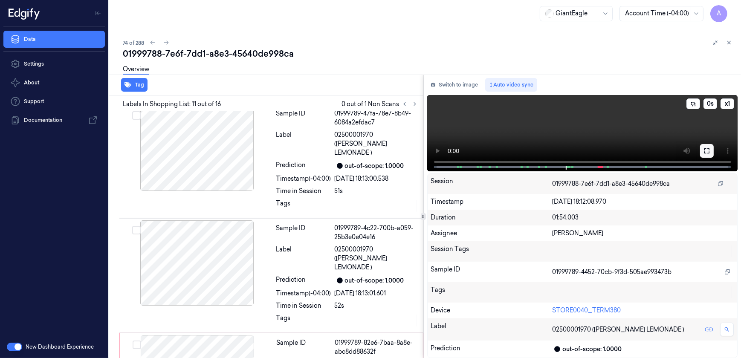
click at [702, 154] on button at bounding box center [707, 151] width 14 height 14
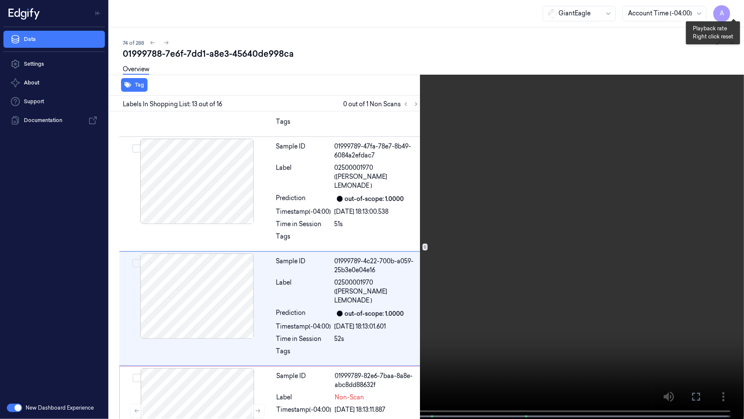
click at [733, 12] on button "x 1" at bounding box center [734, 10] width 14 height 14
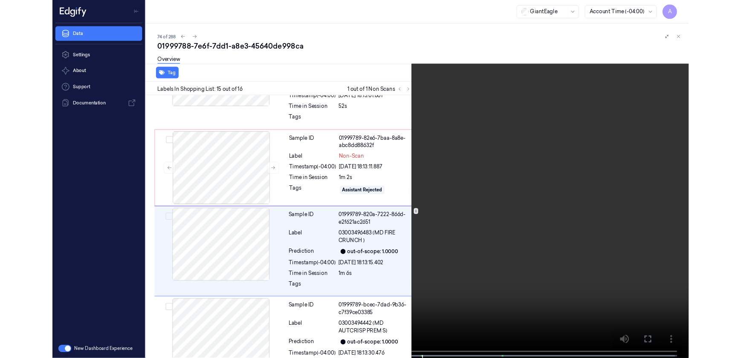
scroll to position [1362, 0]
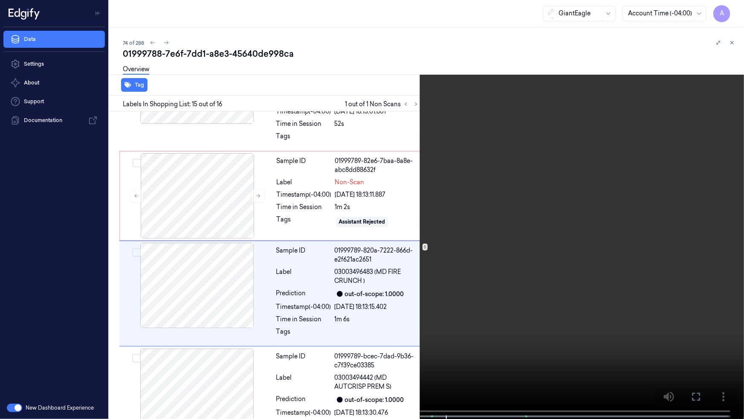
click at [0, 0] on icon at bounding box center [0, 0] width 0 height 0
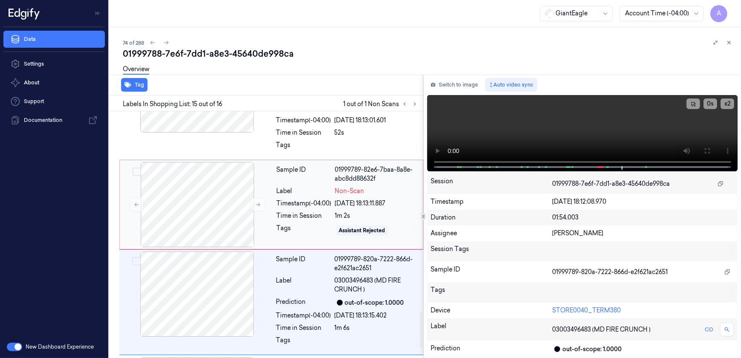
click at [289, 201] on div "Sample ID 01999789-82e6-7baa-8a8e-abc8dd88632f Label Non-Scan Timestamp (-04:00…" at bounding box center [347, 204] width 148 height 85
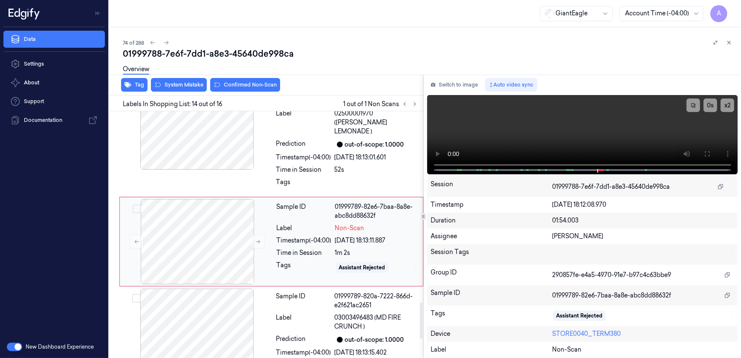
scroll to position [1294, 0]
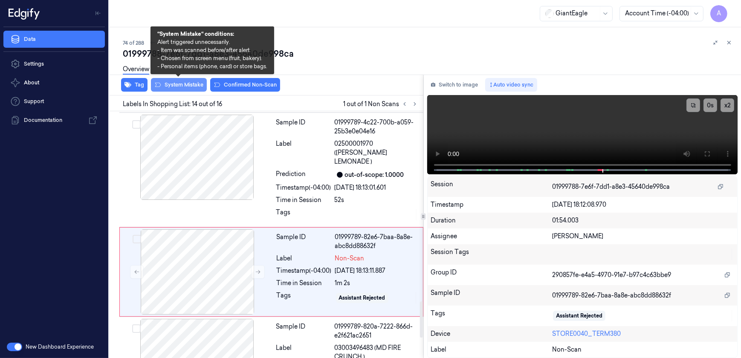
click at [180, 87] on button "System Mistake" at bounding box center [179, 85] width 56 height 14
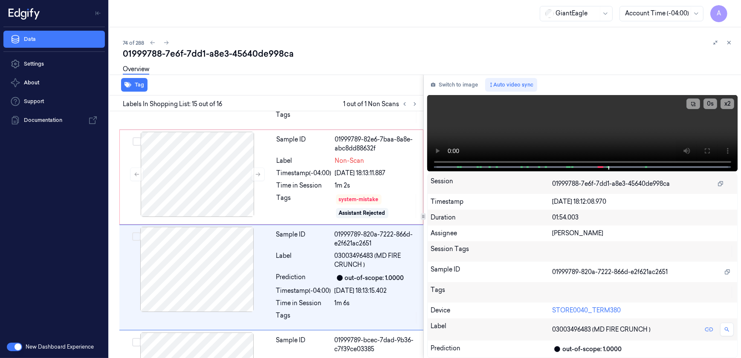
scroll to position [1397, 0]
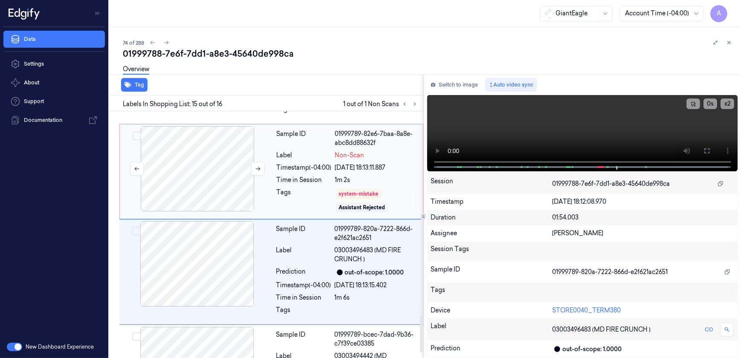
click at [272, 156] on div at bounding box center [198, 168] width 152 height 85
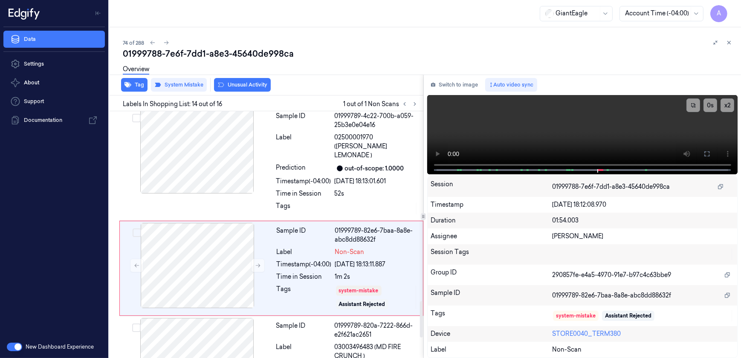
scroll to position [1297, 0]
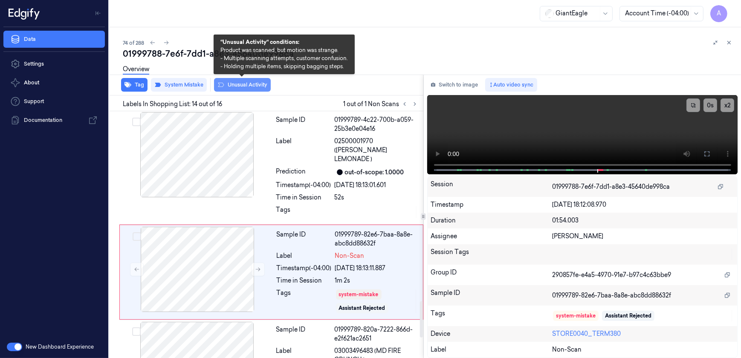
click at [243, 85] on button "Unusual Activity" at bounding box center [242, 85] width 57 height 14
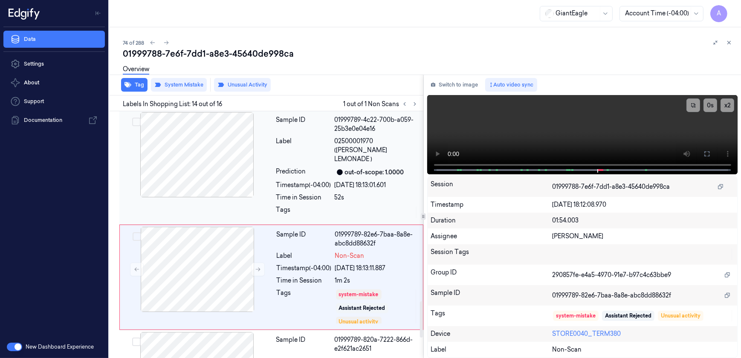
scroll to position [1302, 0]
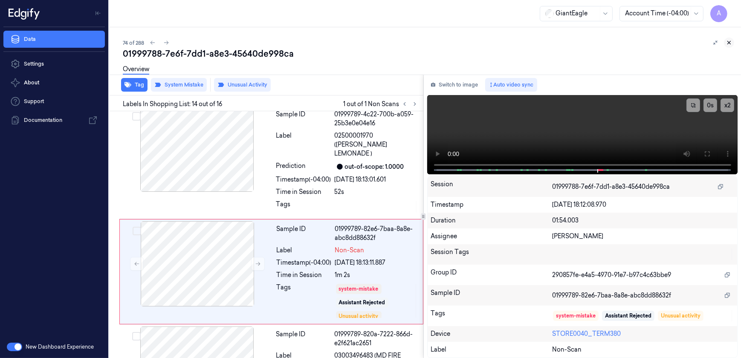
click at [731, 42] on icon at bounding box center [729, 43] width 6 height 6
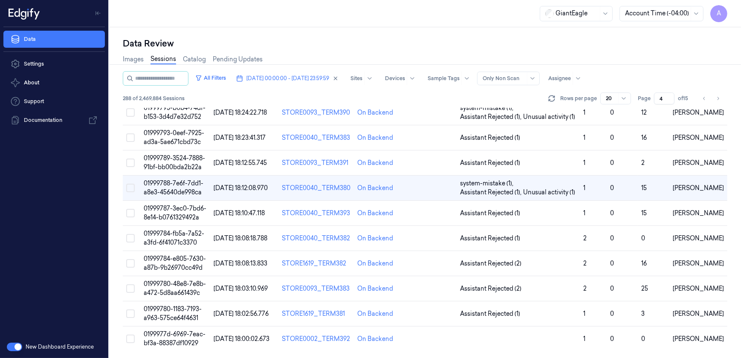
scroll to position [273, 0]
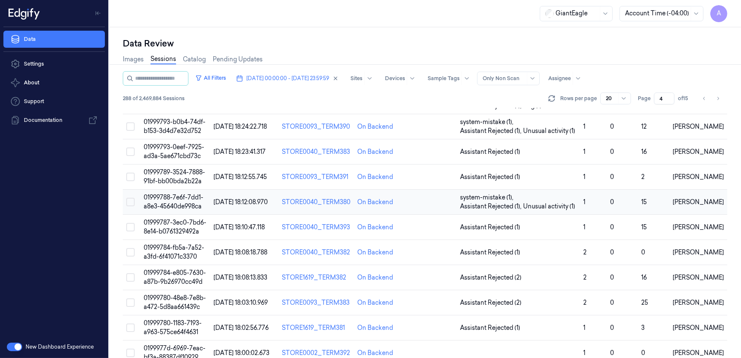
click at [180, 192] on td "01999788-7e6f-7dd1-a8e3-45640de998ca" at bounding box center [175, 202] width 70 height 25
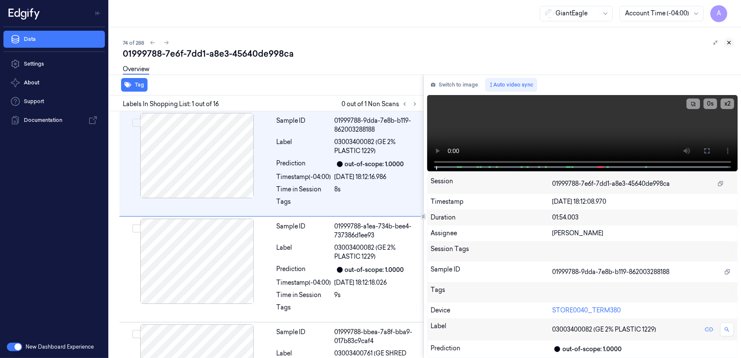
click at [729, 42] on icon at bounding box center [729, 42] width 3 height 3
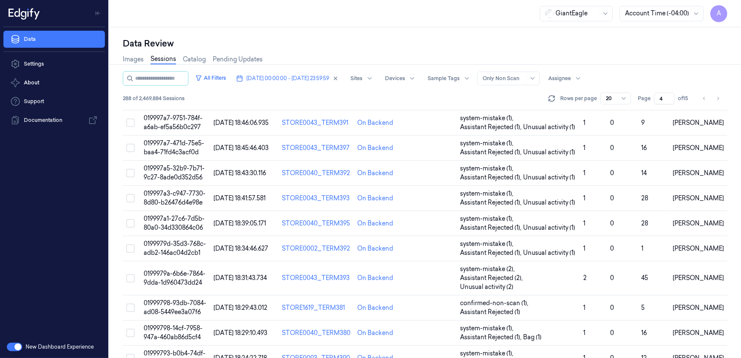
scroll to position [273, 0]
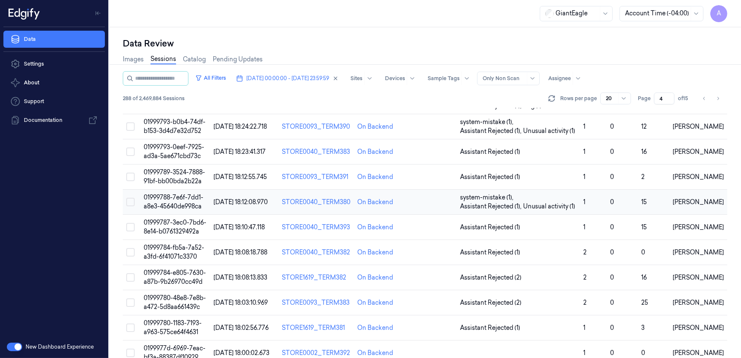
click at [189, 192] on td "01999788-7e6f-7dd1-a8e3-45640de998ca" at bounding box center [175, 202] width 70 height 25
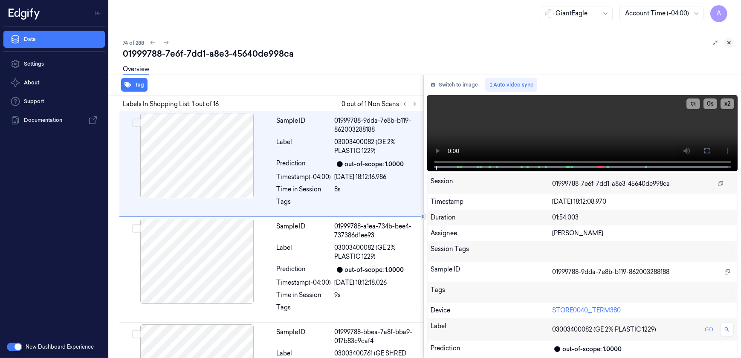
click at [730, 41] on icon at bounding box center [729, 42] width 3 height 3
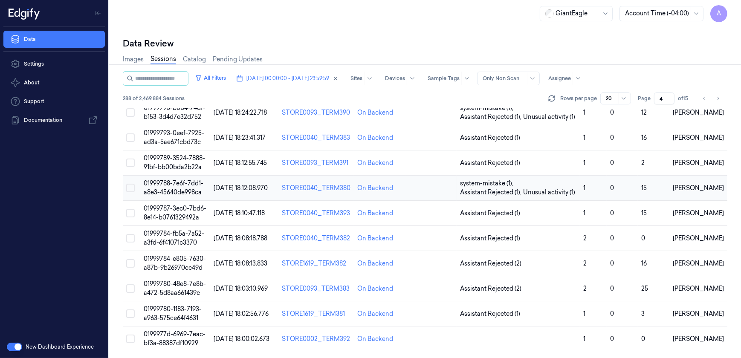
scroll to position [273, 0]
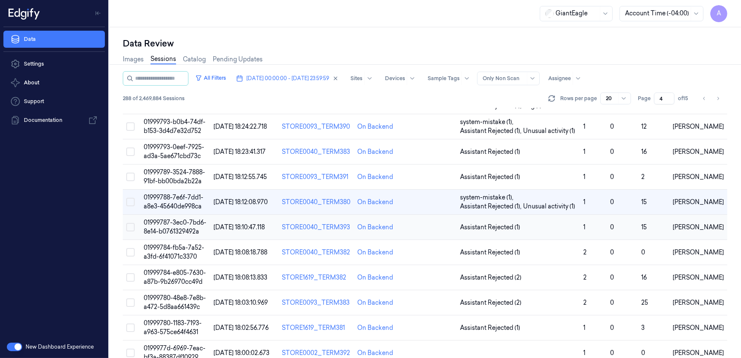
click at [182, 219] on span "01999787-3ec0-7bd6-8e14-b0761329492a" at bounding box center [175, 227] width 63 height 17
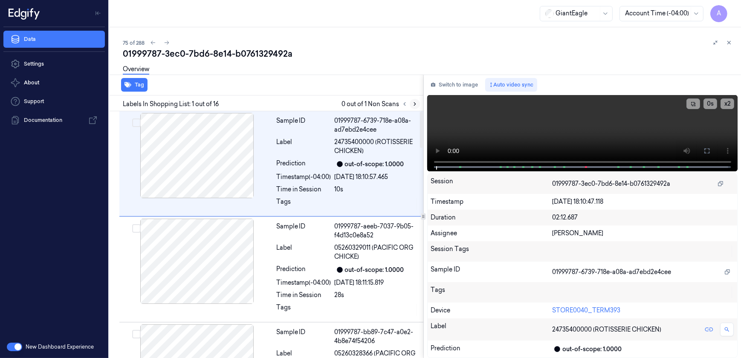
click at [416, 106] on icon at bounding box center [415, 104] width 6 height 6
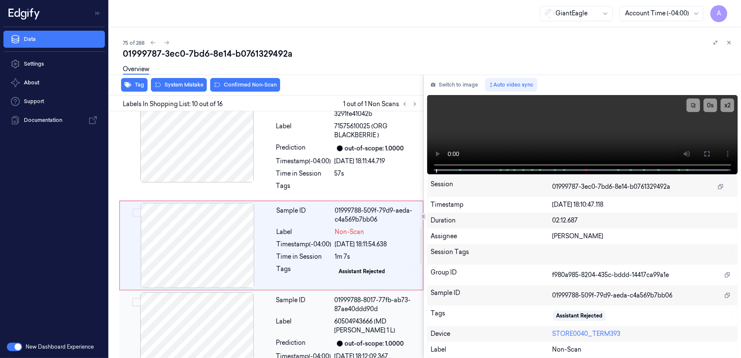
scroll to position [872, 0]
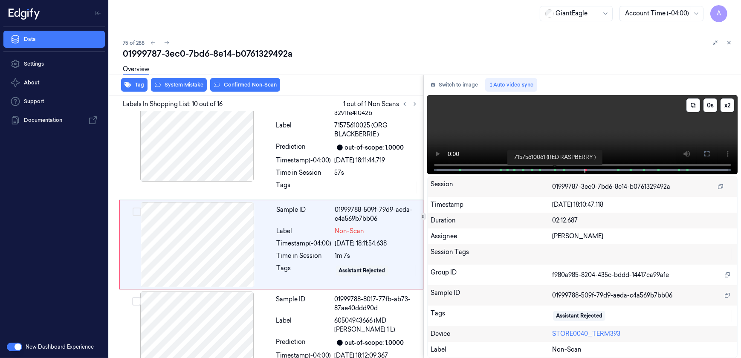
click at [555, 168] on span at bounding box center [555, 170] width 1 height 4
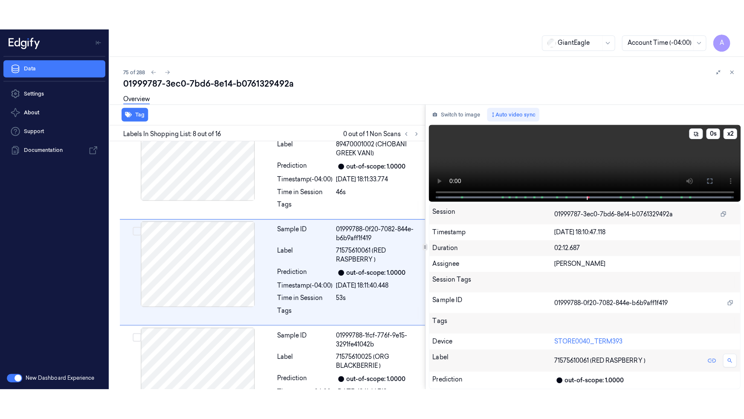
scroll to position [669, 0]
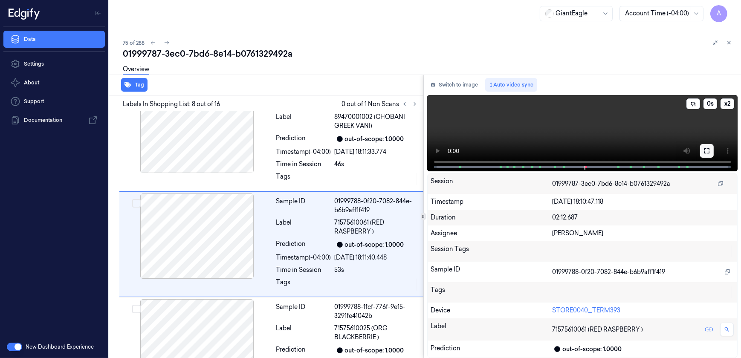
click at [707, 150] on icon at bounding box center [707, 151] width 7 height 7
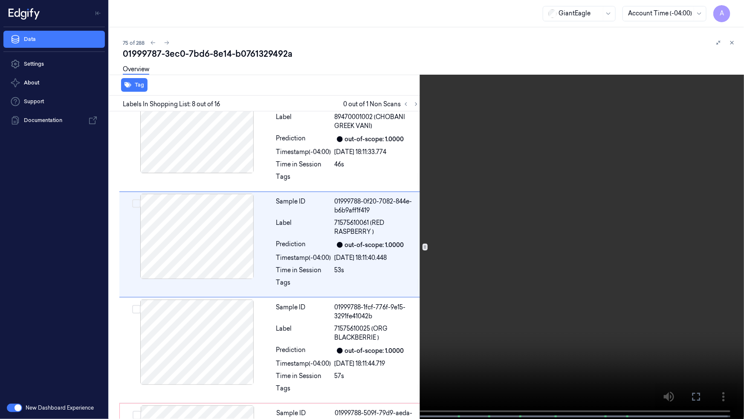
click at [513, 209] on video at bounding box center [372, 210] width 744 height 420
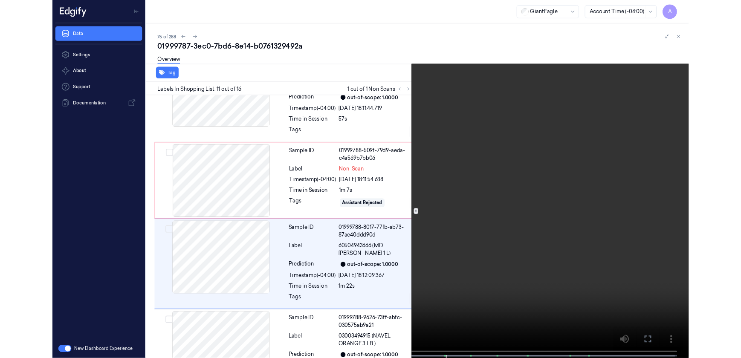
scroll to position [939, 0]
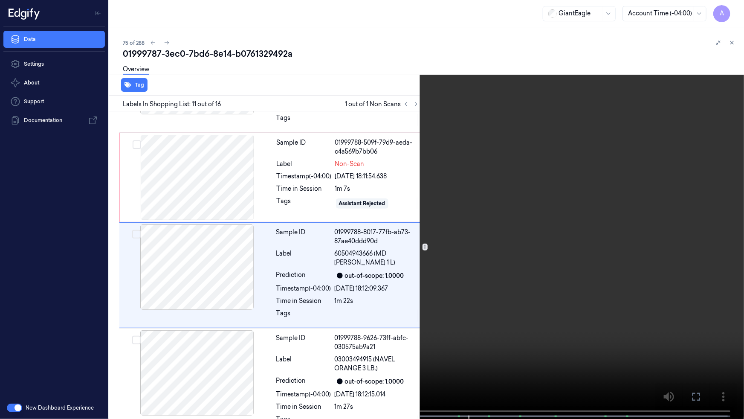
click at [0, 0] on button at bounding box center [0, 0] width 0 height 0
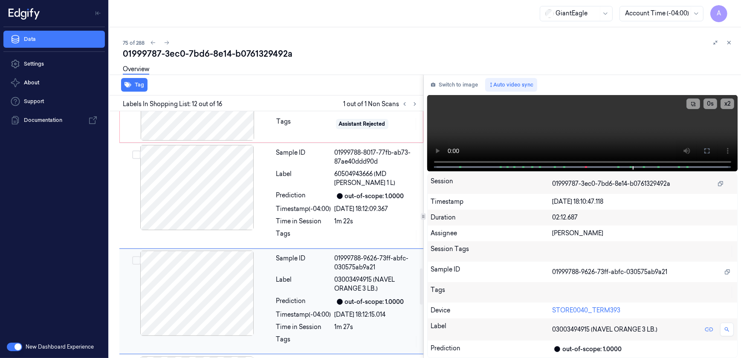
scroll to position [881, 0]
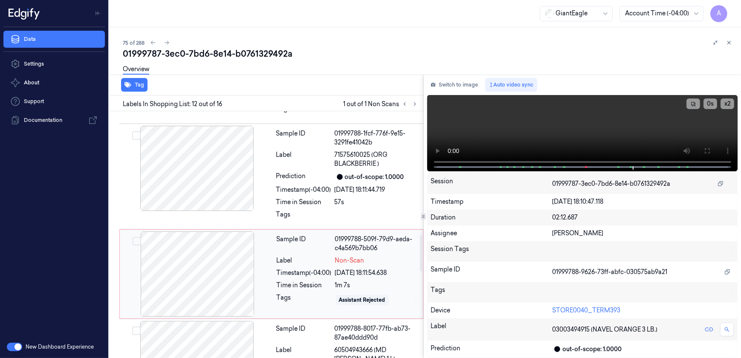
click at [248, 270] on div at bounding box center [198, 274] width 152 height 85
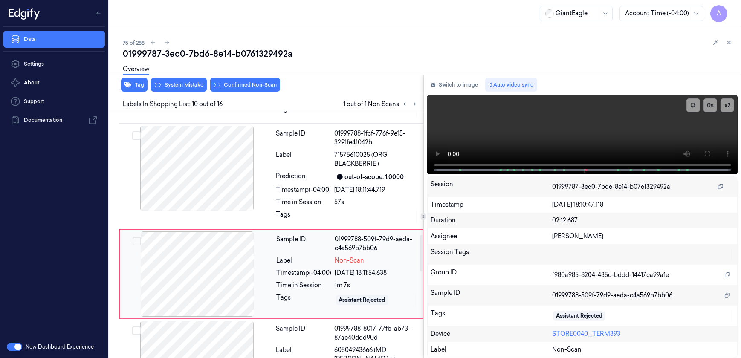
scroll to position [872, 0]
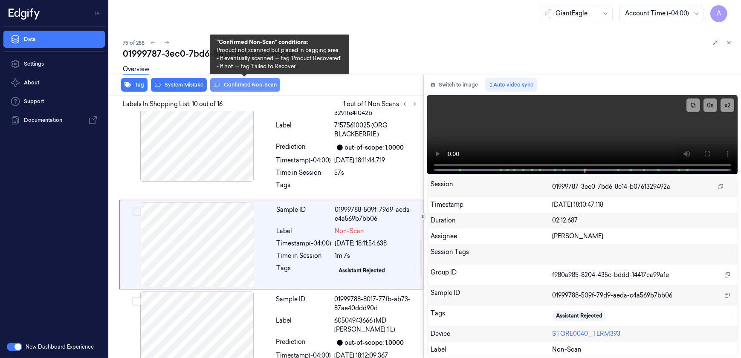
click at [232, 86] on button "Confirmed Non-Scan" at bounding box center [245, 85] width 70 height 14
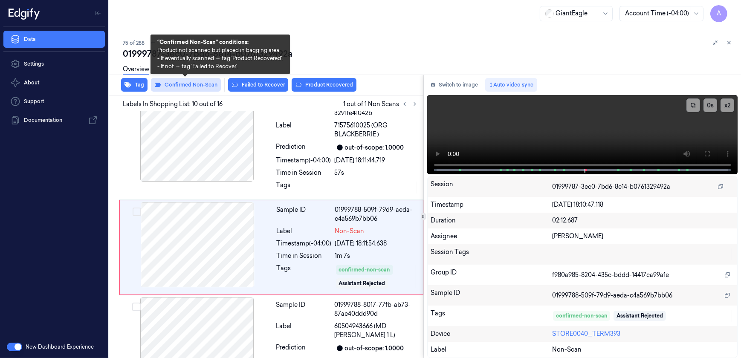
scroll to position [874, 0]
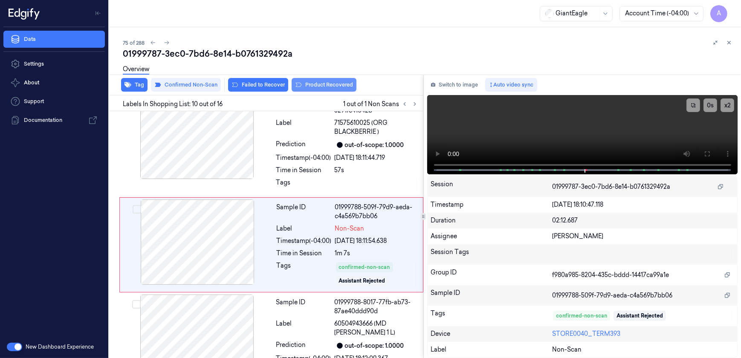
click at [319, 87] on button "Product Recovered" at bounding box center [324, 85] width 65 height 14
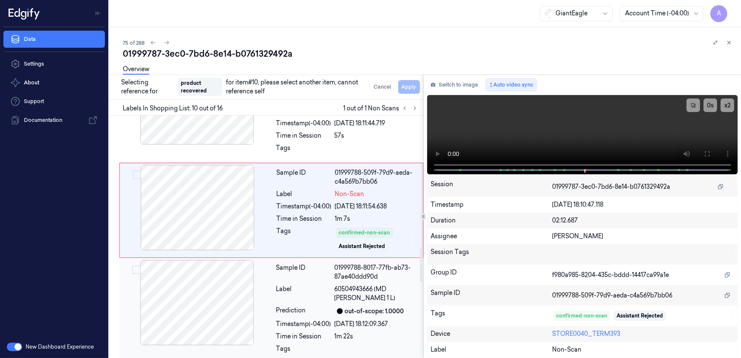
click at [296, 285] on div "Label" at bounding box center [303, 294] width 55 height 18
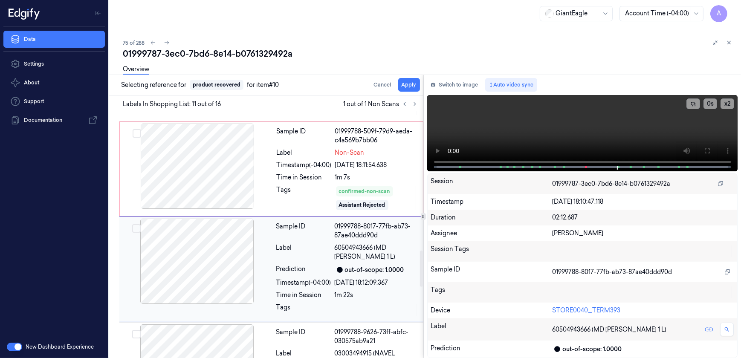
scroll to position [974, 0]
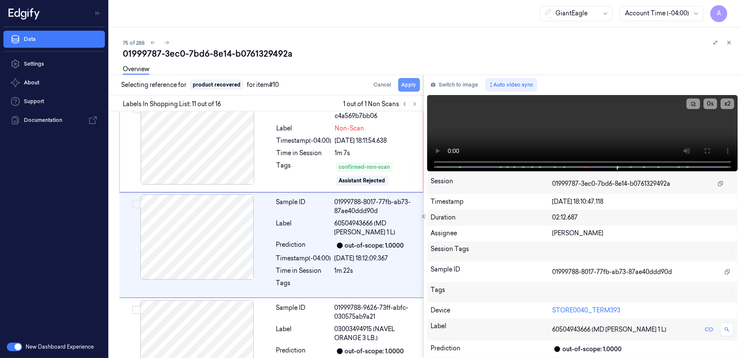
click at [405, 86] on button "Apply" at bounding box center [409, 85] width 22 height 14
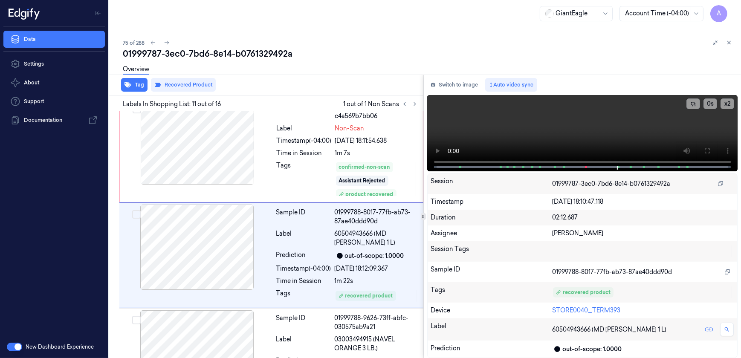
scroll to position [985, 0]
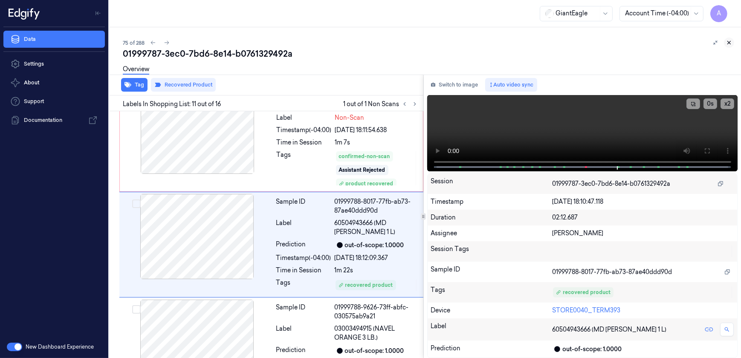
click at [729, 41] on icon at bounding box center [729, 43] width 6 height 6
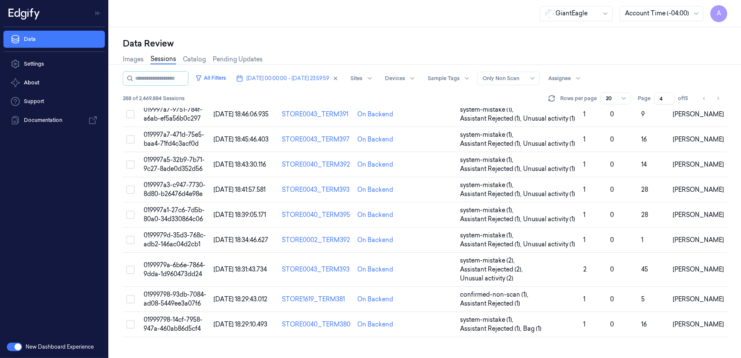
scroll to position [302, 0]
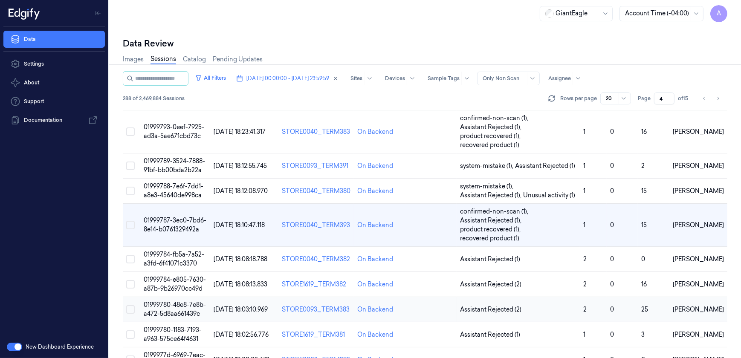
click at [168, 301] on span "01999780-48e8-7e8b-a472-5d8aa661439c" at bounding box center [175, 309] width 62 height 17
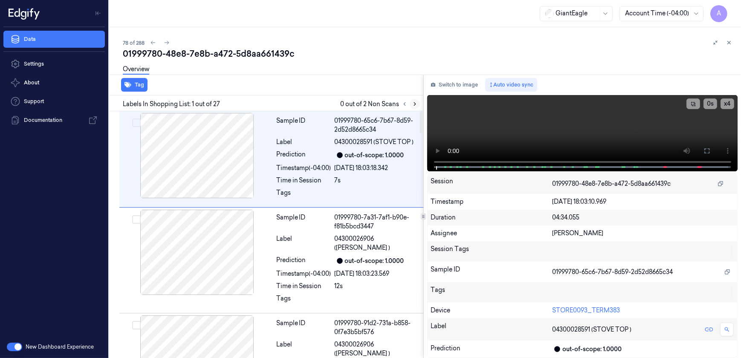
click at [417, 105] on icon at bounding box center [415, 104] width 6 height 6
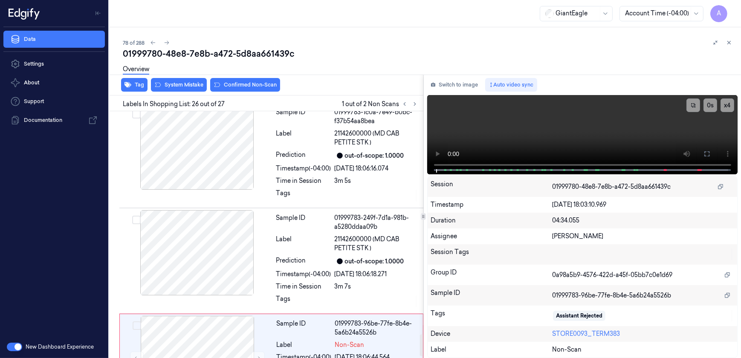
scroll to position [2527, 0]
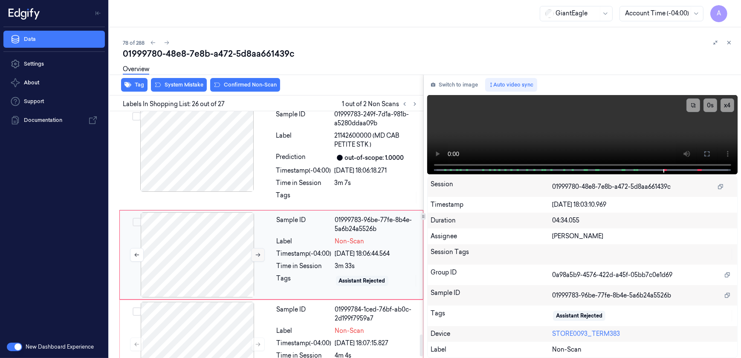
click at [258, 248] on button at bounding box center [258, 255] width 14 height 14
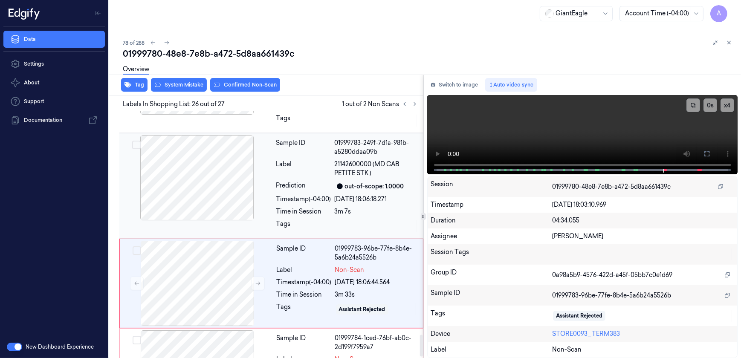
scroll to position [2540, 0]
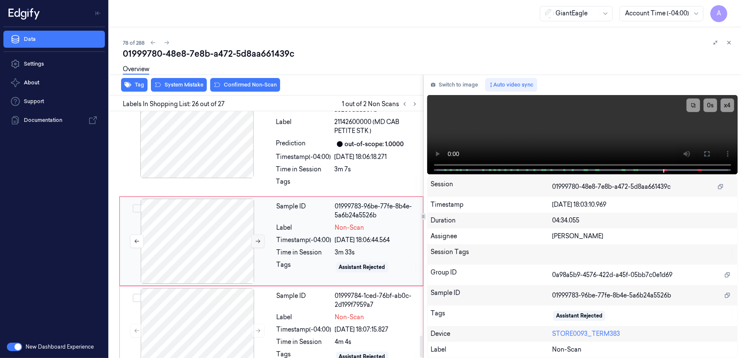
click at [255, 238] on icon at bounding box center [258, 241] width 6 height 6
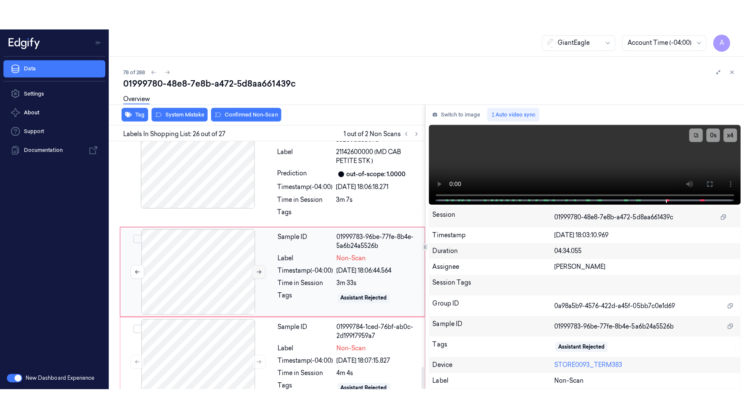
scroll to position [2527, 0]
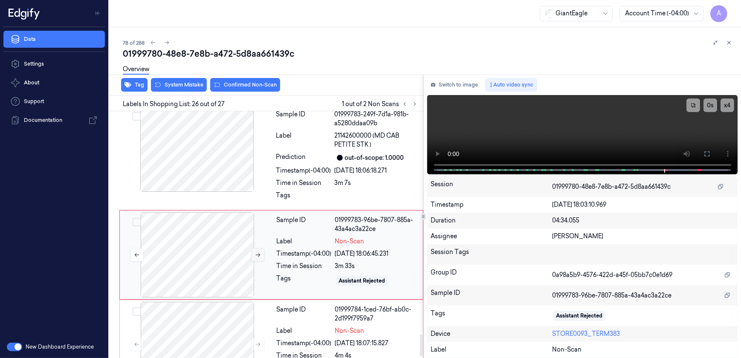
click at [257, 252] on icon at bounding box center [258, 255] width 6 height 6
click at [706, 153] on icon at bounding box center [707, 154] width 7 height 7
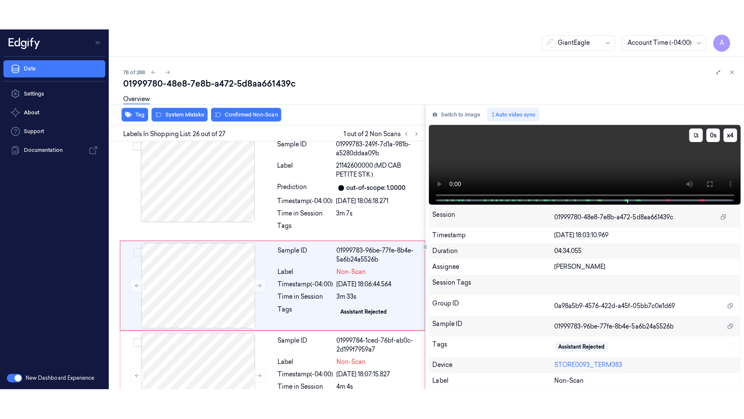
scroll to position [2480, 0]
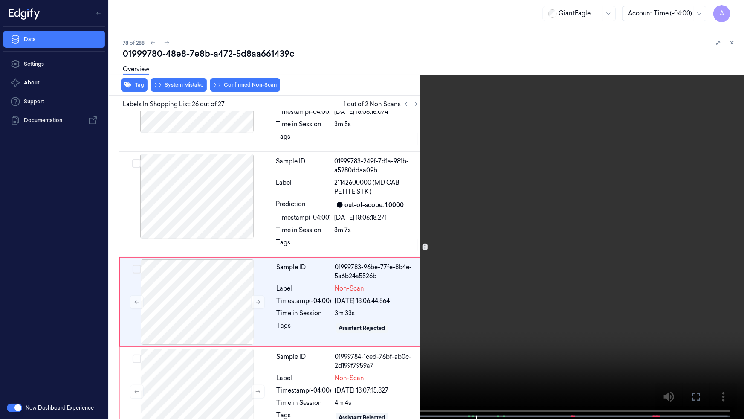
click at [501, 257] on video at bounding box center [372, 210] width 744 height 420
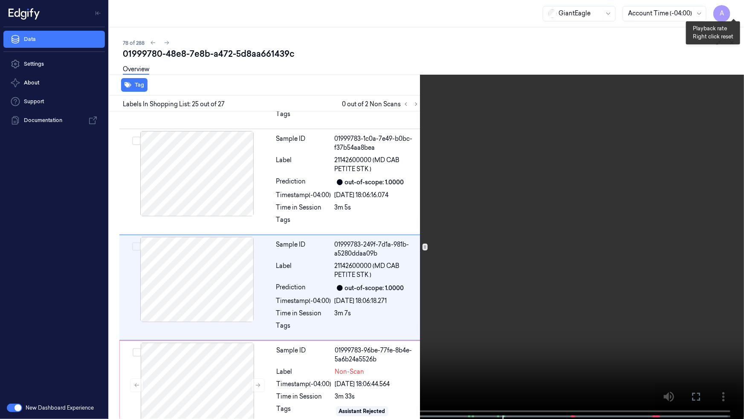
scroll to position [2399, 0]
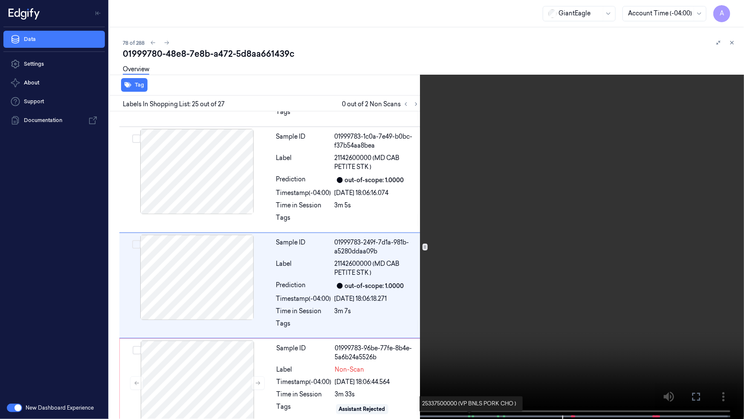
click at [468, 358] on span at bounding box center [468, 416] width 1 height 4
click at [733, 6] on button "x 1" at bounding box center [734, 10] width 14 height 14
click at [733, 12] on button "x 2" at bounding box center [734, 10] width 14 height 14
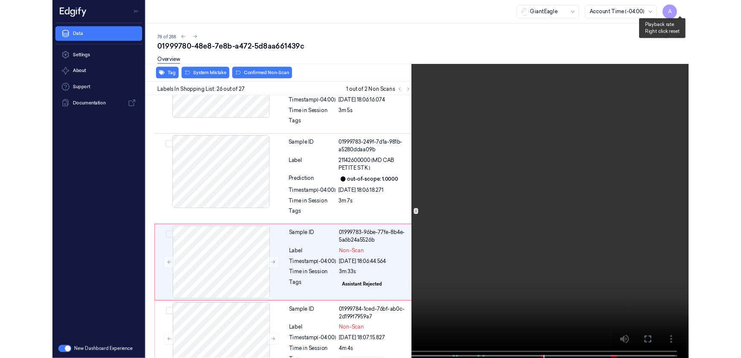
scroll to position [2480, 0]
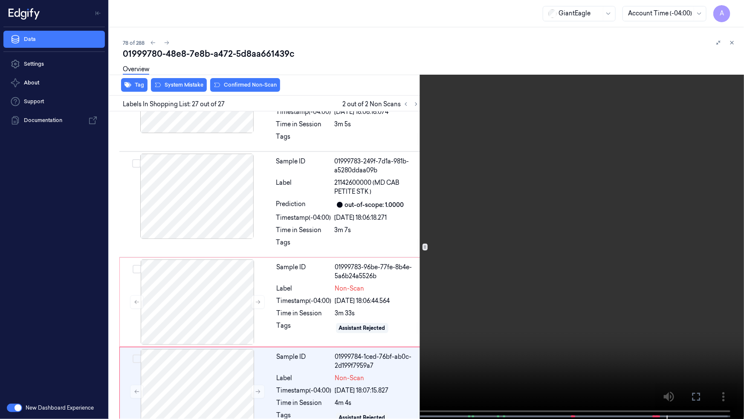
click at [0, 0] on icon at bounding box center [0, 0] width 0 height 0
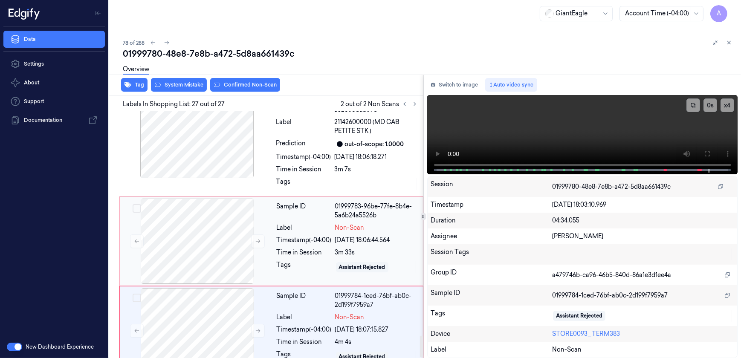
click at [285, 260] on div "Sample ID 01999783-96be-77fe-8b4e-5a6b24a5526b Label Non-Scan Timestamp (-04:00…" at bounding box center [347, 241] width 148 height 85
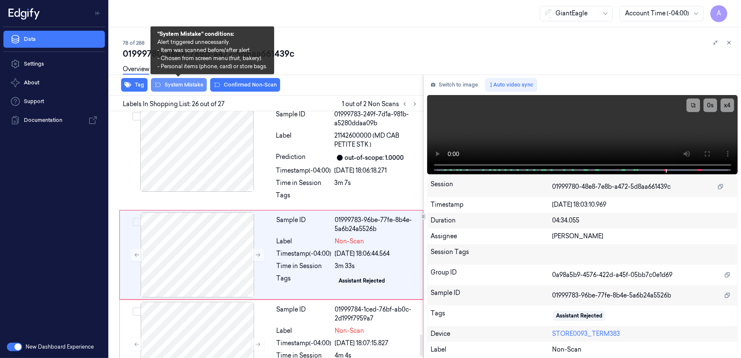
click at [171, 84] on button "System Mistake" at bounding box center [179, 85] width 56 height 14
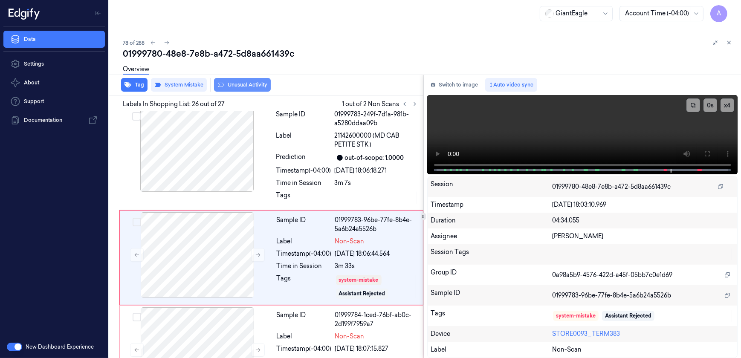
scroll to position [2529, 0]
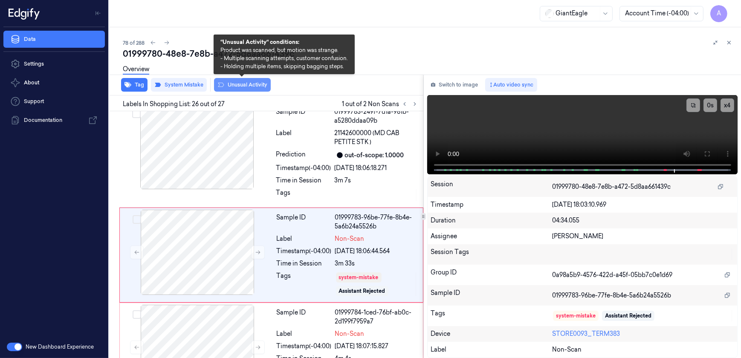
click at [238, 88] on button "Unusual Activity" at bounding box center [242, 85] width 57 height 14
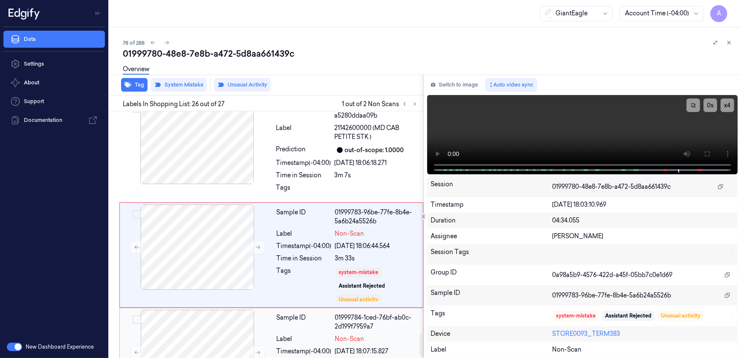
click at [303, 313] on div "Sample ID" at bounding box center [304, 322] width 55 height 18
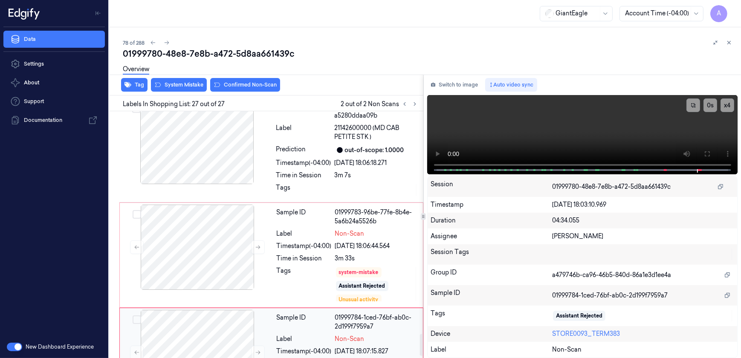
scroll to position [2556, 0]
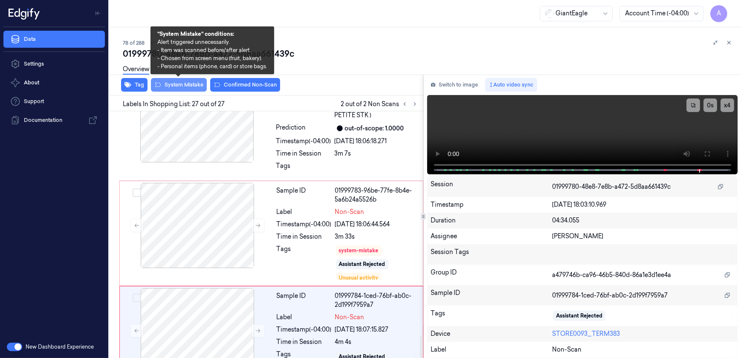
click at [172, 84] on button "System Mistake" at bounding box center [179, 85] width 56 height 14
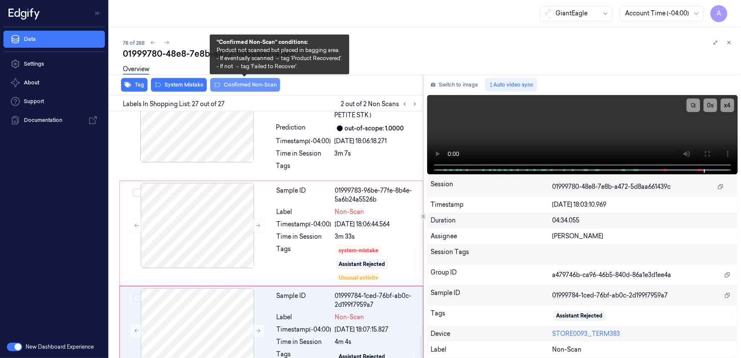
scroll to position [2561, 0]
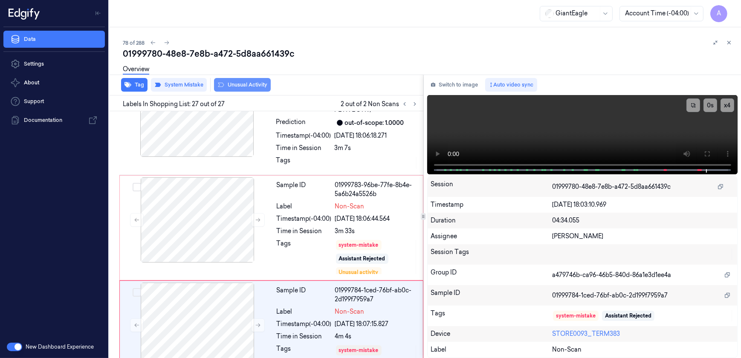
click at [239, 90] on button "Unusual Activity" at bounding box center [242, 85] width 57 height 14
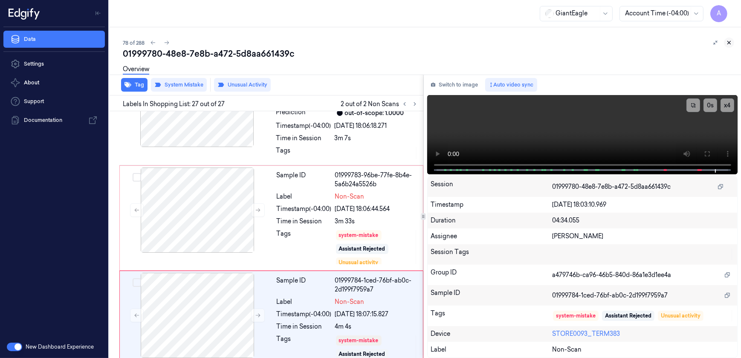
click at [728, 41] on icon at bounding box center [729, 43] width 6 height 6
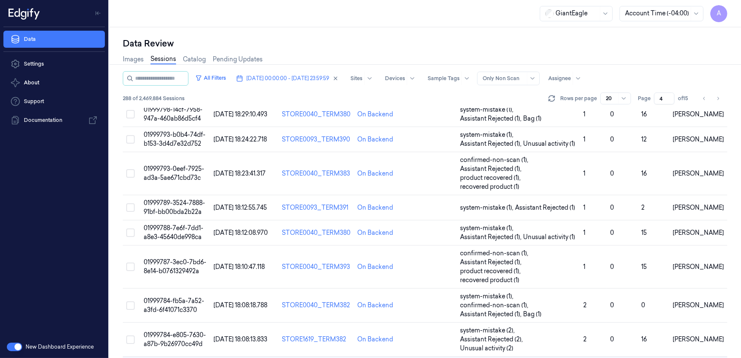
scroll to position [322, 0]
